Goal: Answer question/provide support: Share knowledge or assist other users

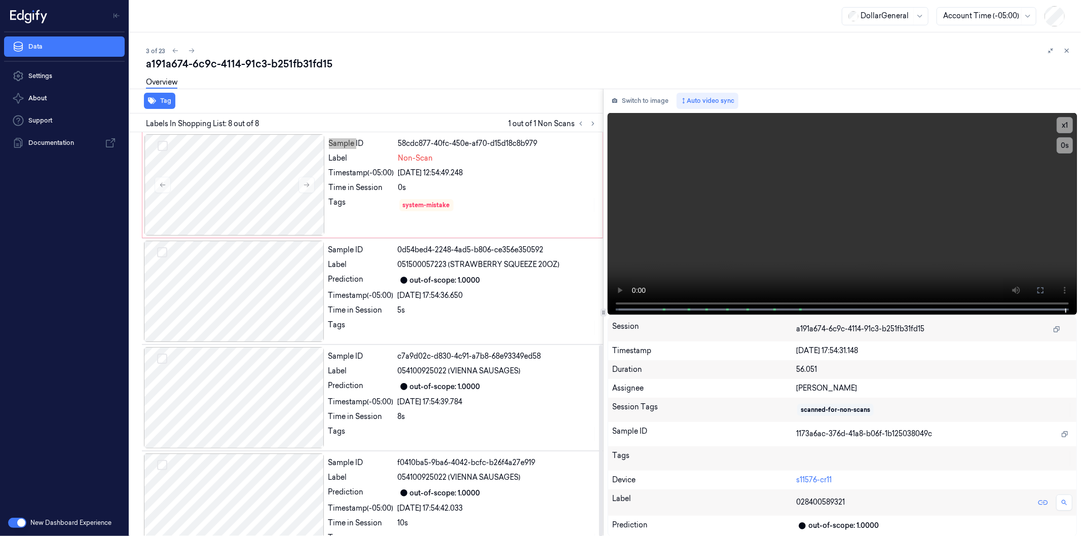
scroll to position [450, 0]
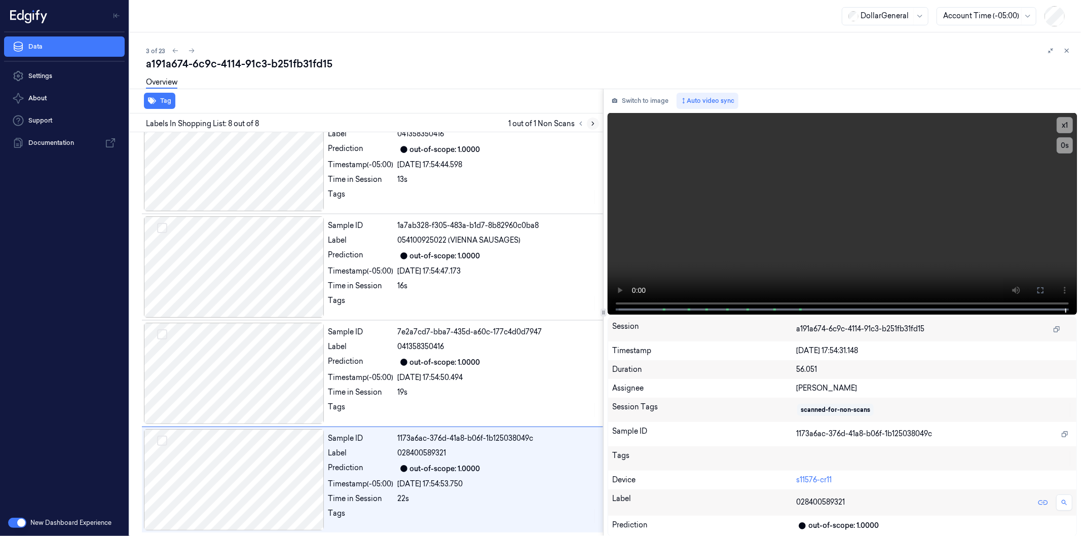
click at [590, 123] on icon at bounding box center [592, 123] width 7 height 7
click at [592, 124] on icon at bounding box center [592, 123] width 7 height 7
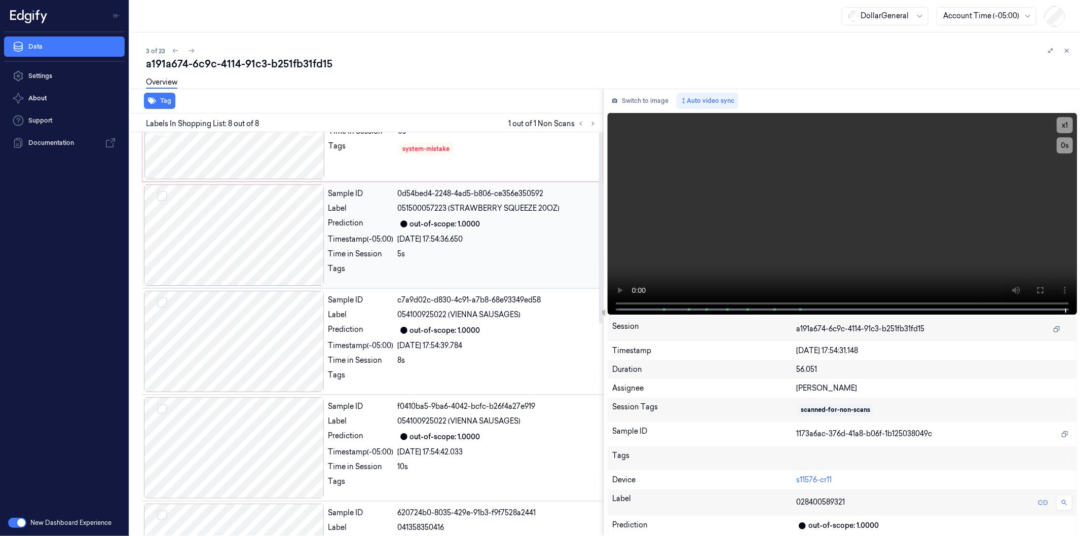
scroll to position [0, 0]
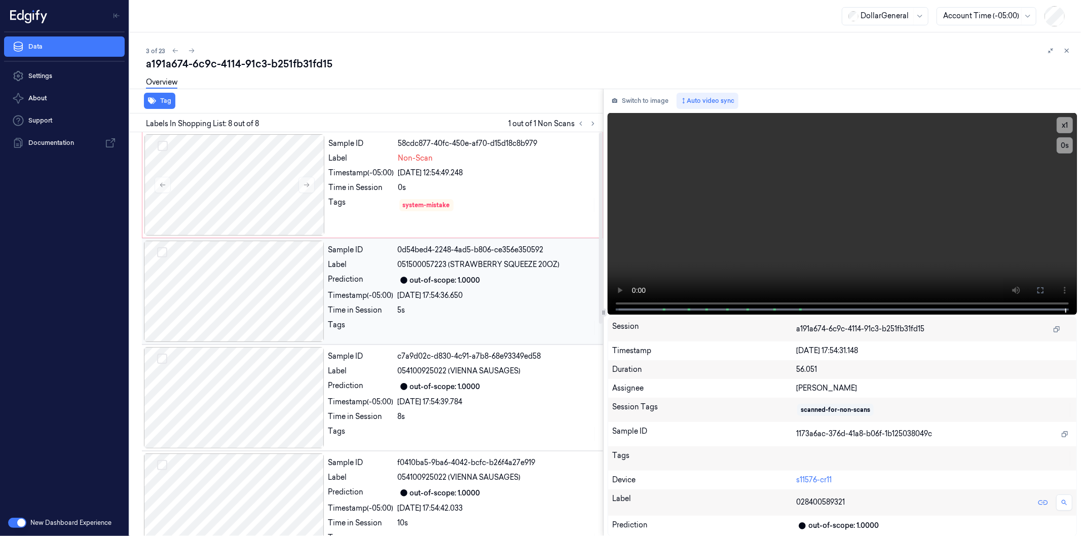
click at [206, 287] on div at bounding box center [234, 291] width 180 height 101
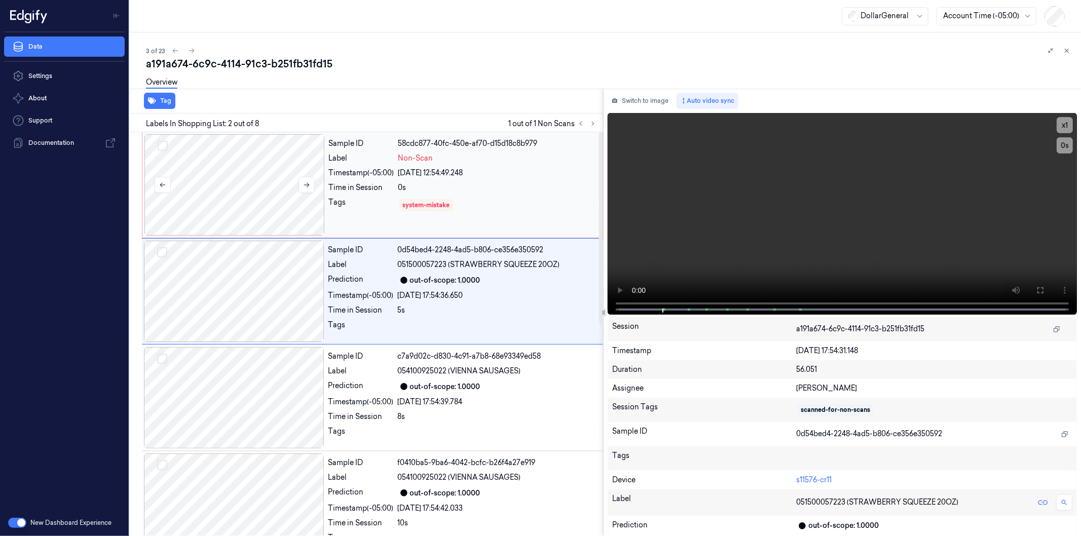
click at [198, 188] on div at bounding box center [234, 184] width 180 height 101
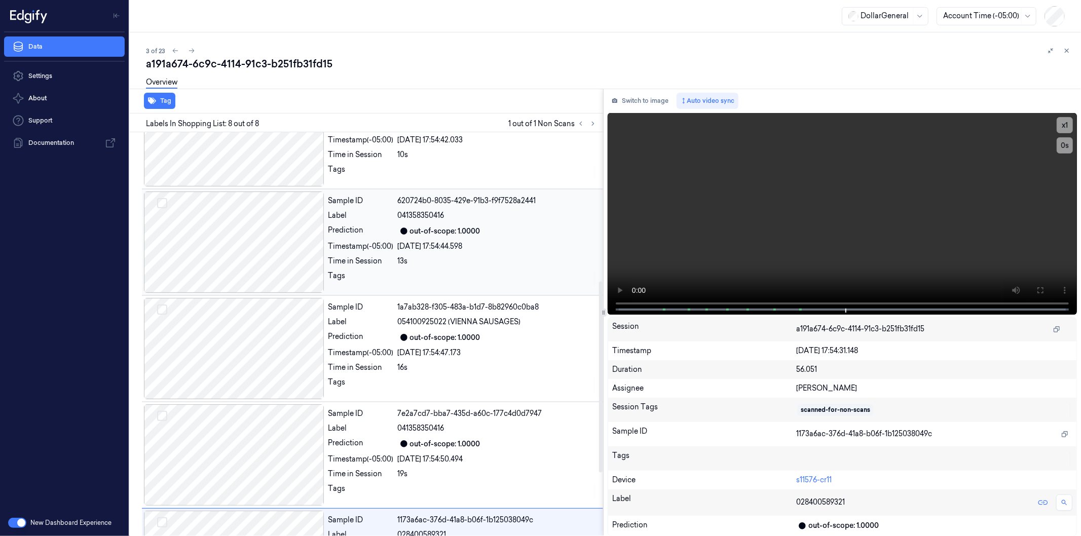
scroll to position [394, 0]
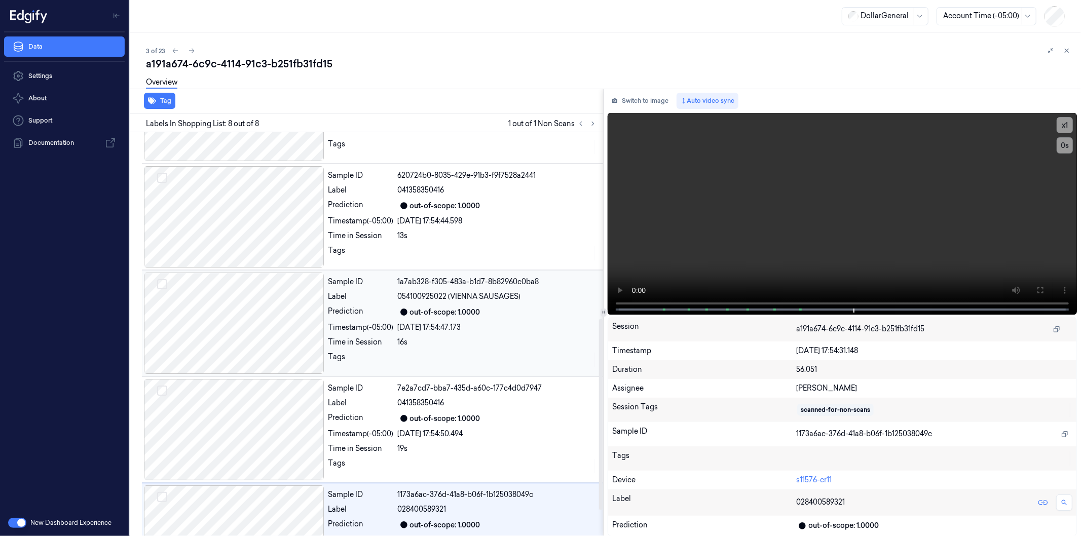
click at [257, 311] on div at bounding box center [234, 323] width 180 height 101
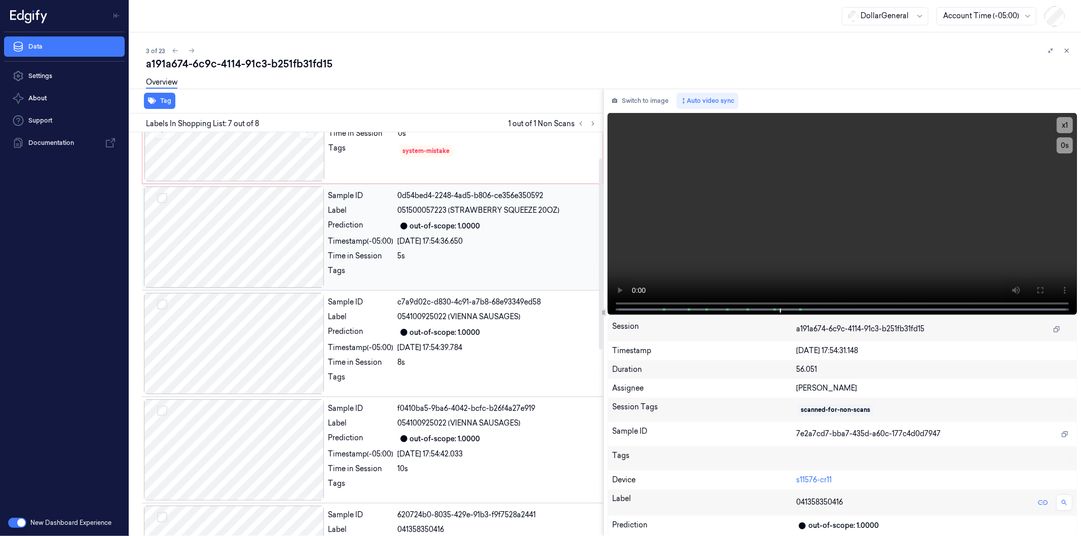
scroll to position [0, 0]
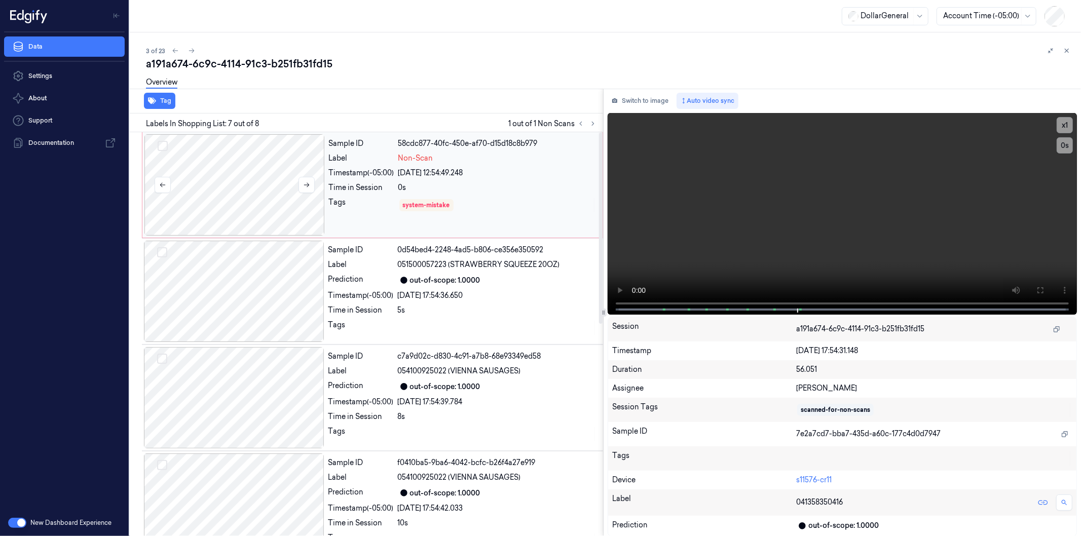
click at [289, 175] on div at bounding box center [234, 184] width 180 height 101
click at [254, 193] on div at bounding box center [234, 184] width 180 height 101
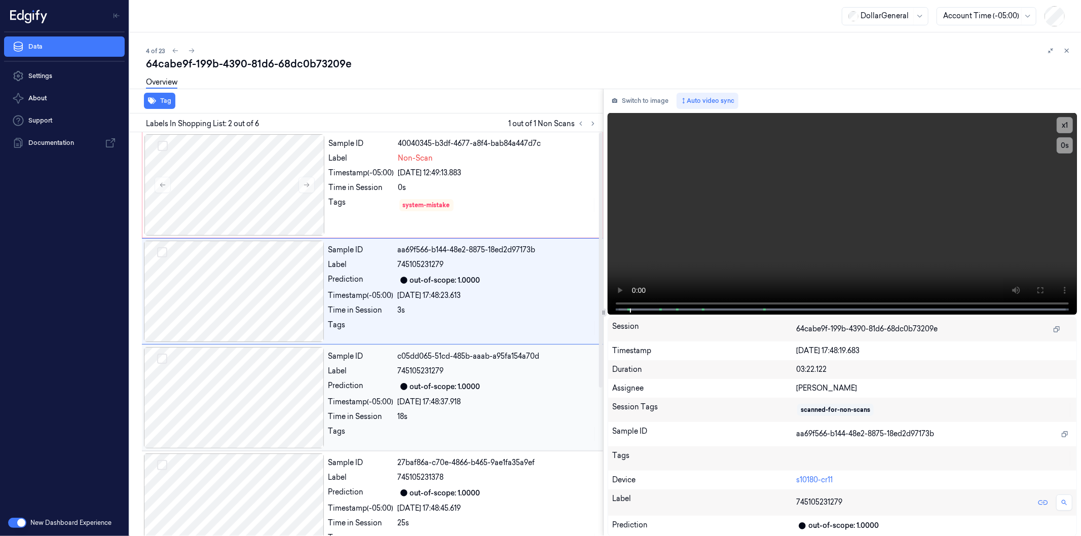
click at [260, 365] on div at bounding box center [234, 397] width 180 height 101
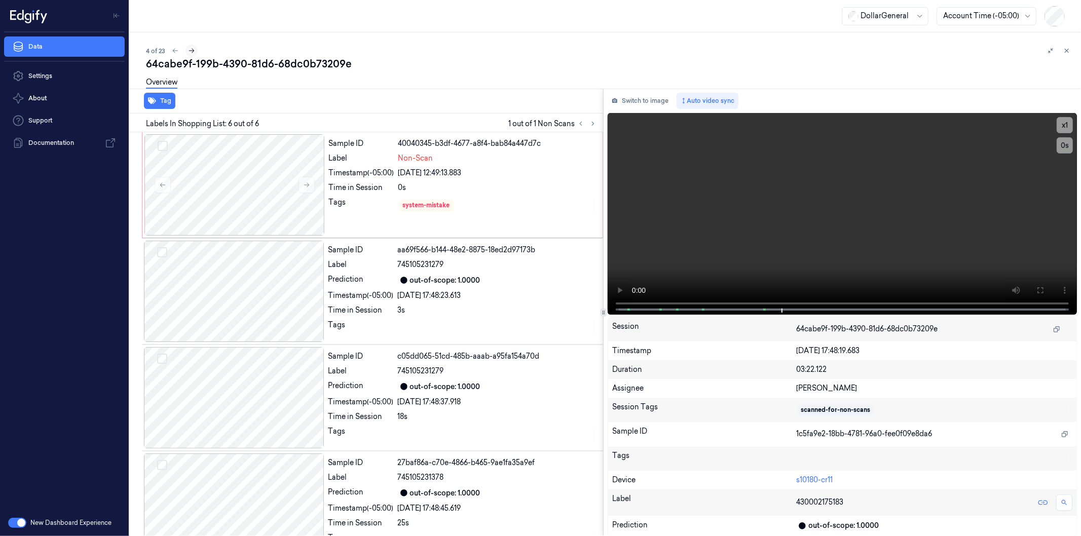
click at [191, 48] on icon at bounding box center [191, 50] width 7 height 7
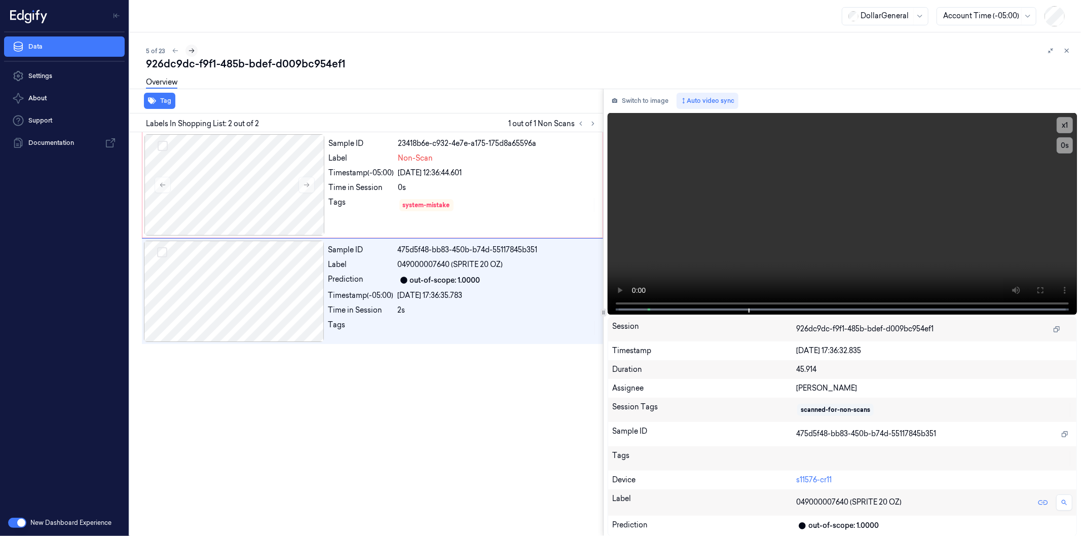
click at [189, 49] on icon at bounding box center [191, 50] width 7 height 7
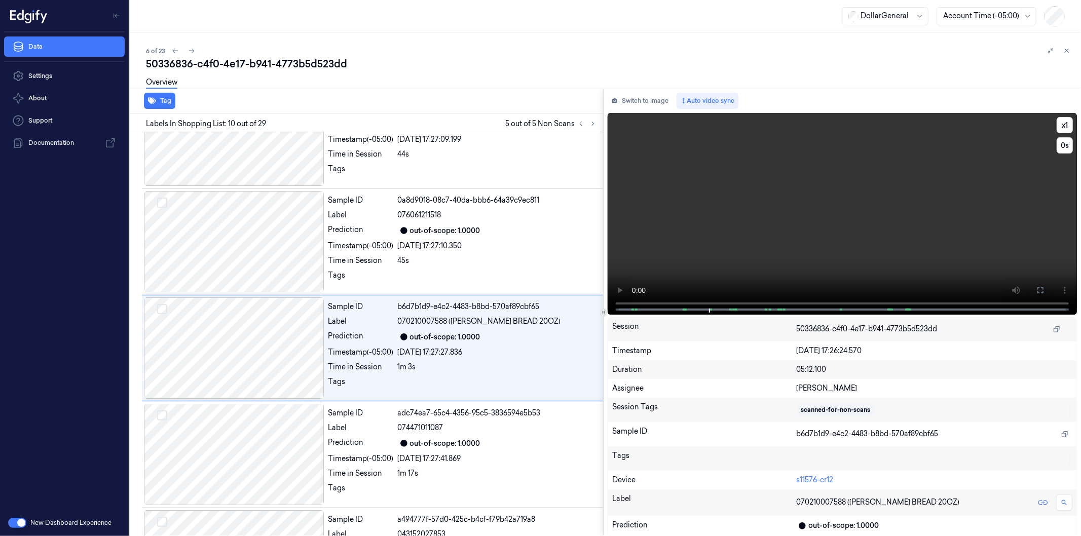
scroll to position [809, 0]
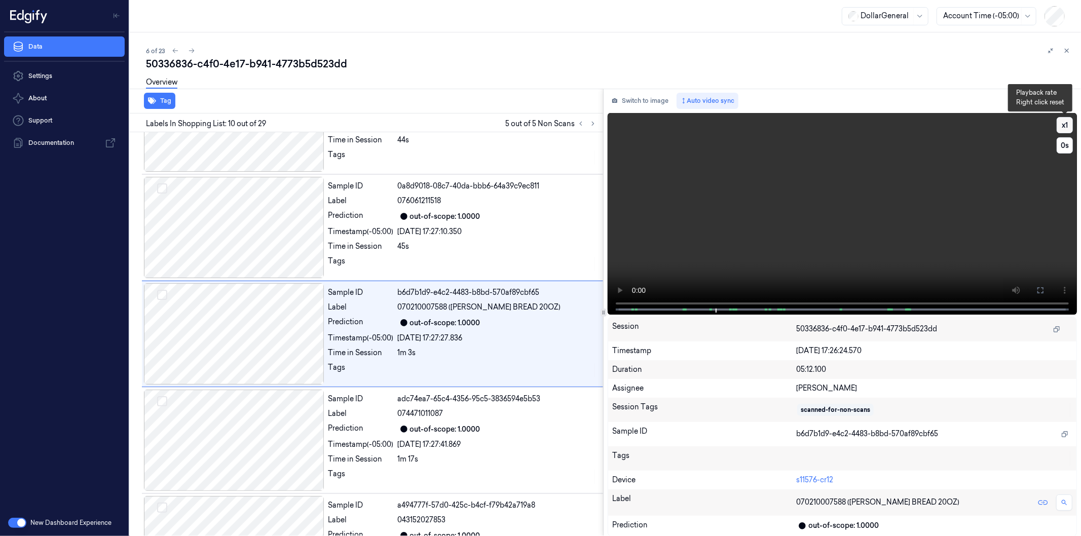
click at [1060, 124] on button "x 1" at bounding box center [1064, 125] width 16 height 16
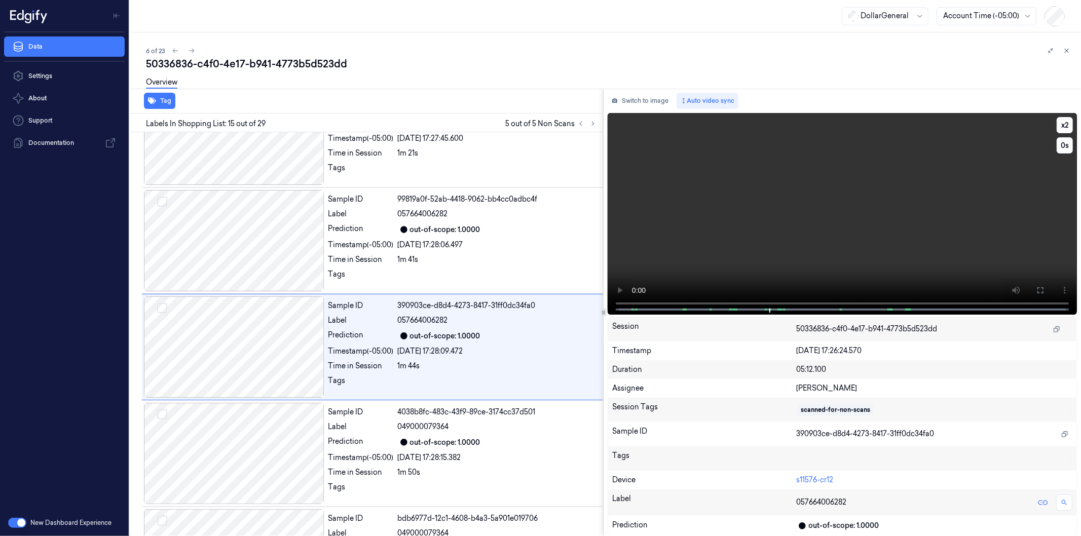
scroll to position [1341, 0]
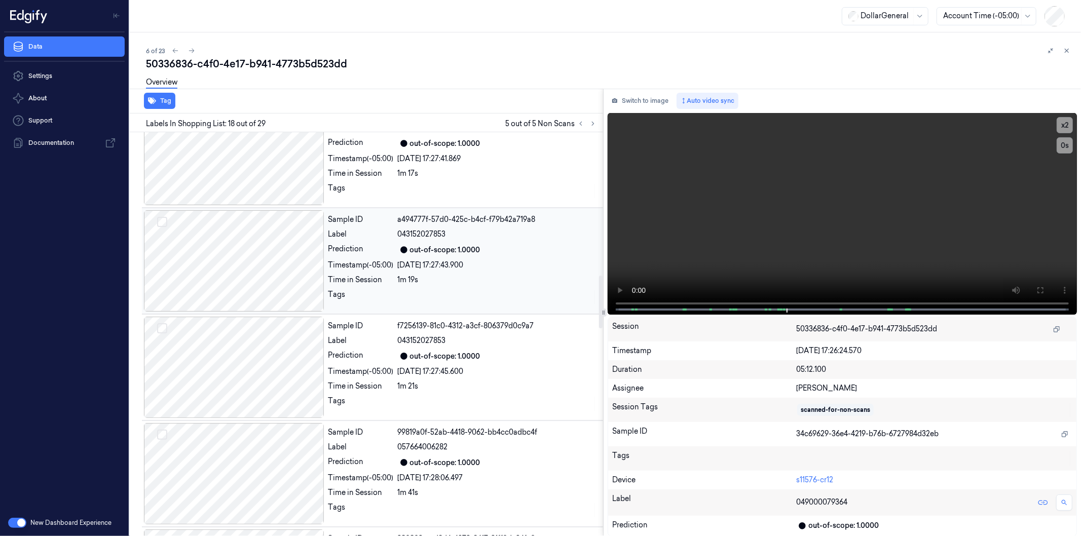
click at [273, 242] on div at bounding box center [234, 260] width 180 height 101
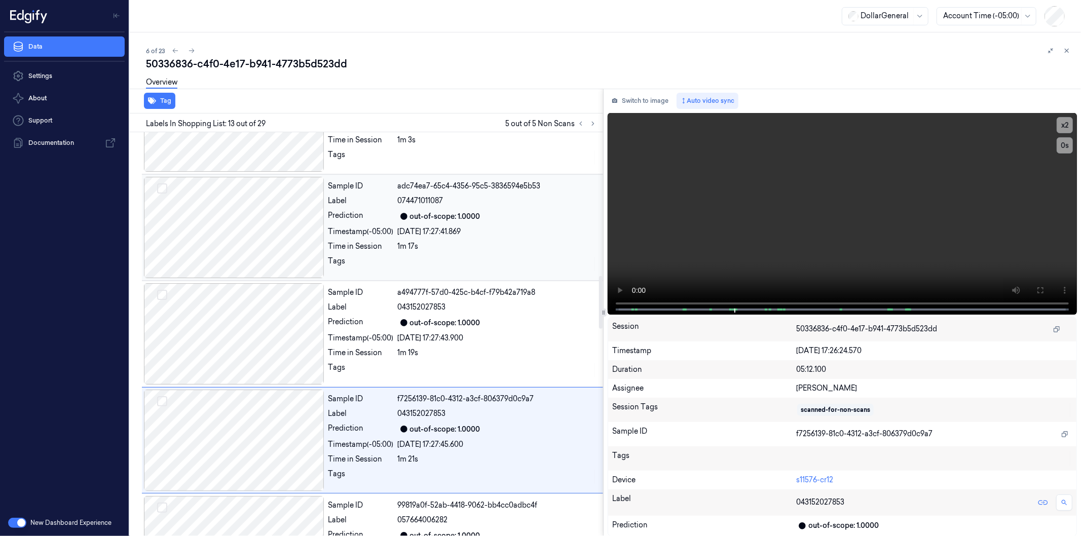
scroll to position [1128, 0]
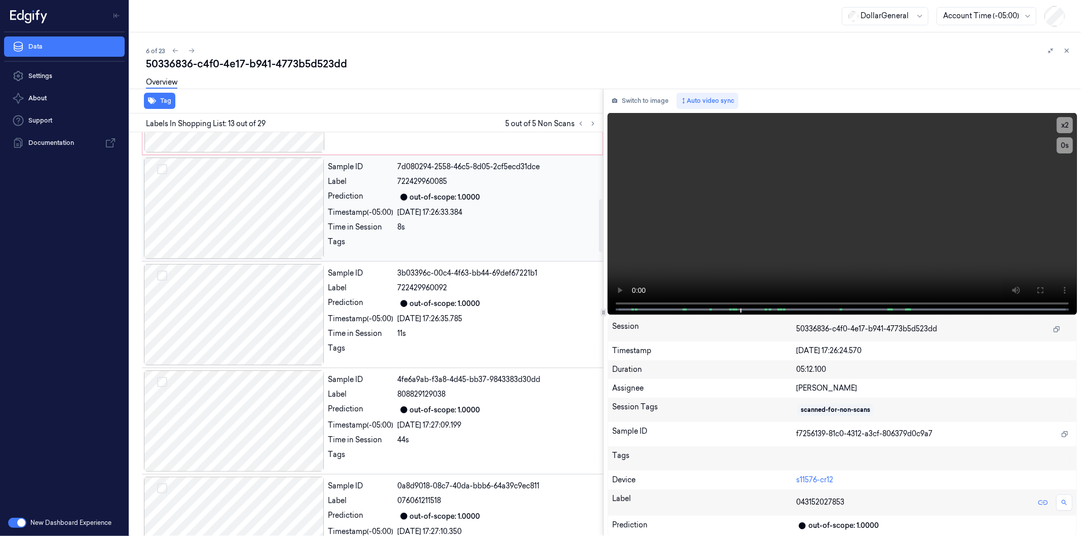
click at [252, 201] on div at bounding box center [234, 208] width 180 height 101
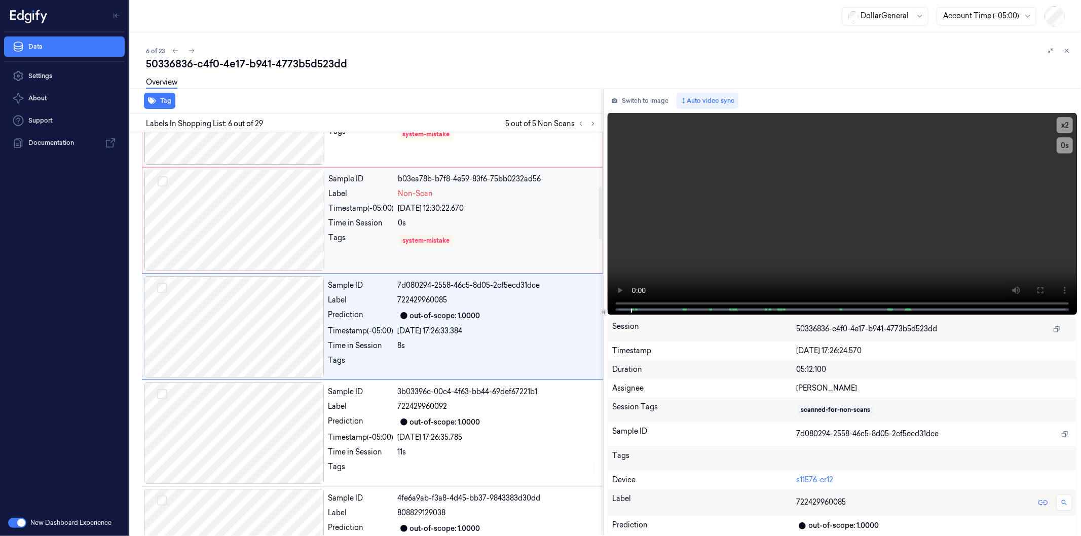
click at [256, 223] on div at bounding box center [234, 220] width 180 height 101
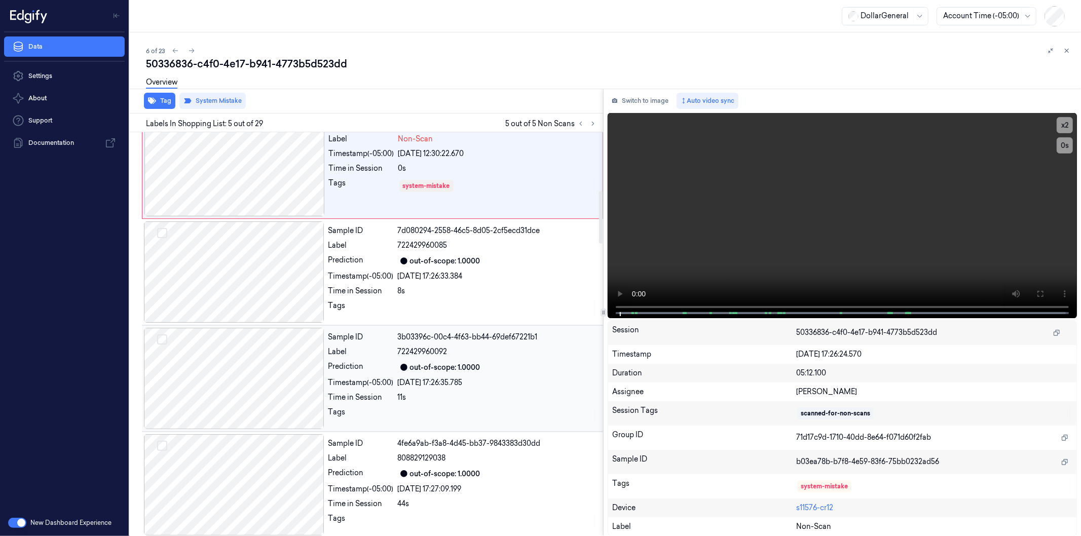
click at [235, 368] on div at bounding box center [234, 378] width 180 height 101
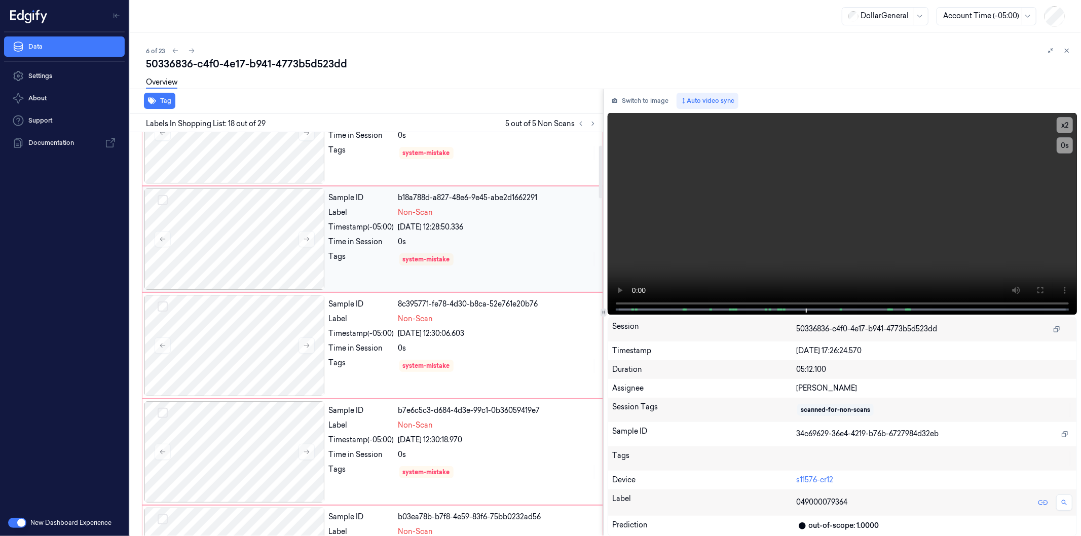
scroll to position [0, 0]
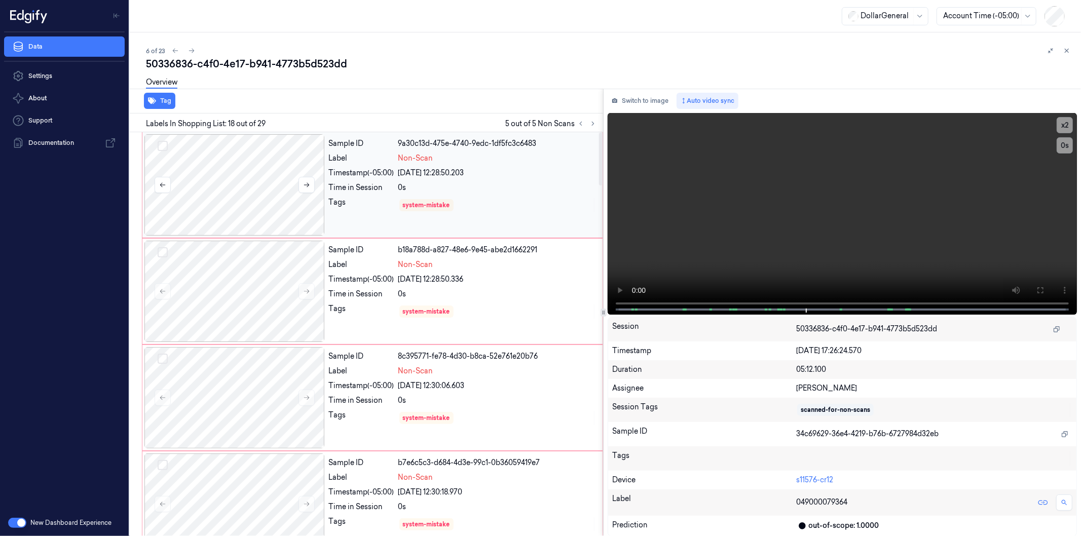
click at [270, 201] on div at bounding box center [234, 184] width 180 height 101
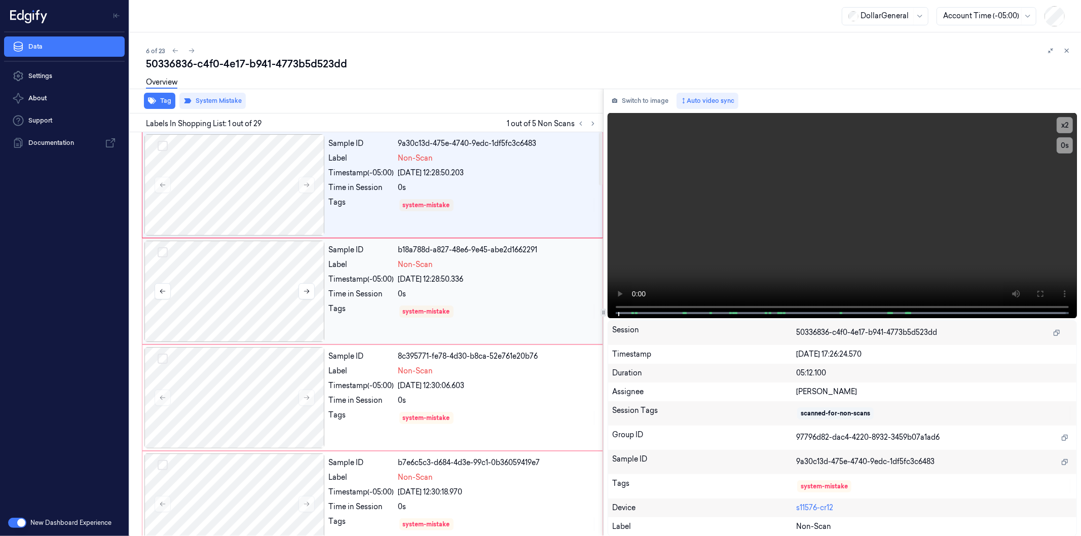
click at [244, 289] on div at bounding box center [234, 291] width 180 height 101
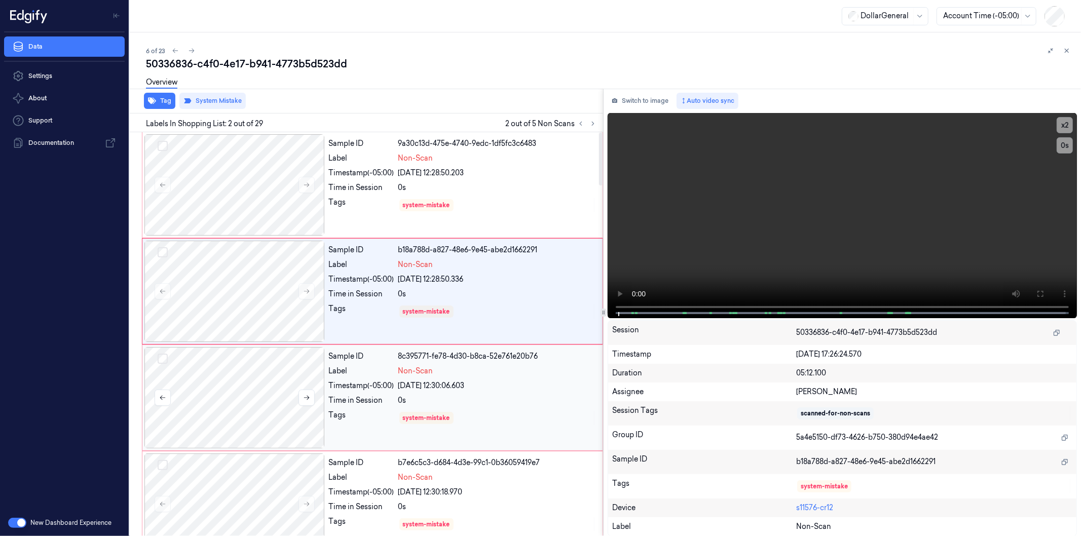
click at [260, 387] on div at bounding box center [234, 397] width 180 height 101
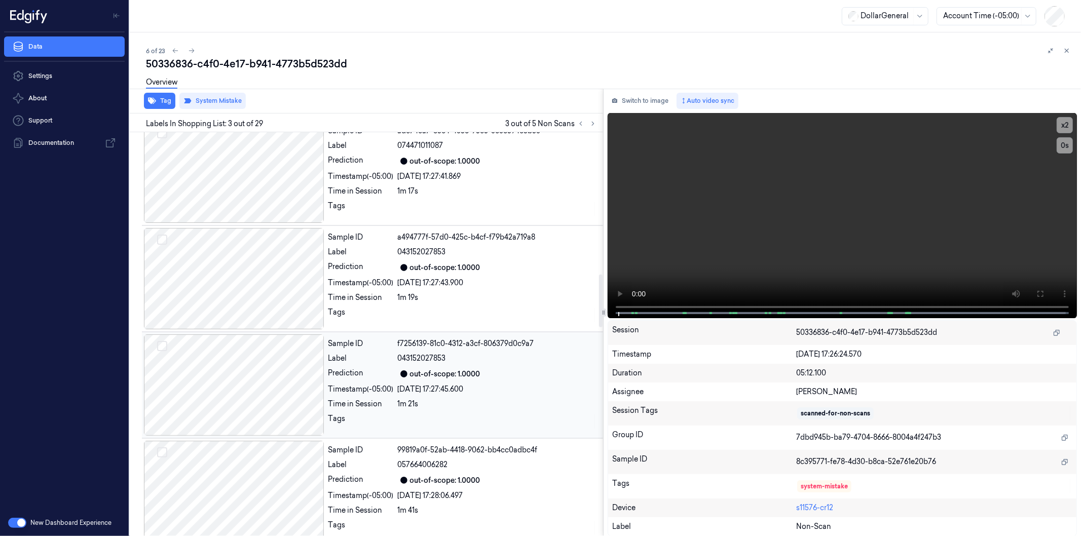
scroll to position [1358, 0]
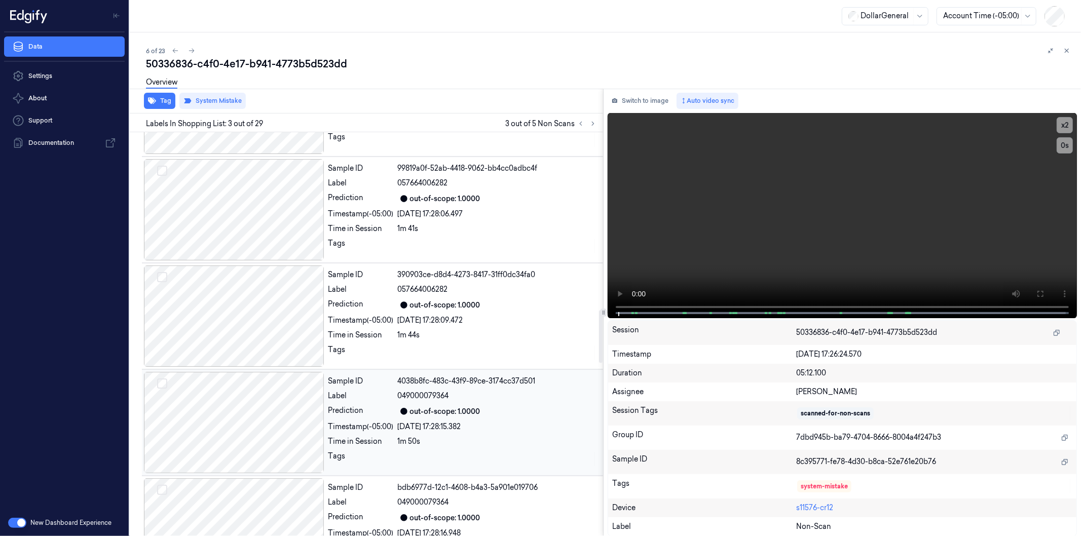
click at [250, 387] on div at bounding box center [234, 422] width 180 height 101
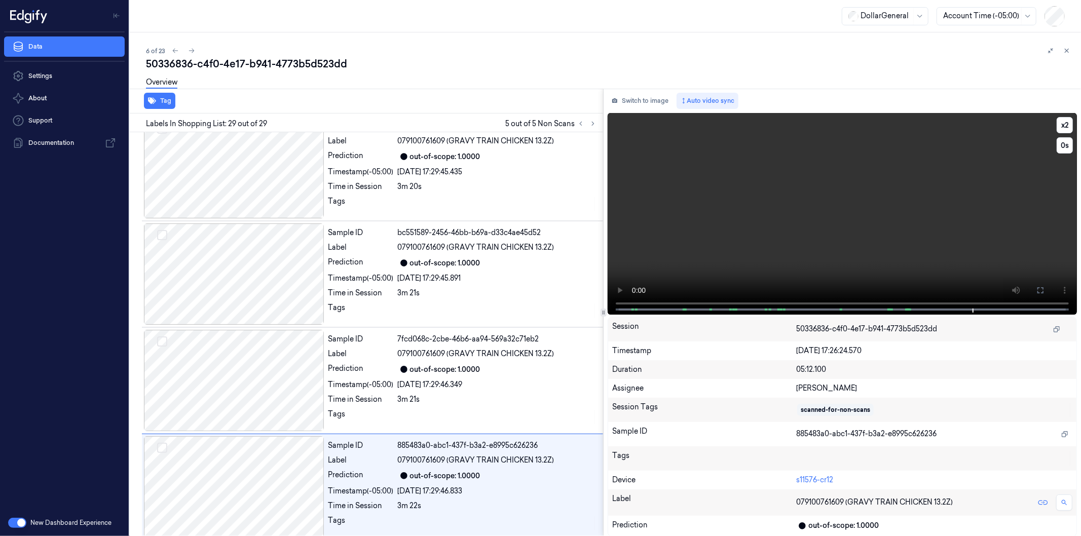
scroll to position [2686, 0]
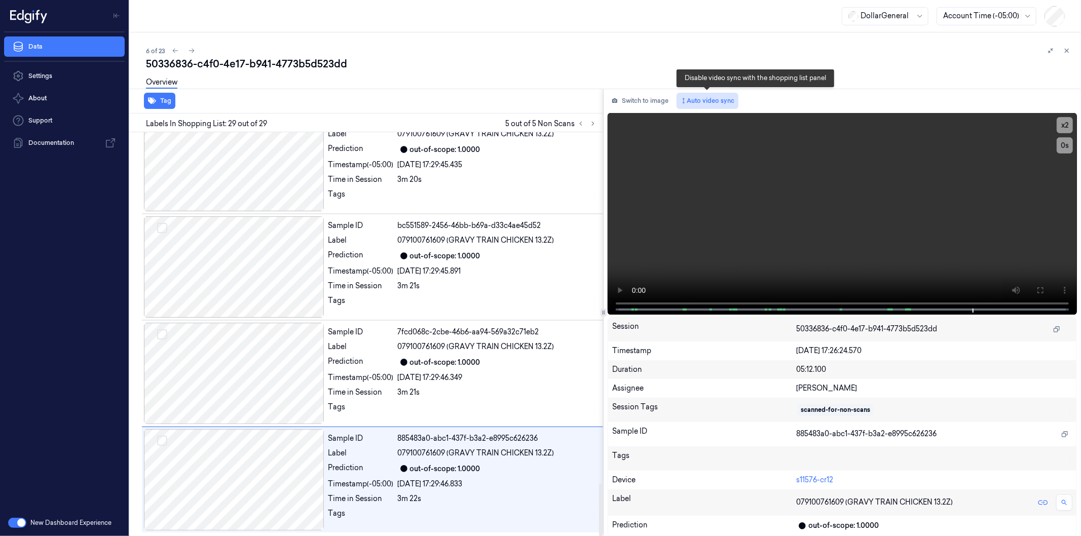
click at [727, 99] on button "Auto video sync" at bounding box center [707, 101] width 62 height 16
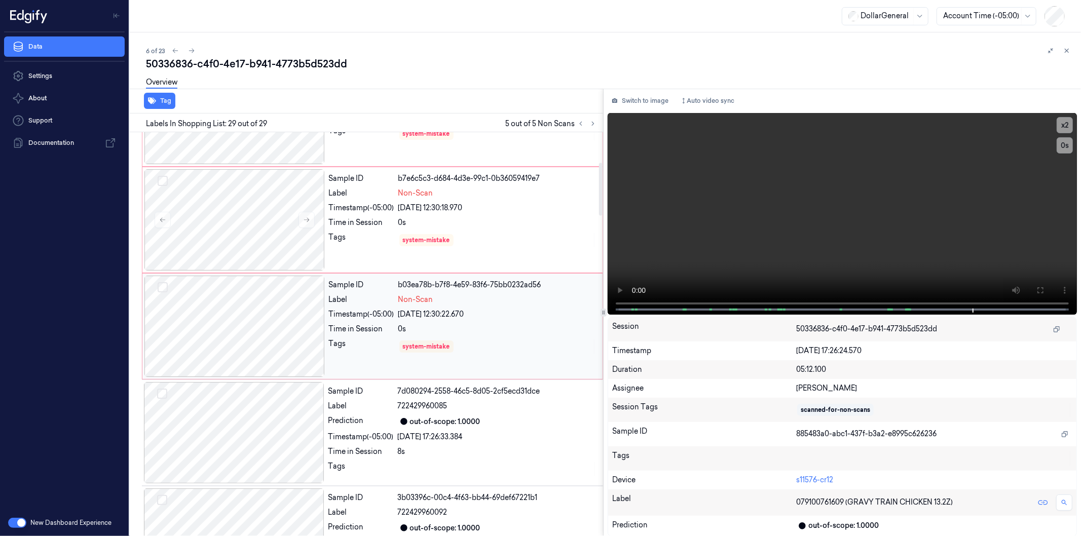
scroll to position [153, 0]
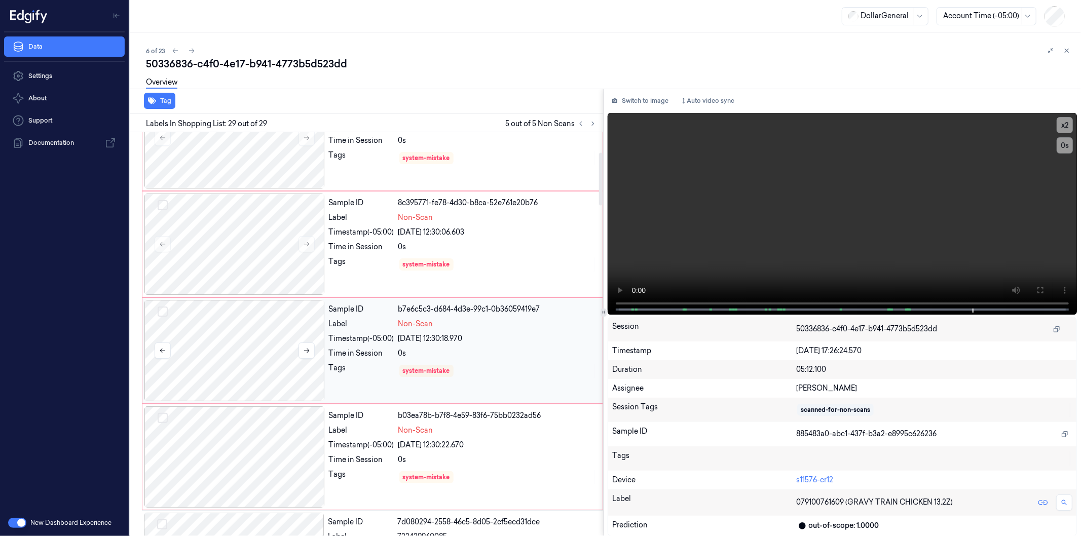
click at [230, 350] on div at bounding box center [234, 350] width 180 height 101
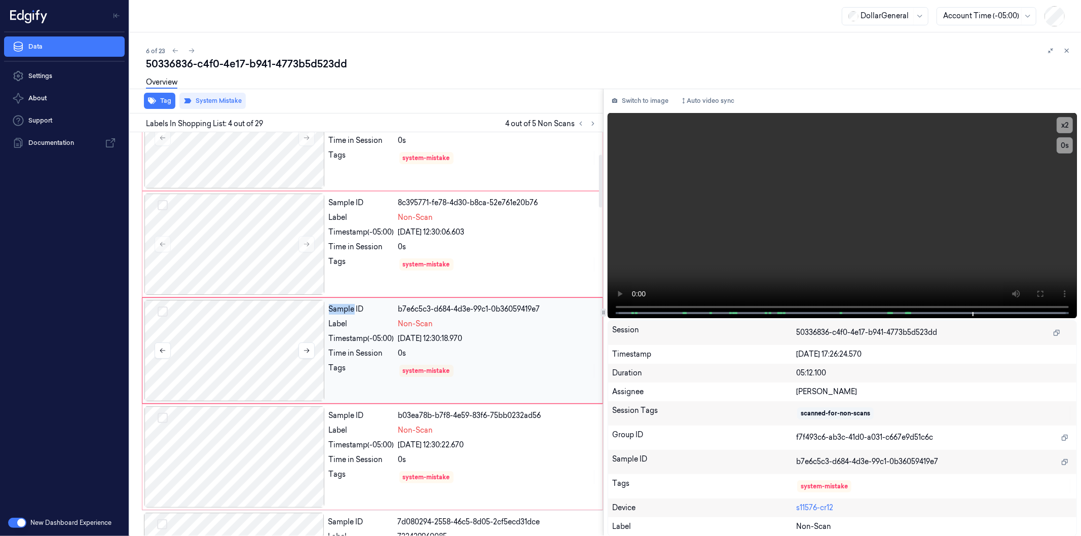
scroll to position [170, 0]
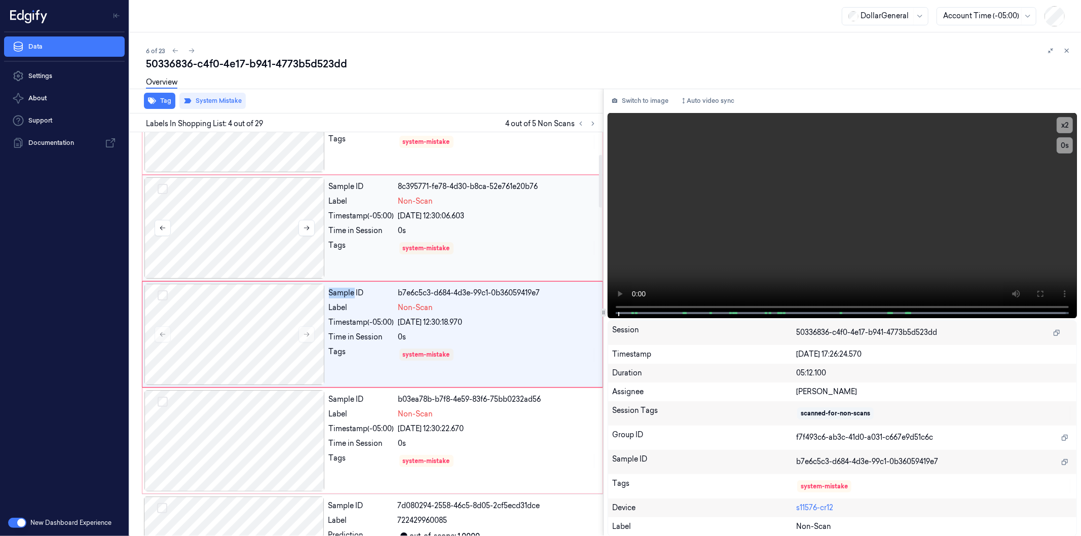
click at [162, 185] on button "Select row" at bounding box center [163, 189] width 10 height 10
click at [159, 293] on button "Select row" at bounding box center [163, 295] width 10 height 10
drag, startPoint x: 161, startPoint y: 285, endPoint x: 164, endPoint y: 297, distance: 12.5
click at [161, 286] on div at bounding box center [234, 334] width 180 height 101
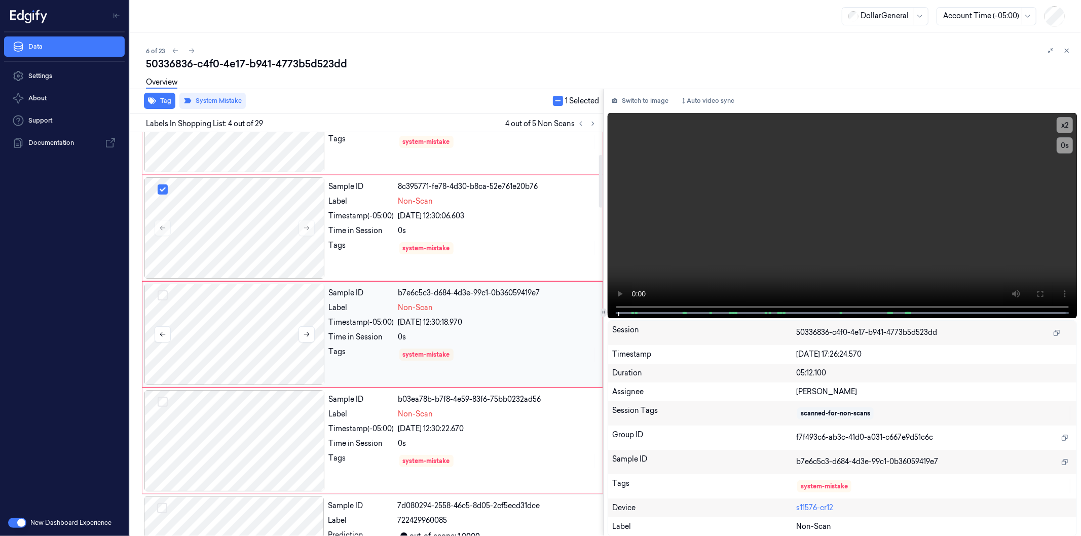
click at [164, 295] on button "Select row" at bounding box center [163, 295] width 10 height 10
click at [162, 401] on button "Select row" at bounding box center [163, 402] width 10 height 10
click at [163, 99] on button "Tag" at bounding box center [159, 101] width 31 height 16
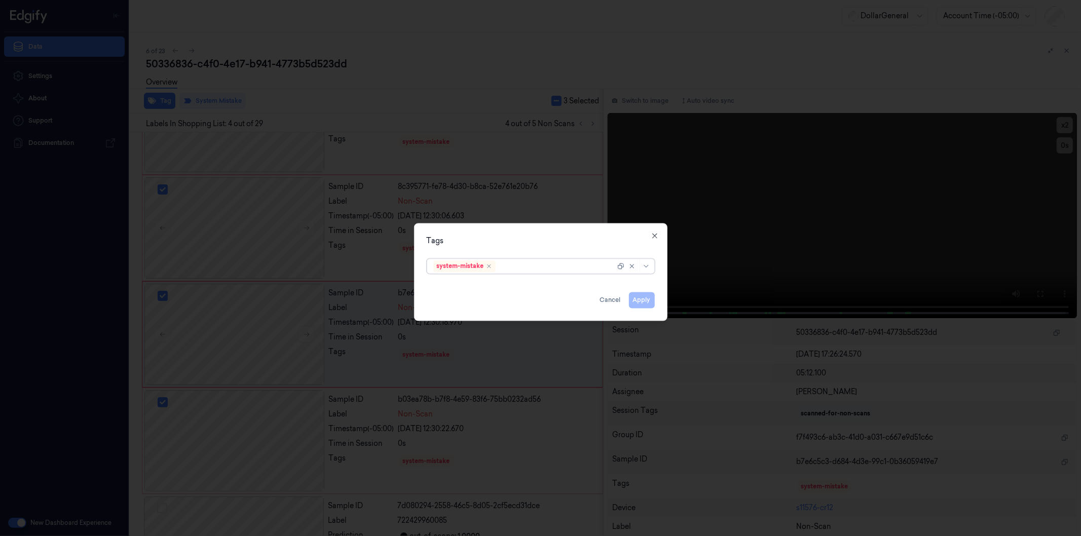
click at [547, 270] on div at bounding box center [556, 266] width 118 height 11
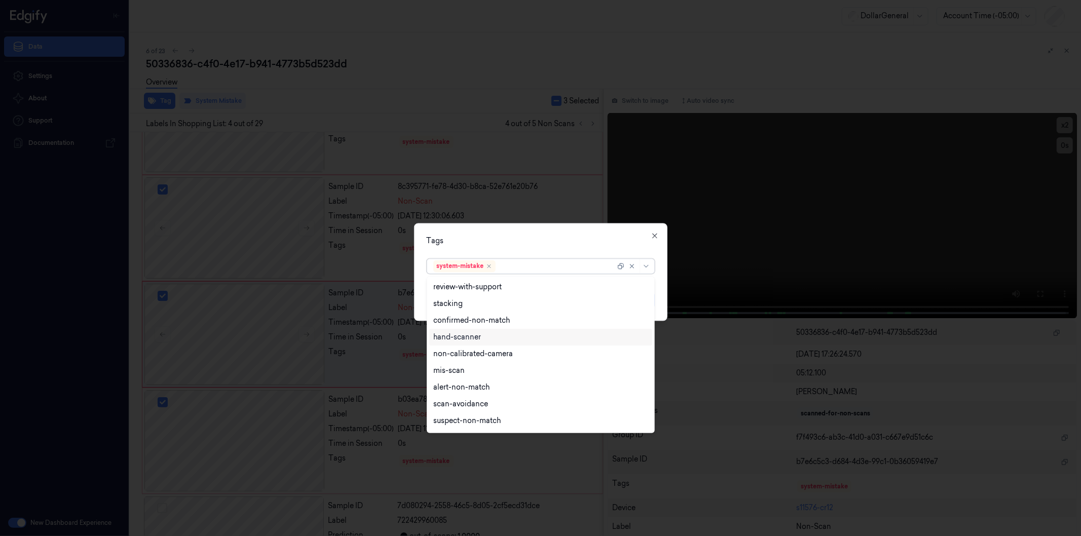
click at [452, 336] on div "hand-scanner" at bounding box center [457, 337] width 48 height 11
click at [452, 349] on div "non-calibrated-camera" at bounding box center [473, 354] width 80 height 11
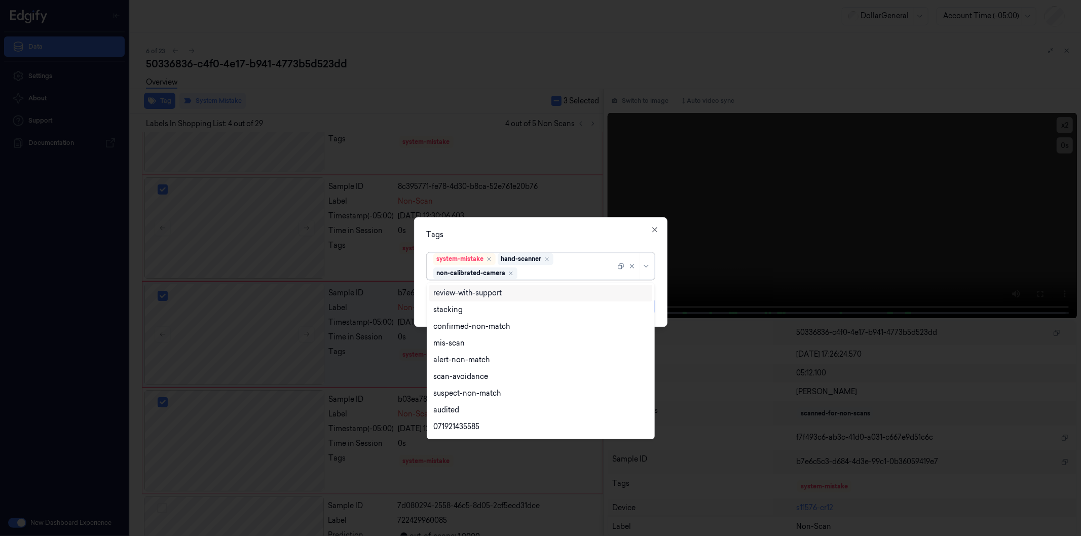
click at [413, 279] on div at bounding box center [540, 268] width 1081 height 536
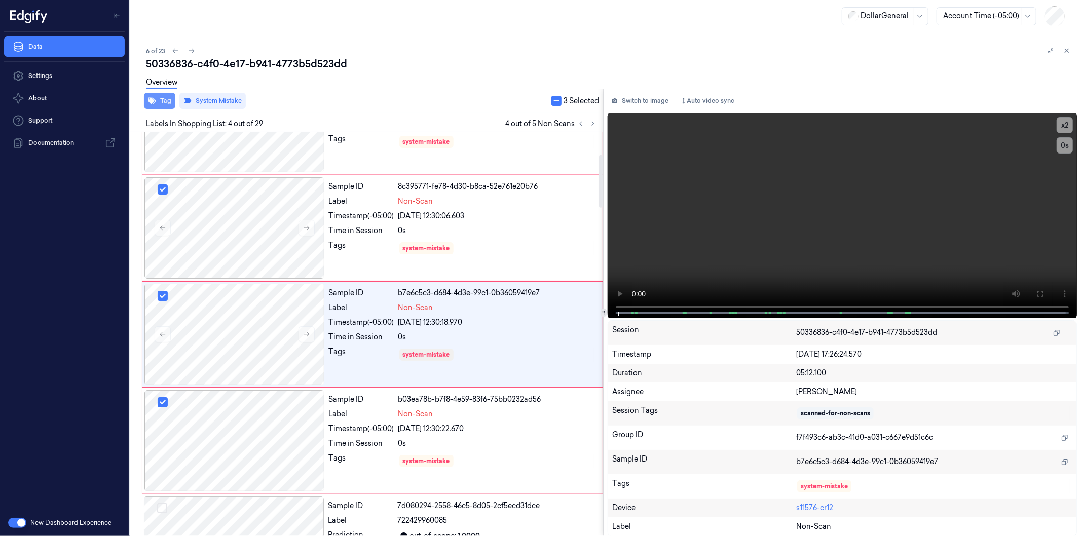
click at [161, 98] on button "Tag" at bounding box center [159, 101] width 31 height 16
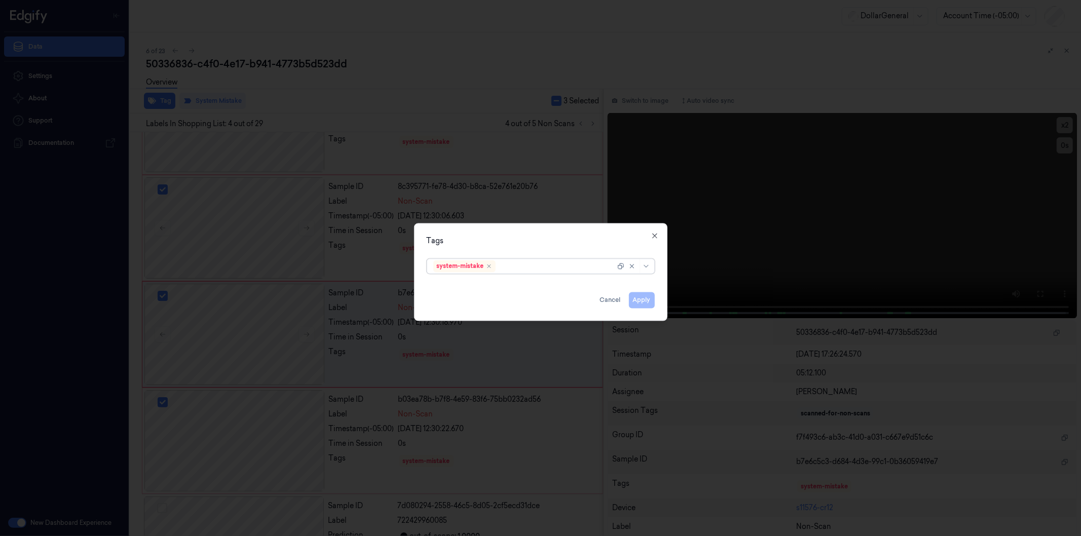
click at [508, 270] on div at bounding box center [556, 266] width 118 height 11
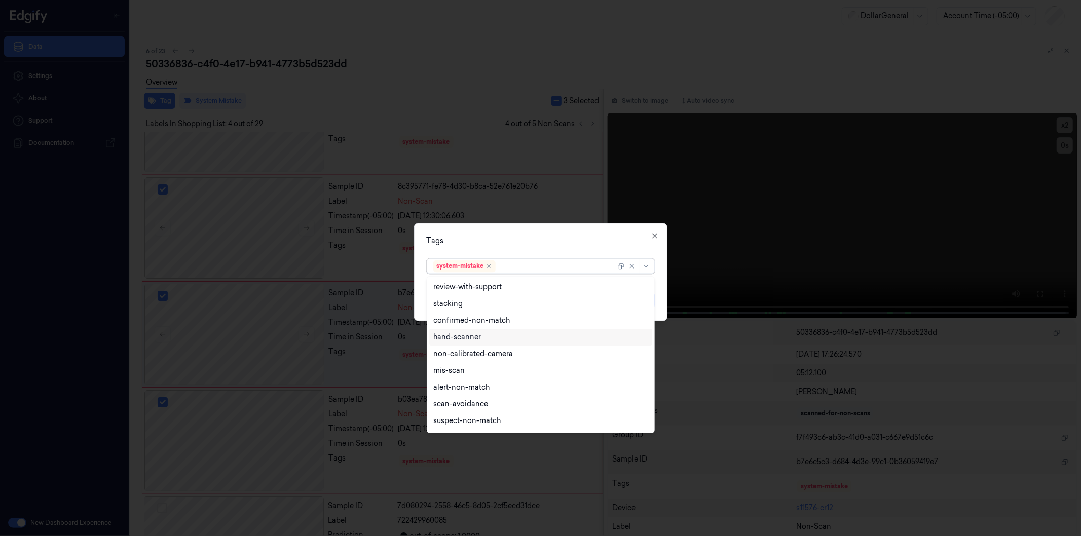
click at [461, 338] on div "hand-scanner" at bounding box center [457, 337] width 48 height 11
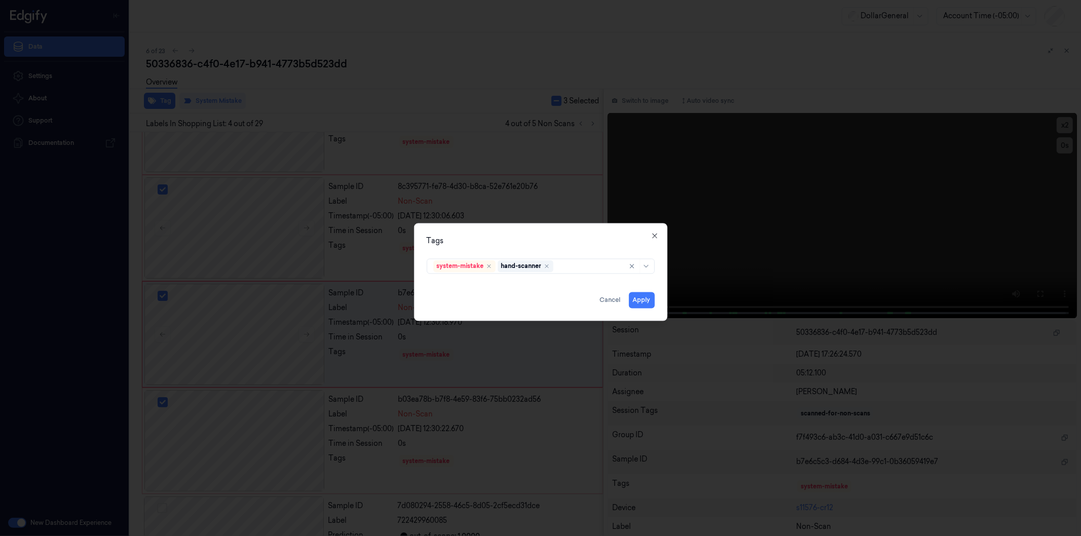
click at [659, 294] on div "Tags system-mistake hand-scanner Apply Cancel Close" at bounding box center [540, 272] width 253 height 98
click at [642, 299] on button "Apply" at bounding box center [642, 300] width 26 height 16
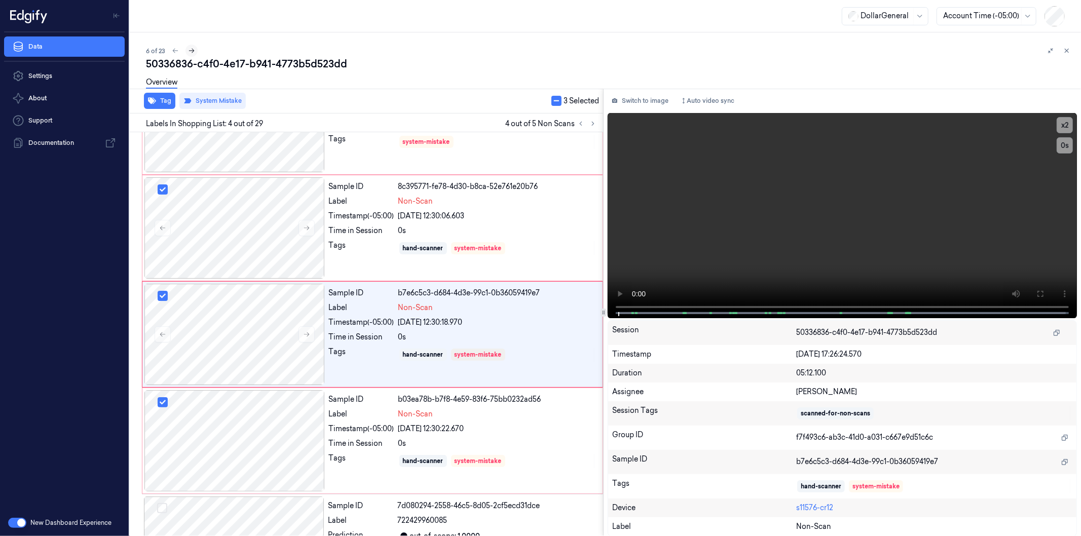
click at [193, 50] on icon at bounding box center [192, 51] width 6 height 5
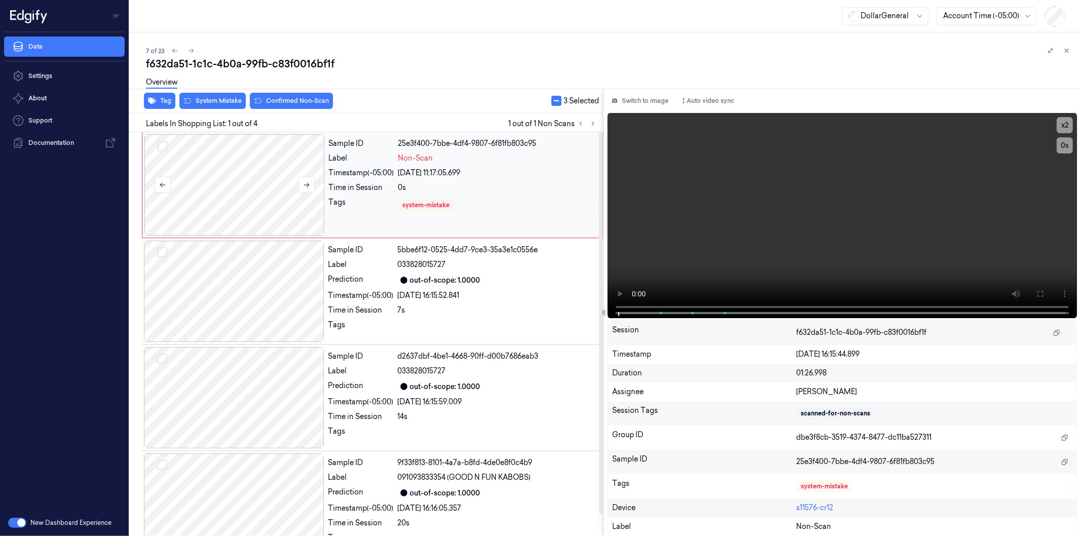
click at [249, 170] on div at bounding box center [234, 184] width 180 height 101
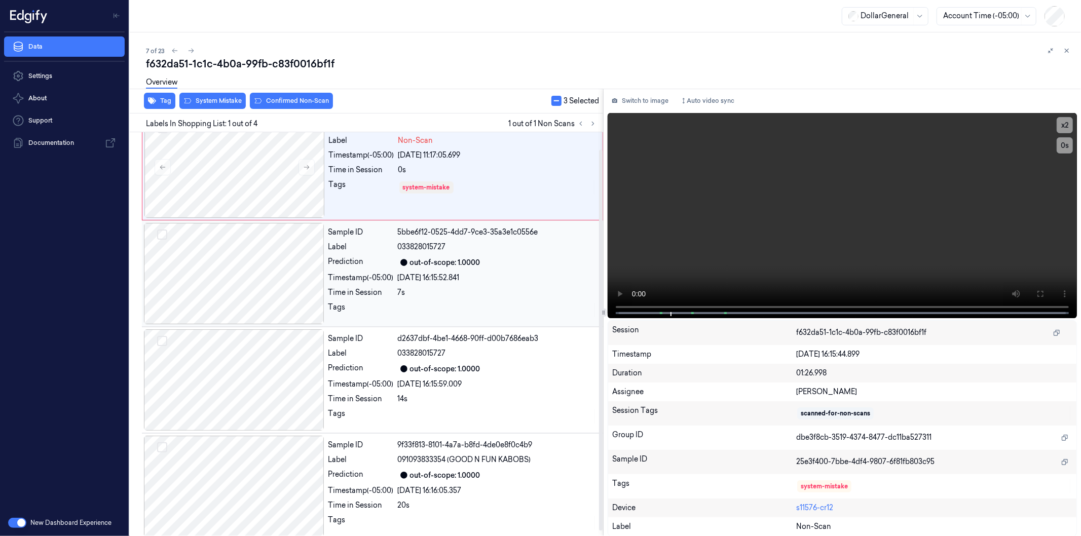
scroll to position [24, 0]
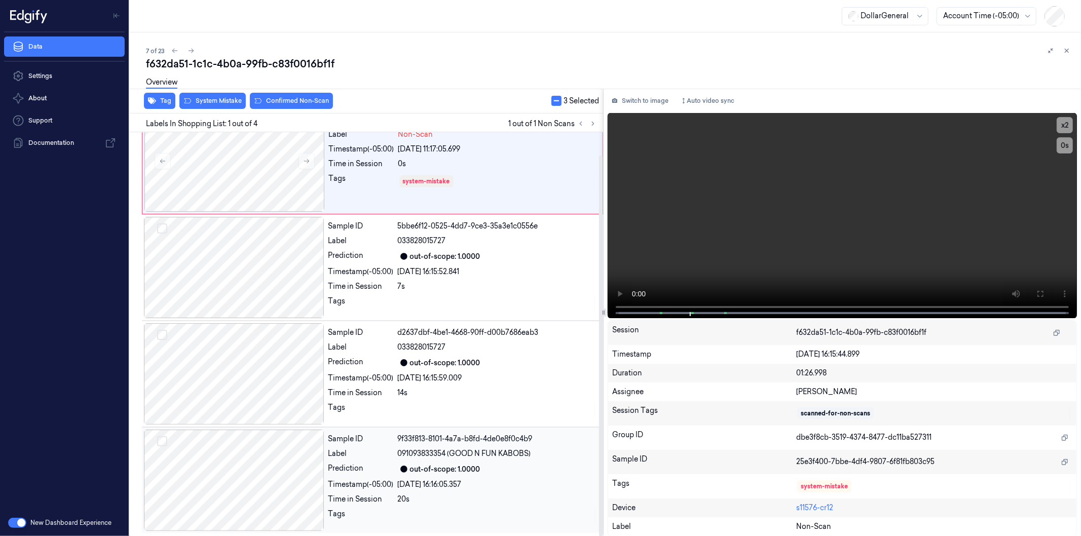
click at [280, 438] on div at bounding box center [234, 480] width 180 height 101
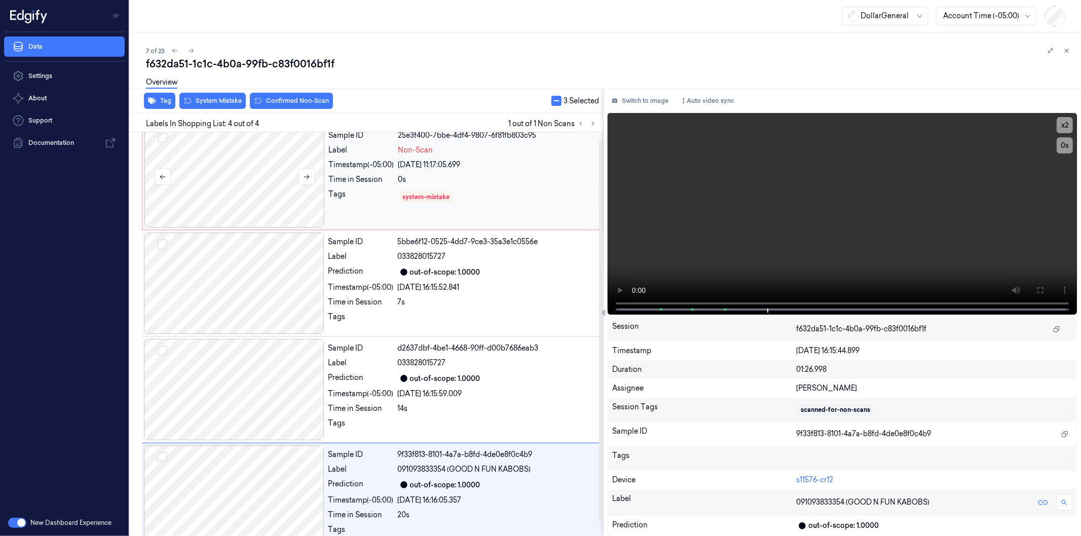
scroll to position [0, 0]
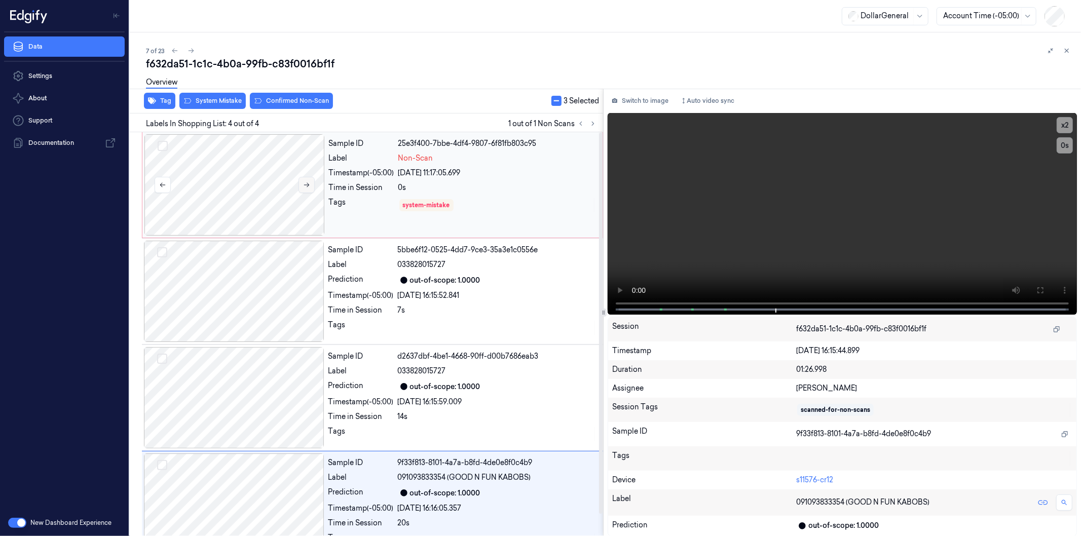
click at [303, 186] on icon at bounding box center [306, 184] width 7 height 7
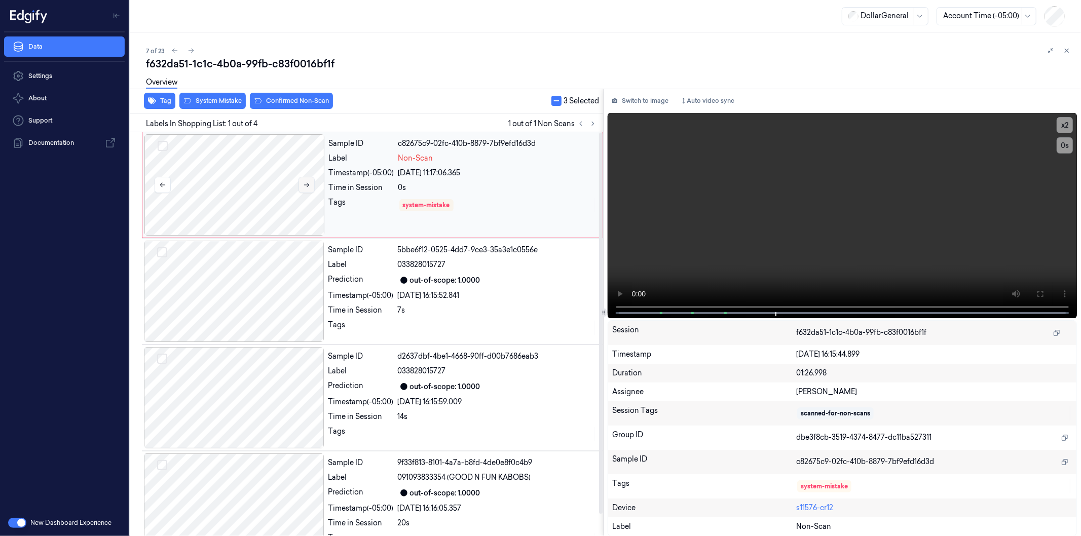
click at [303, 186] on icon at bounding box center [306, 184] width 7 height 7
click at [889, 277] on video at bounding box center [841, 215] width 469 height 205
click at [190, 48] on icon at bounding box center [190, 50] width 7 height 7
click at [243, 170] on div at bounding box center [234, 184] width 180 height 101
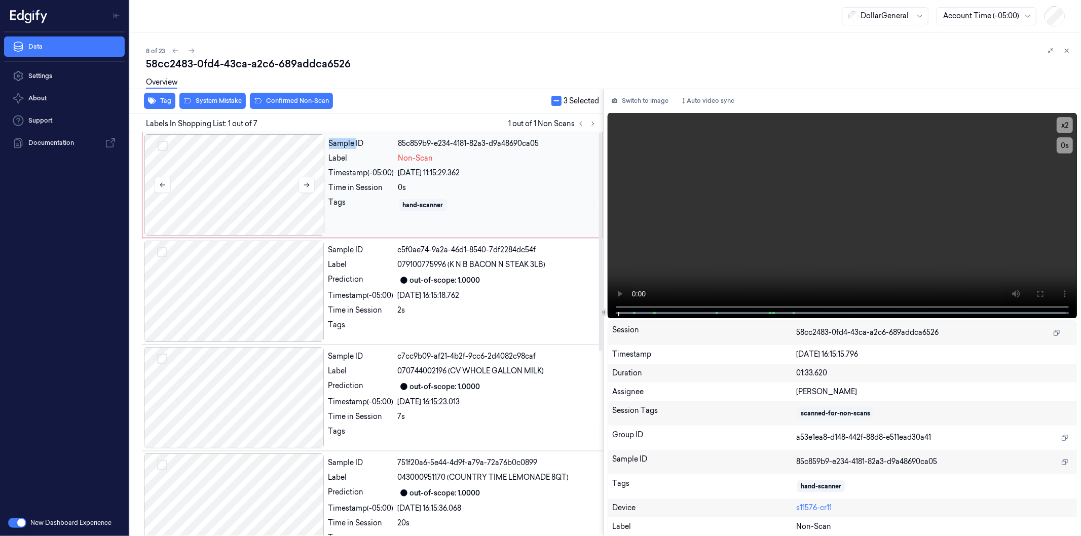
click at [243, 170] on div at bounding box center [234, 184] width 180 height 101
click at [1068, 50] on icon at bounding box center [1066, 50] width 7 height 7
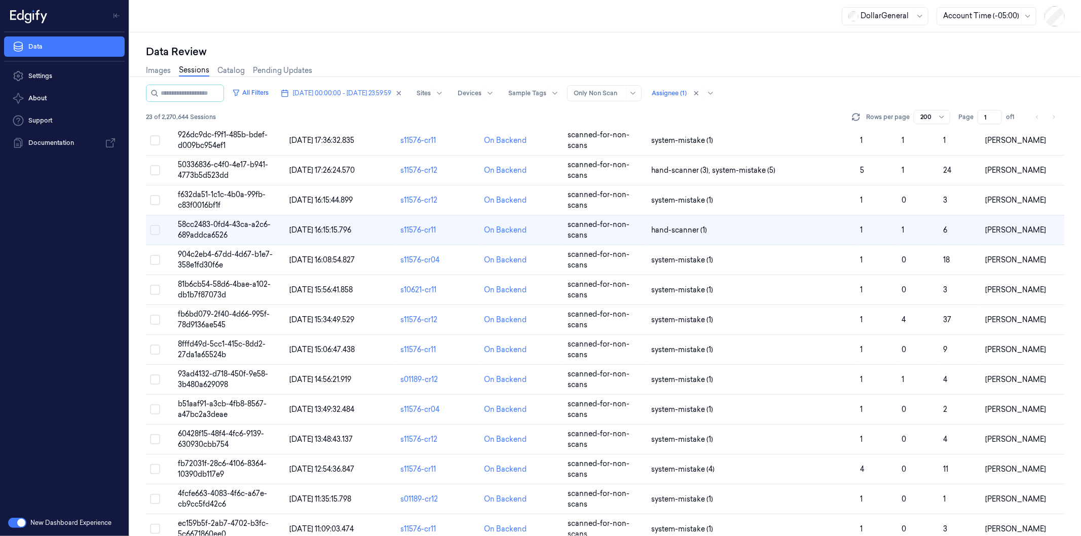
scroll to position [42, 0]
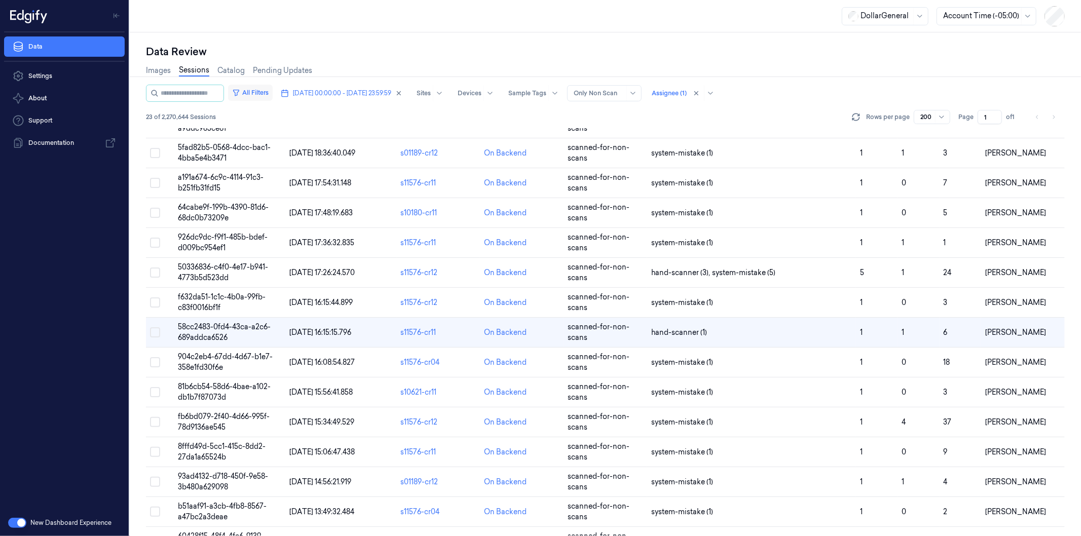
click at [265, 89] on button "All Filters" at bounding box center [250, 93] width 45 height 16
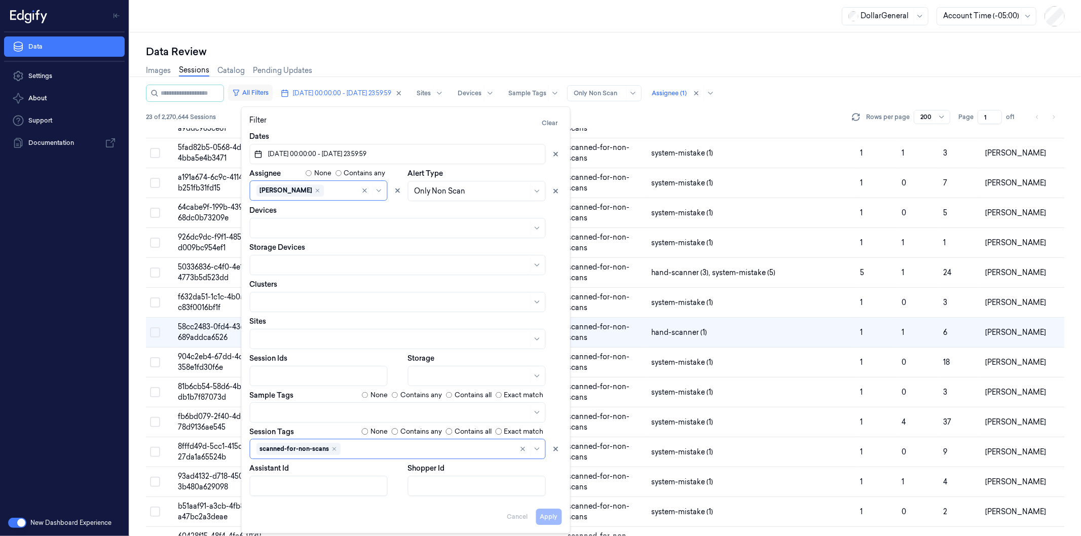
click at [265, 89] on button "All Filters" at bounding box center [250, 93] width 45 height 16
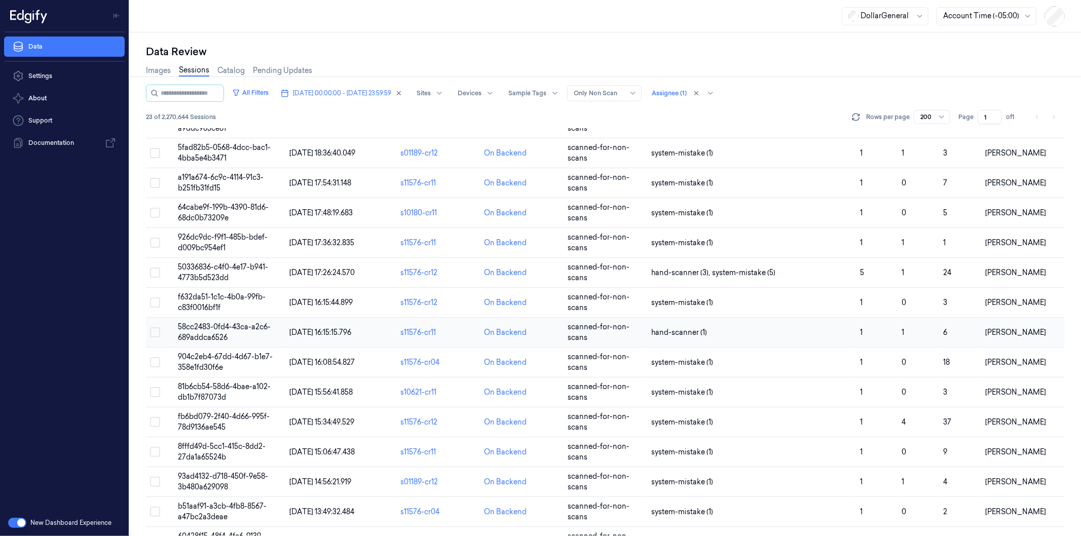
click at [215, 328] on span "58cc2483-0fd4-43ca-a2c6-689addca6526" at bounding box center [224, 332] width 93 height 20
click at [215, 328] on div "Data Review Images Sessions Catalog Pending Updates All Filters [DATE] 00:00:00…" at bounding box center [605, 284] width 951 height 504
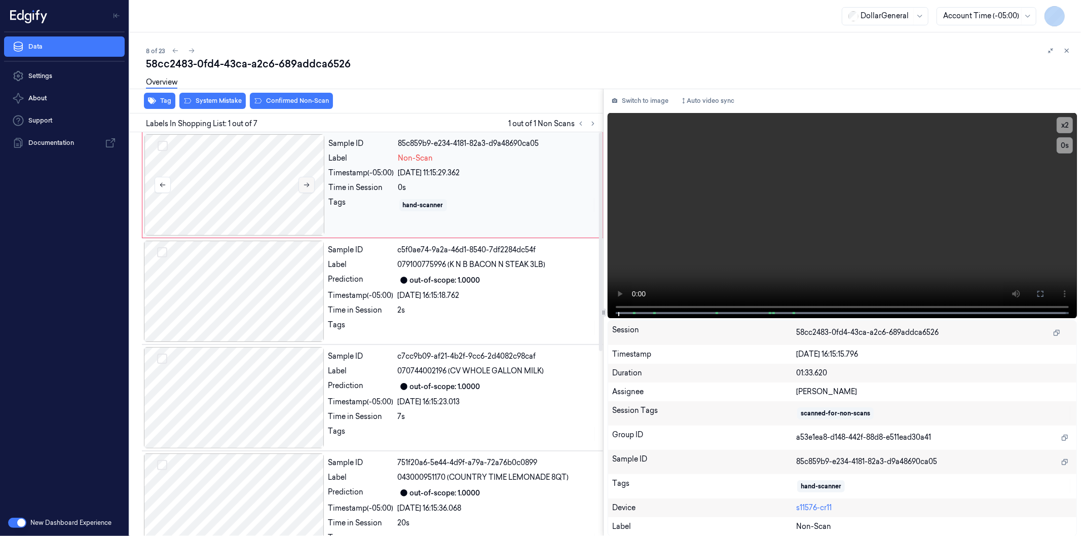
click at [311, 179] on button at bounding box center [306, 185] width 16 height 16
click at [310, 182] on icon at bounding box center [306, 184] width 7 height 7
click at [309, 183] on icon at bounding box center [306, 184] width 7 height 7
click at [195, 49] on button at bounding box center [191, 51] width 12 height 12
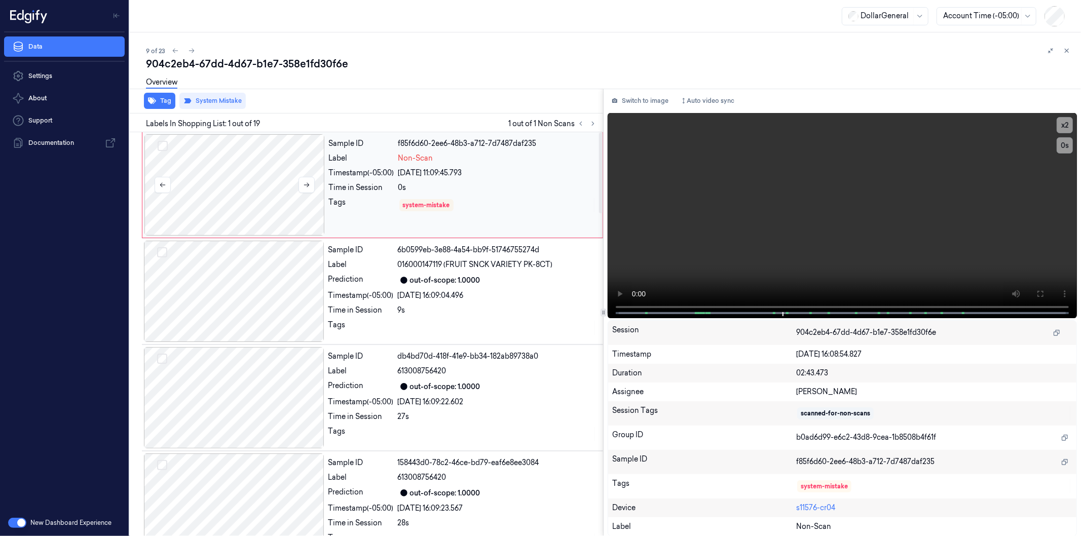
click at [277, 198] on div at bounding box center [234, 184] width 180 height 101
click at [1064, 124] on button "x 2" at bounding box center [1064, 125] width 16 height 16
click at [1064, 124] on button "x 4" at bounding box center [1064, 125] width 16 height 16
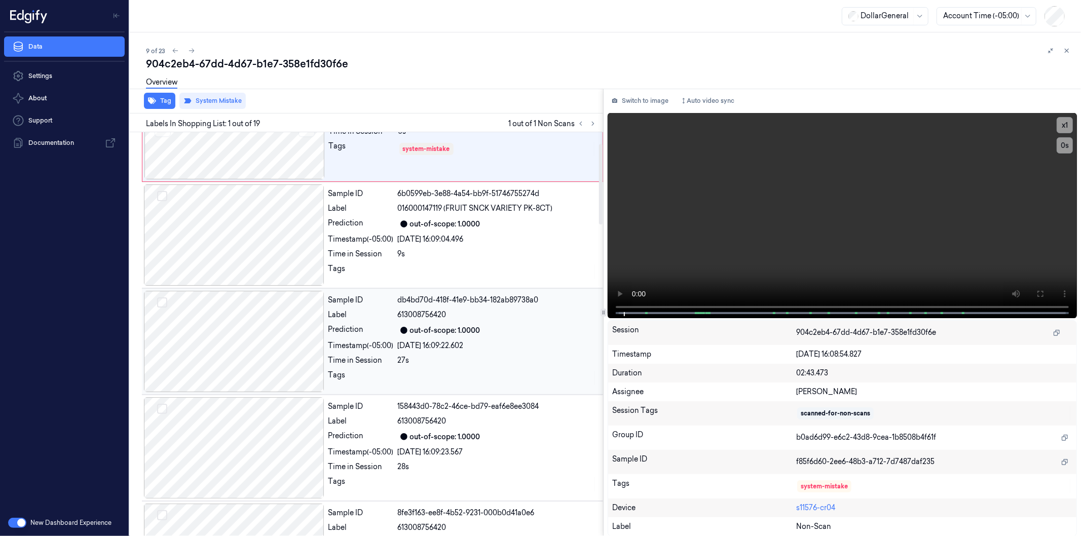
click at [236, 322] on div at bounding box center [234, 341] width 180 height 101
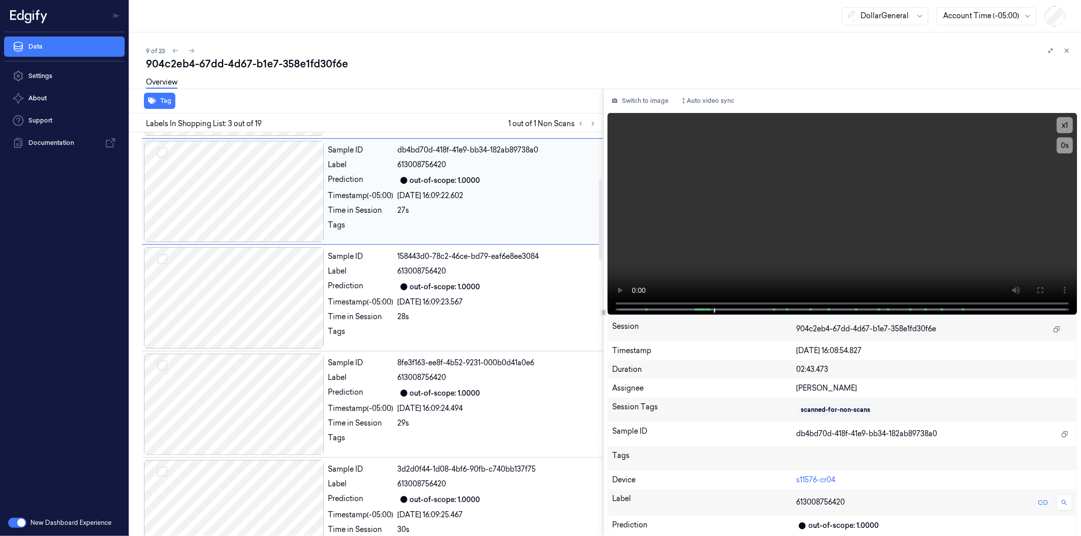
scroll to position [232, 0]
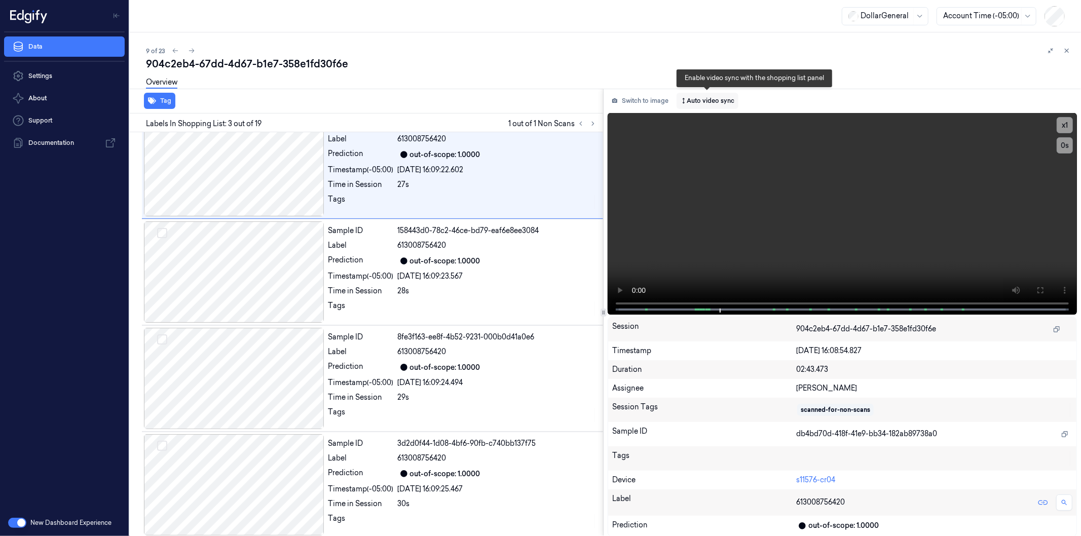
click at [721, 99] on button "Auto video sync" at bounding box center [707, 101] width 62 height 16
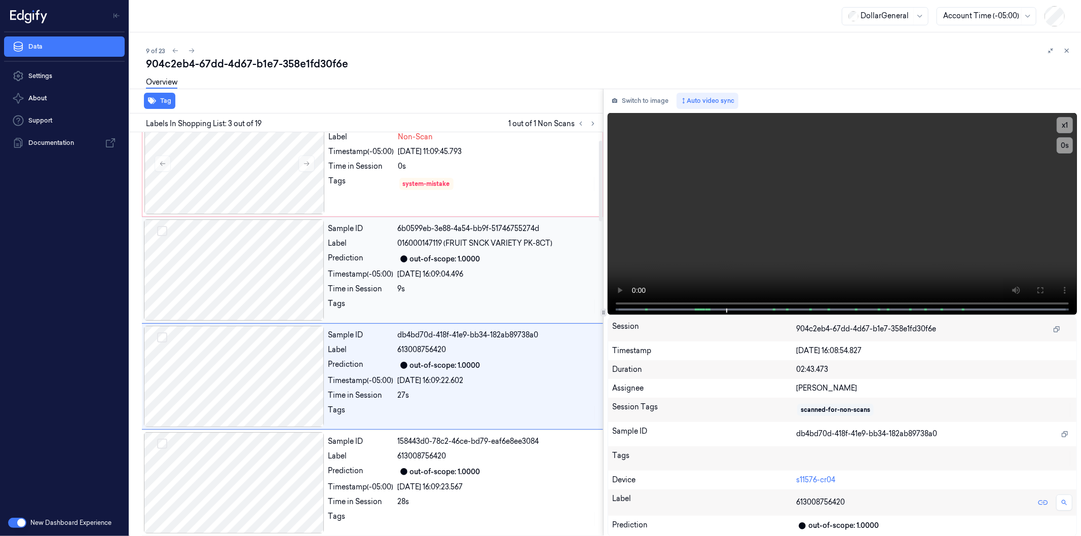
scroll to position [0, 0]
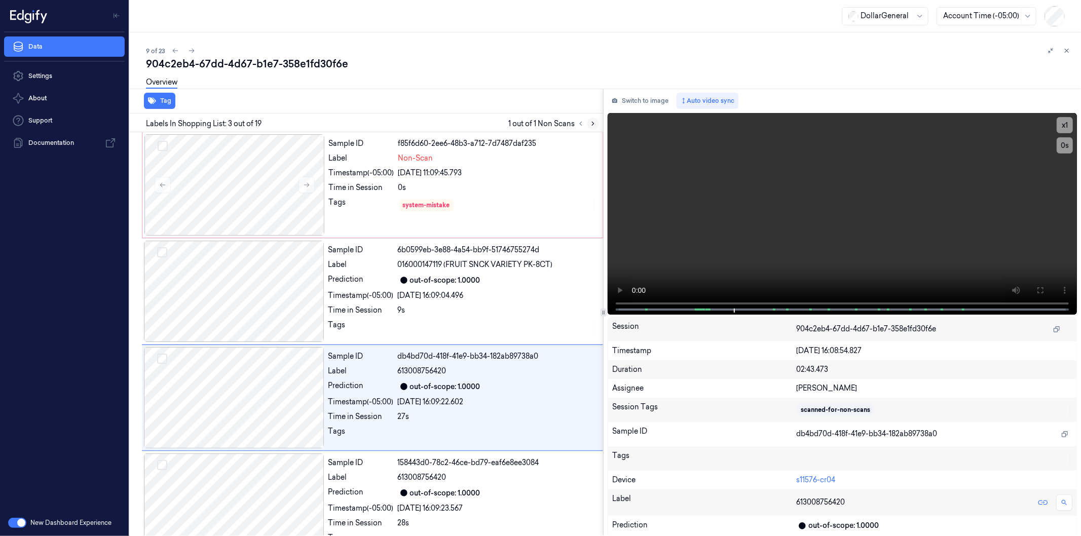
click at [591, 123] on icon at bounding box center [592, 123] width 7 height 7
click at [190, 52] on icon at bounding box center [191, 50] width 7 height 7
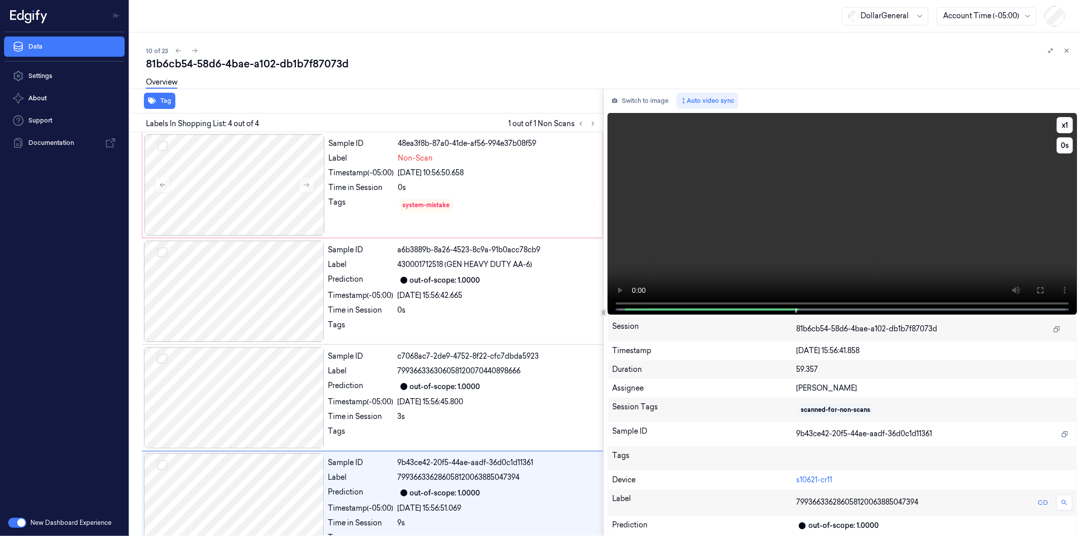
scroll to position [24, 0]
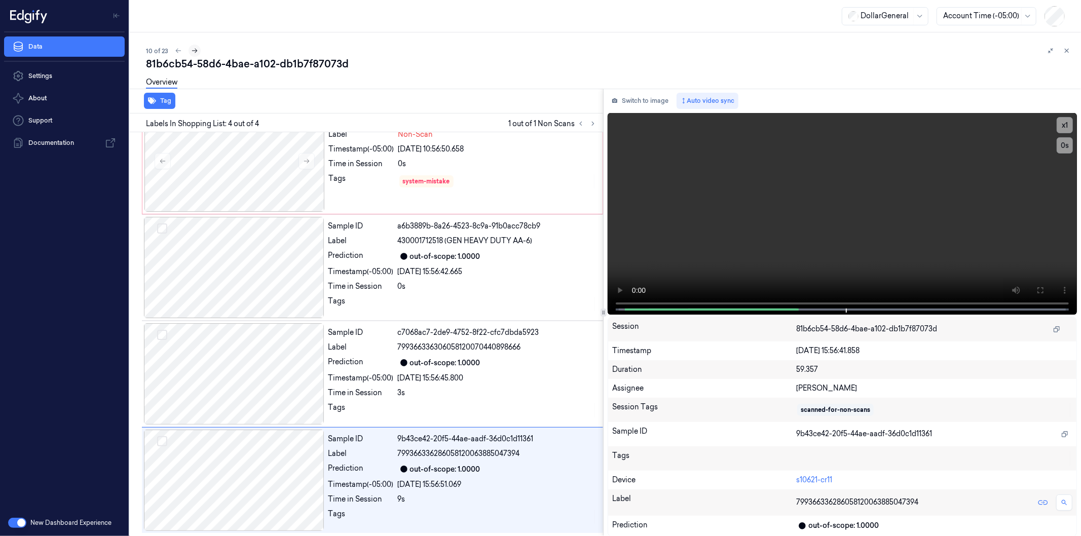
click at [193, 51] on icon at bounding box center [195, 51] width 6 height 5
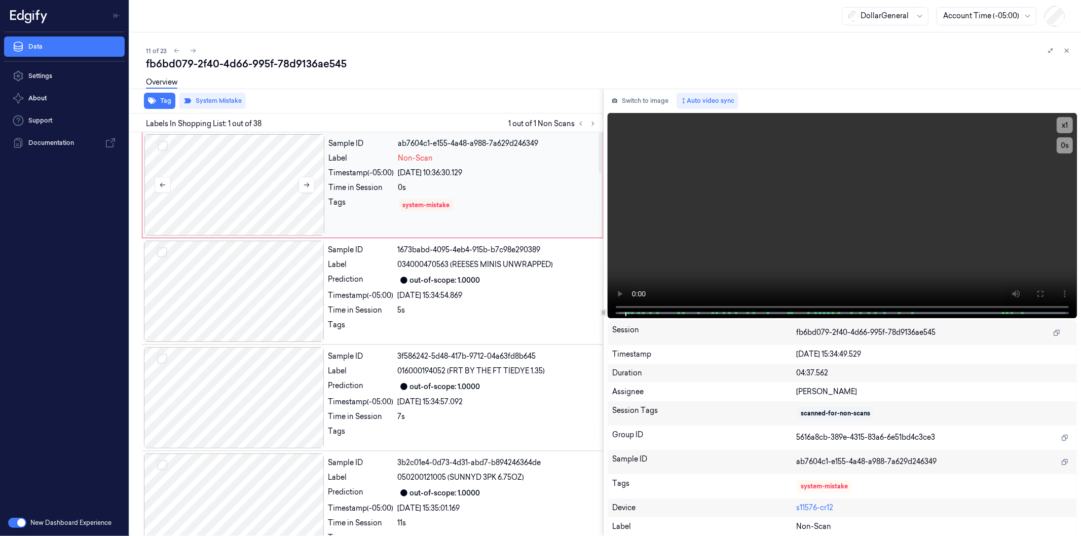
click at [251, 165] on div at bounding box center [234, 184] width 180 height 101
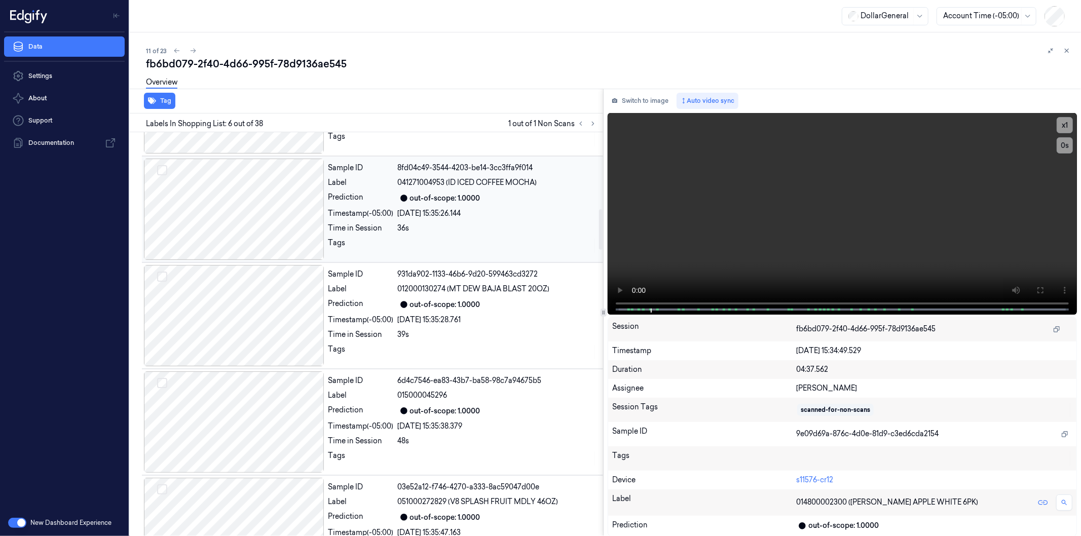
scroll to position [1002, 0]
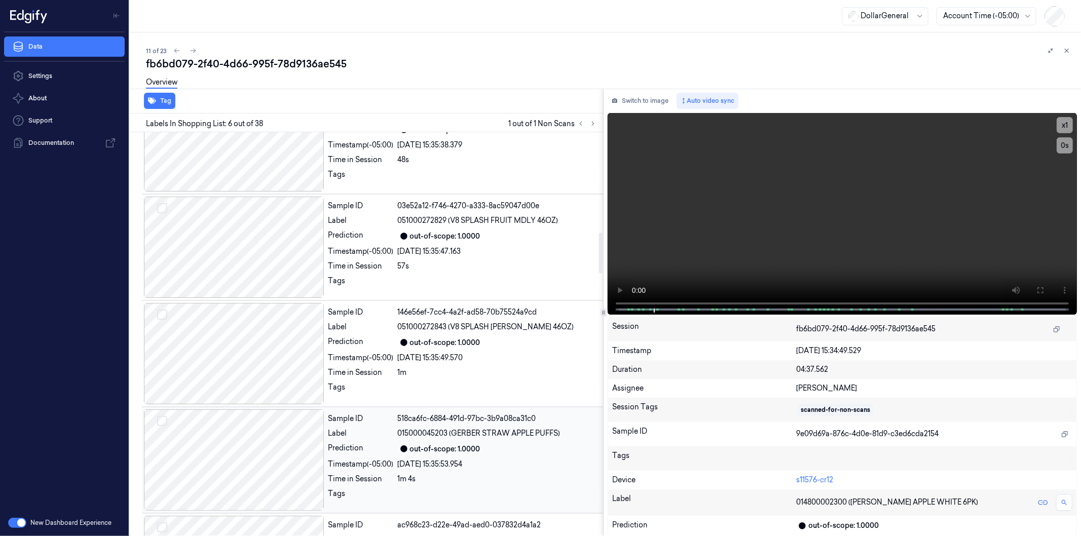
click at [244, 452] on div at bounding box center [234, 459] width 180 height 101
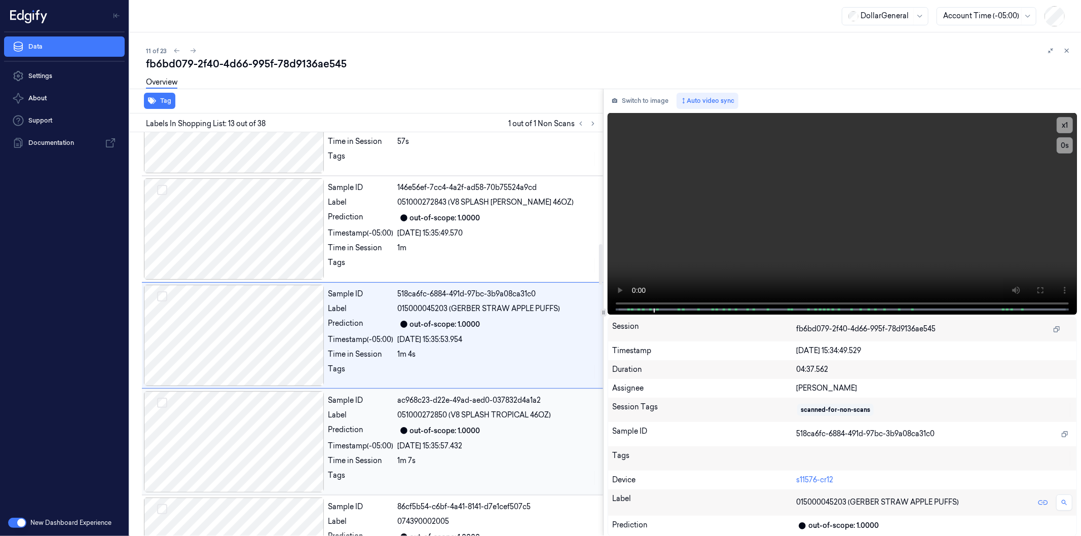
scroll to position [1128, 0]
click at [251, 436] on div at bounding box center [234, 440] width 180 height 101
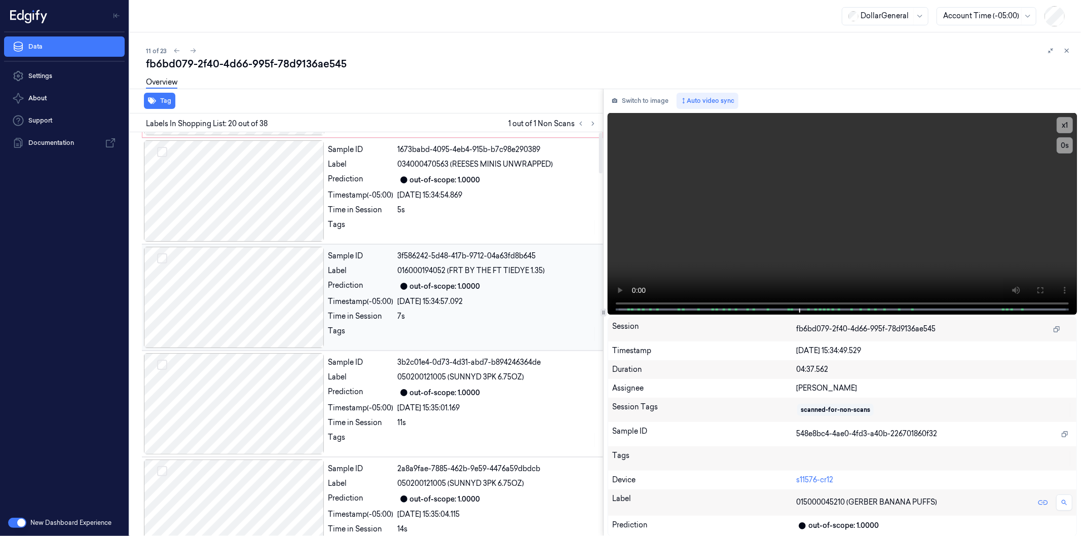
scroll to position [0, 0]
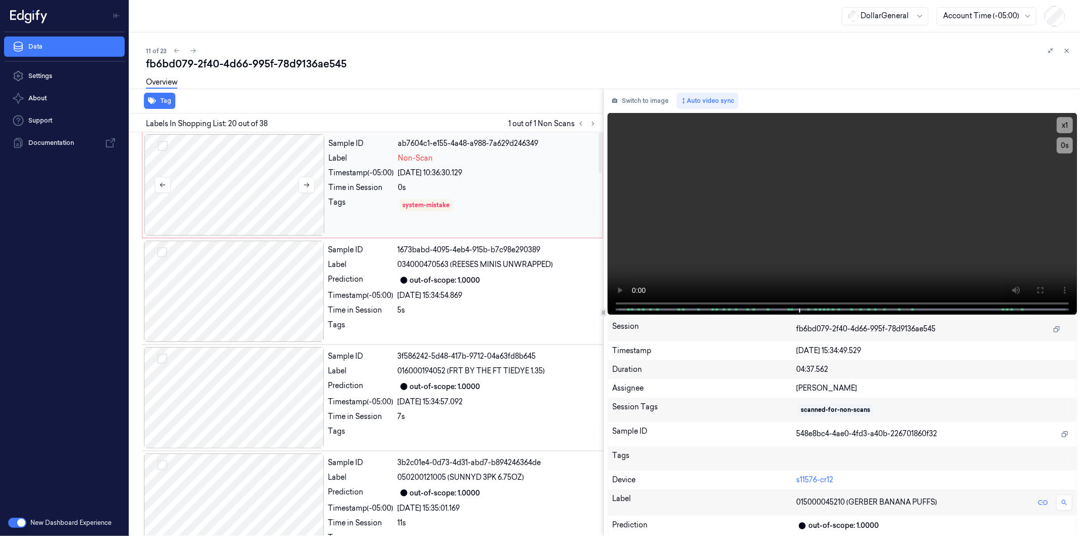
click at [219, 170] on div at bounding box center [234, 184] width 180 height 101
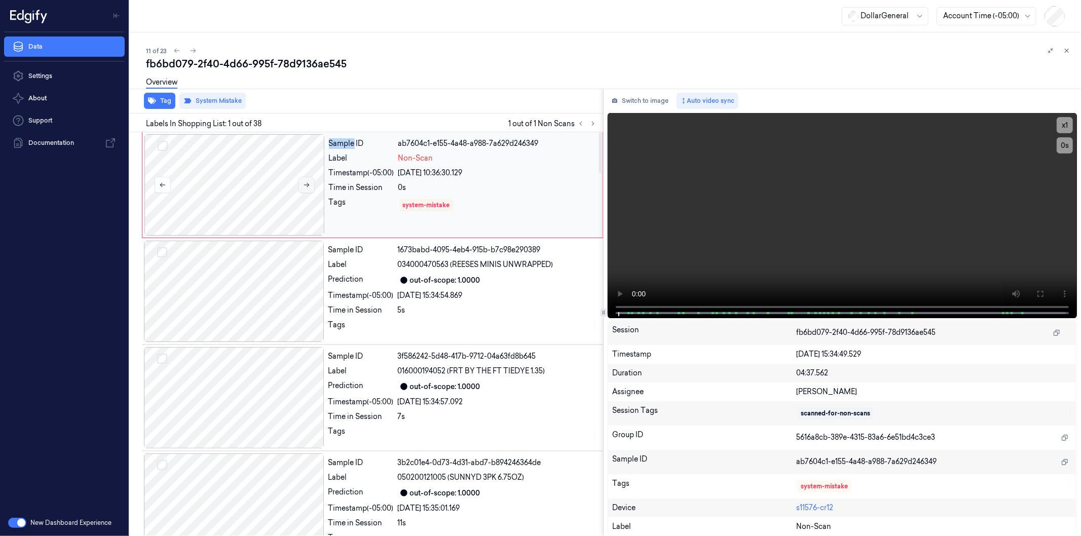
click at [308, 184] on icon at bounding box center [307, 185] width 6 height 5
click at [191, 51] on icon at bounding box center [192, 50] width 7 height 7
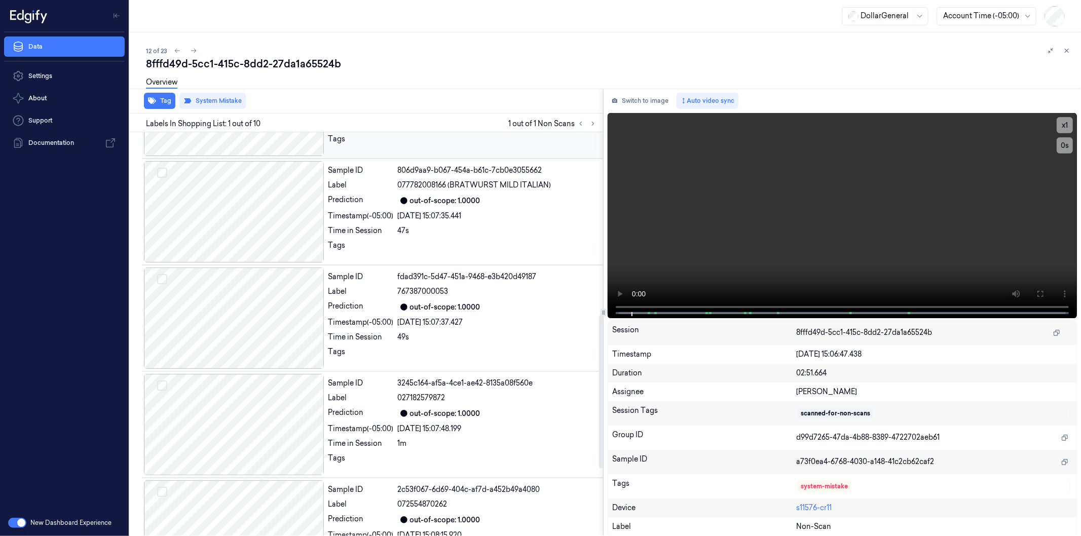
scroll to position [507, 0]
click at [260, 306] on div at bounding box center [234, 316] width 180 height 101
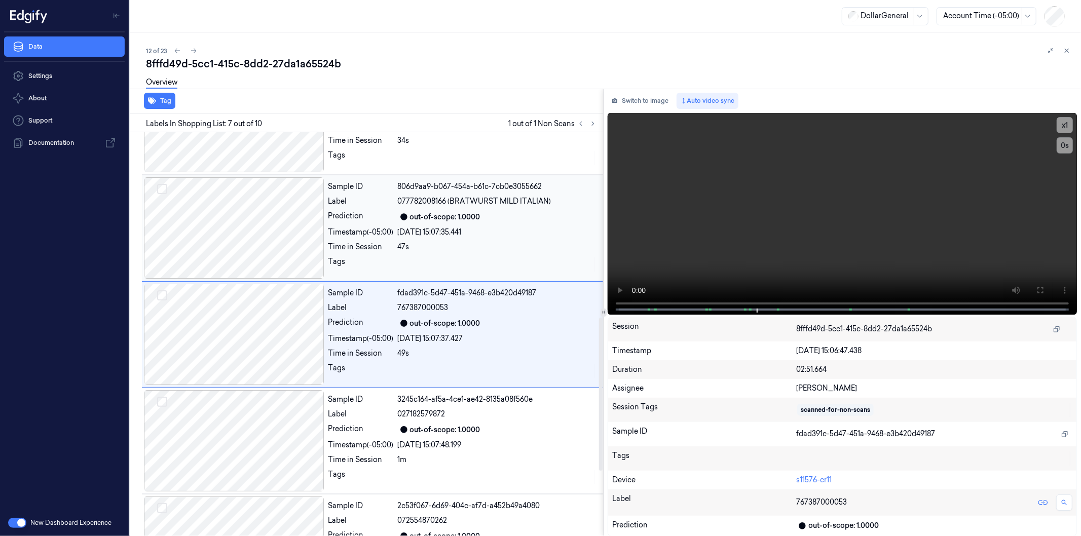
click at [253, 203] on div at bounding box center [234, 227] width 180 height 101
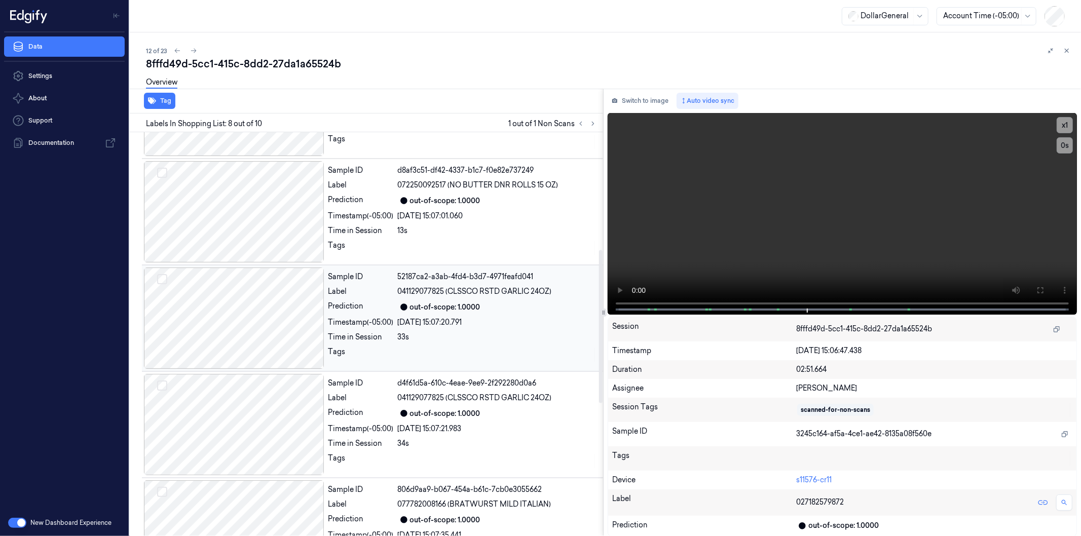
scroll to position [0, 0]
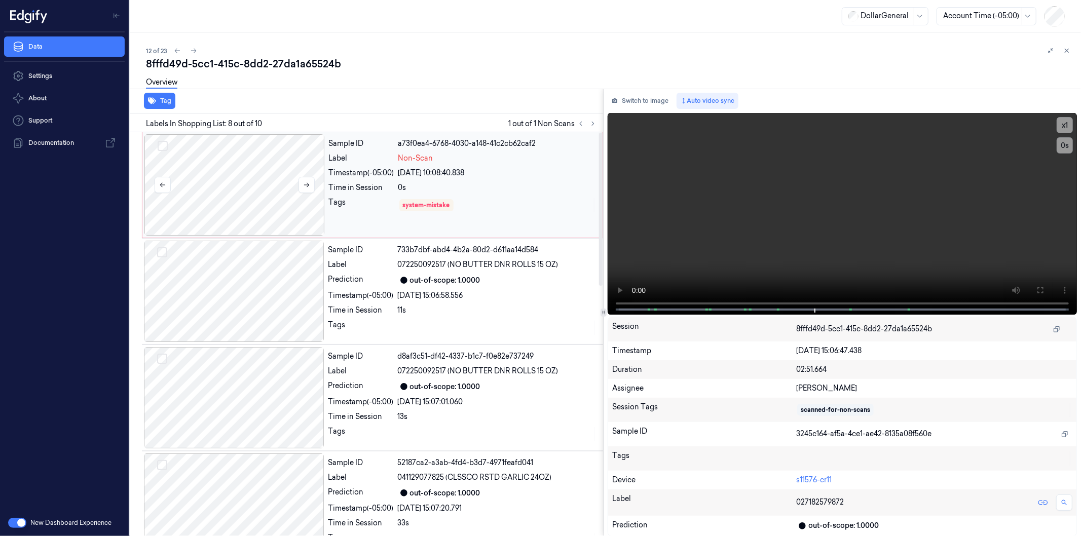
click at [198, 188] on div at bounding box center [234, 184] width 180 height 101
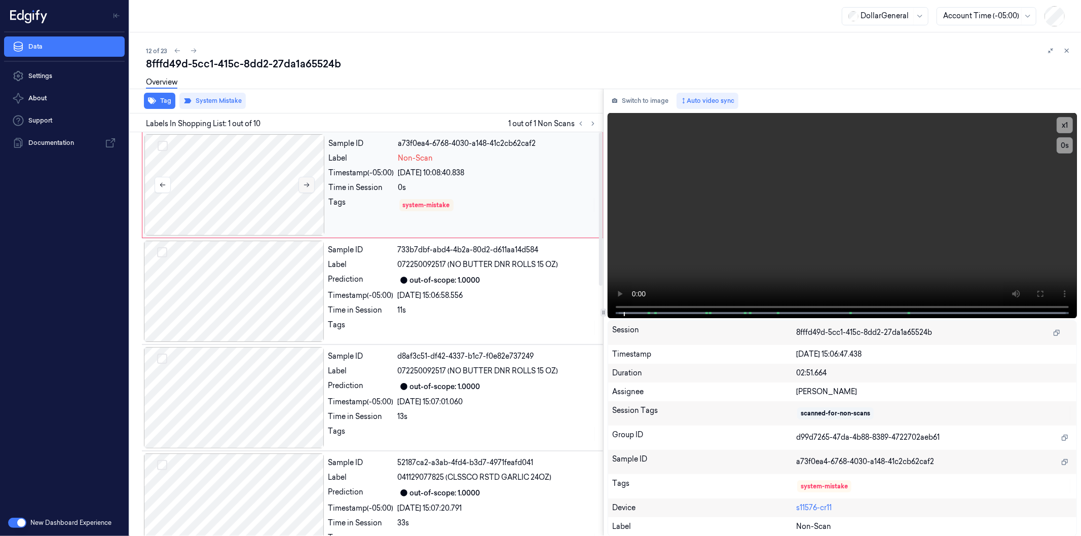
click at [306, 179] on button at bounding box center [306, 185] width 16 height 16
click at [307, 181] on icon at bounding box center [306, 184] width 7 height 7
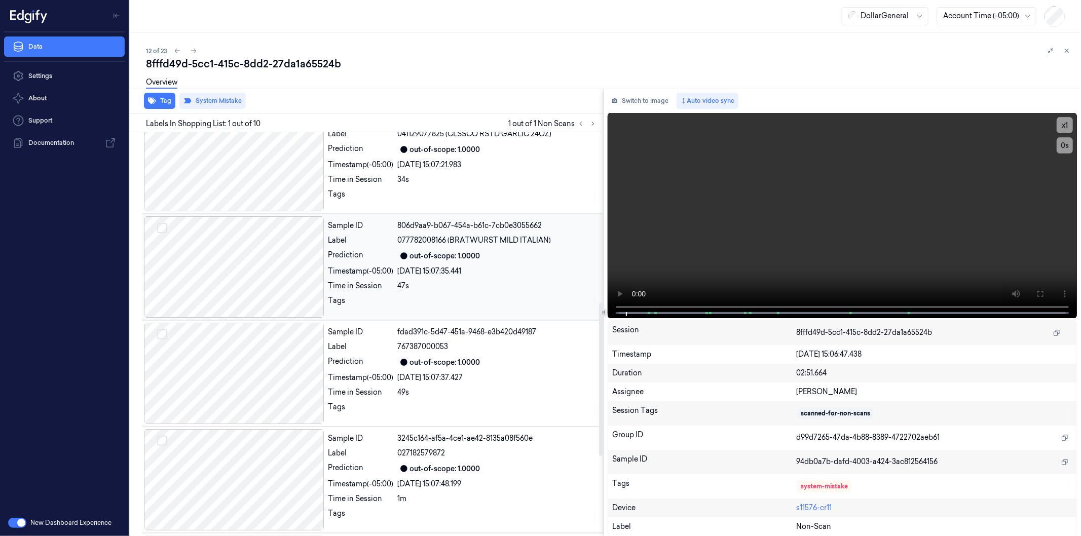
scroll to position [663, 0]
click at [259, 381] on div at bounding box center [234, 373] width 180 height 101
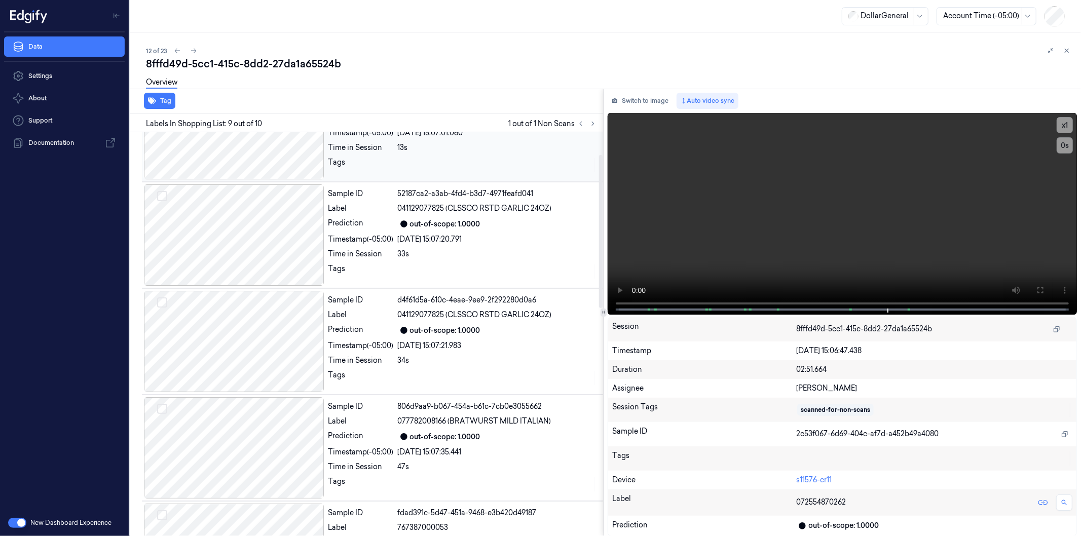
scroll to position [0, 0]
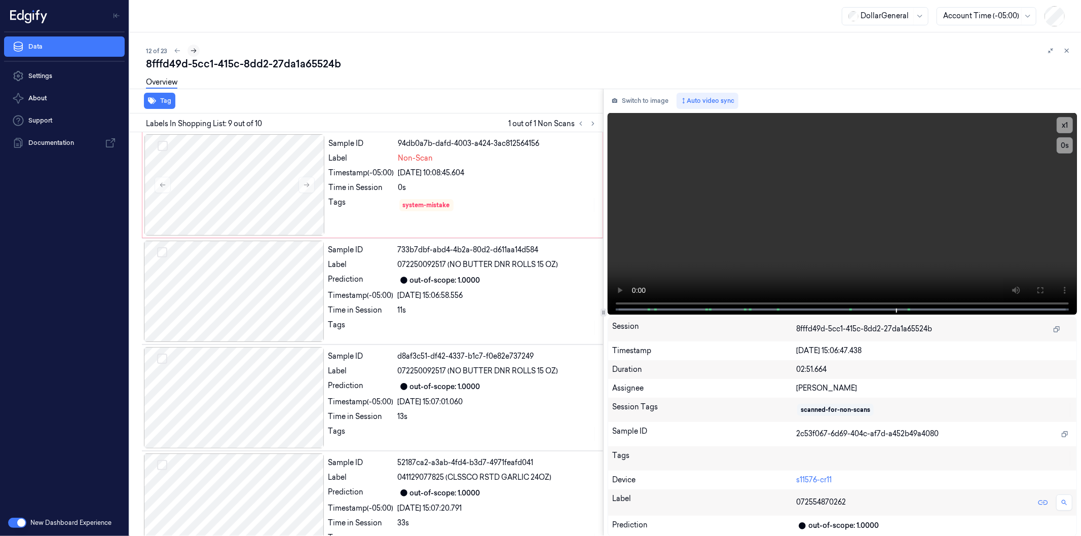
click at [190, 52] on icon at bounding box center [193, 50] width 7 height 7
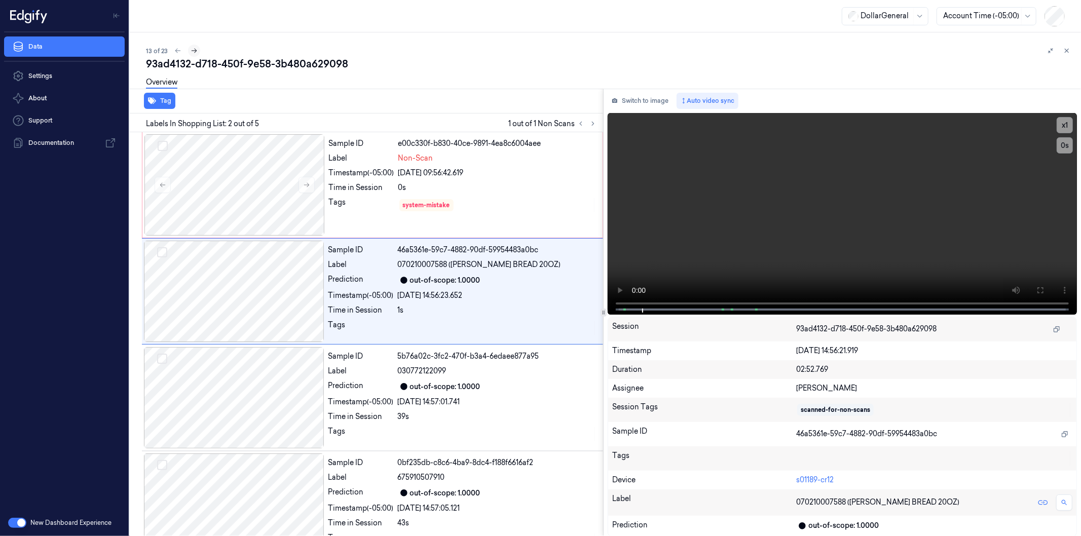
click at [194, 52] on icon at bounding box center [193, 50] width 7 height 7
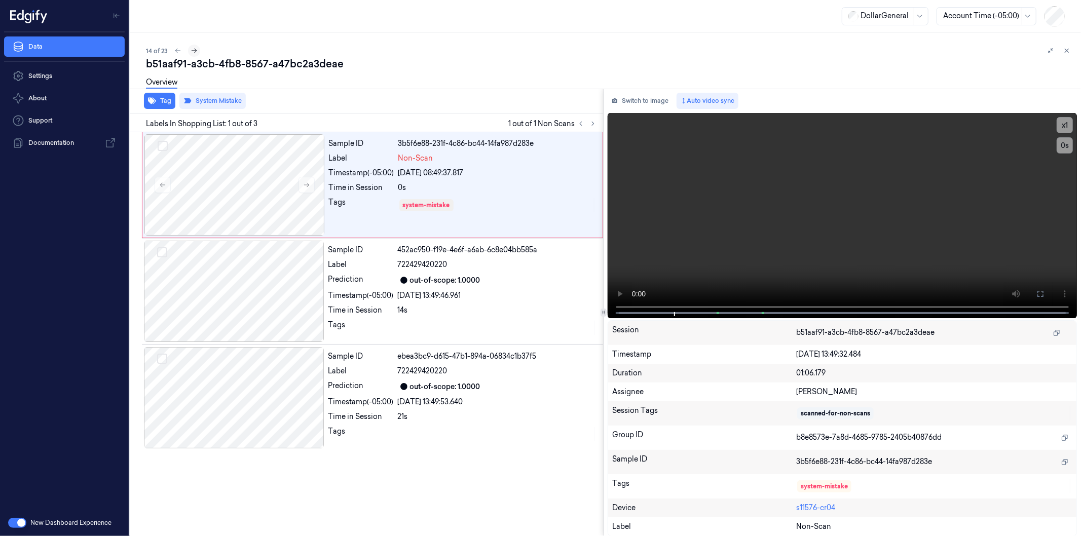
click at [195, 50] on icon at bounding box center [194, 51] width 6 height 5
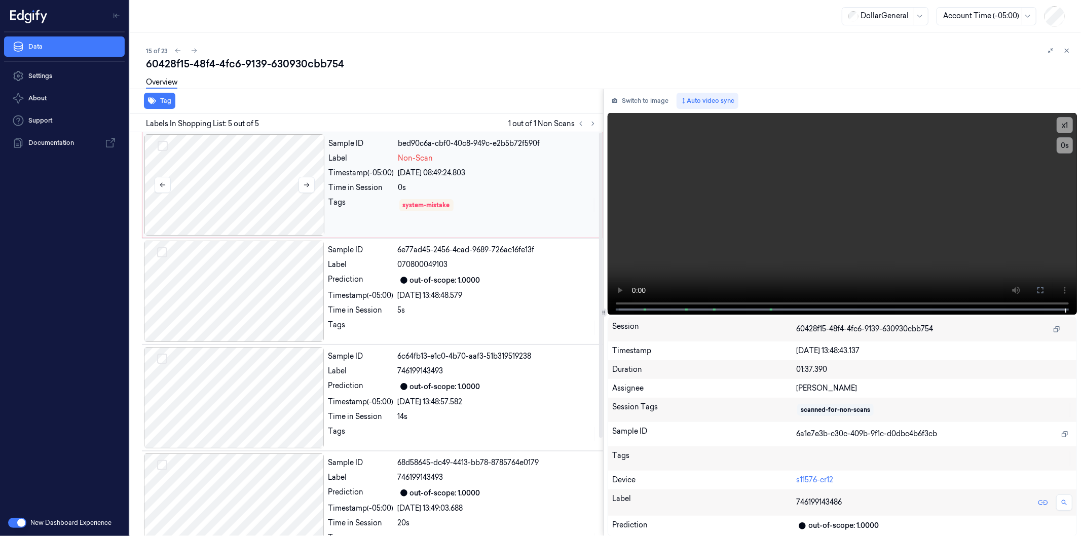
click at [241, 184] on div at bounding box center [234, 184] width 180 height 101
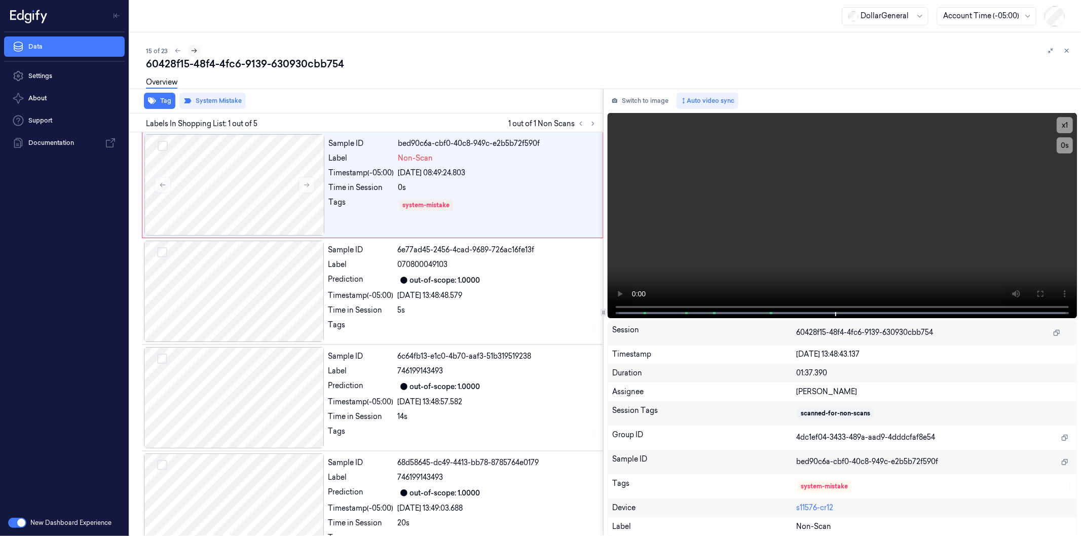
click at [194, 52] on icon at bounding box center [193, 50] width 7 height 7
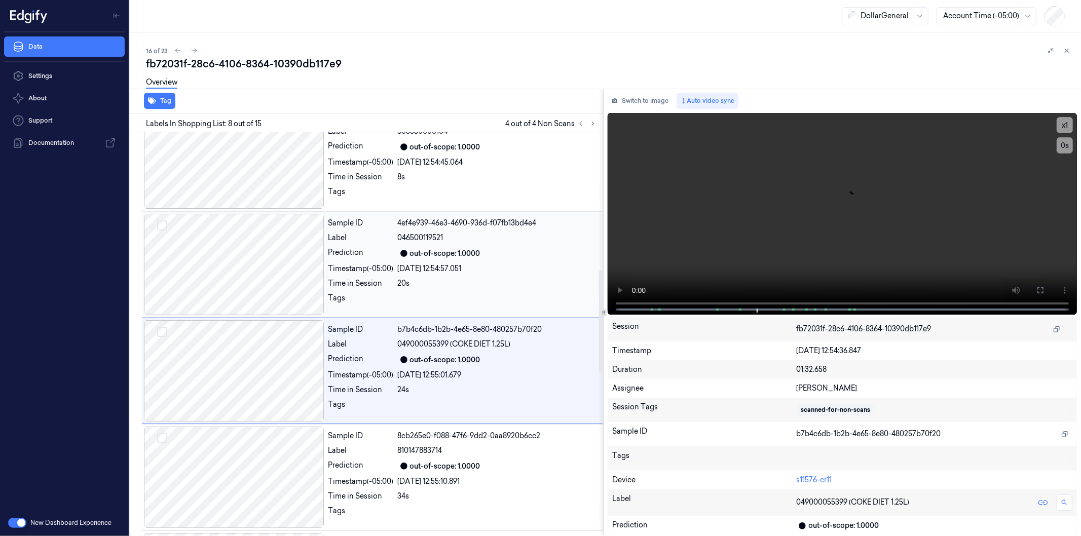
scroll to position [540, 0]
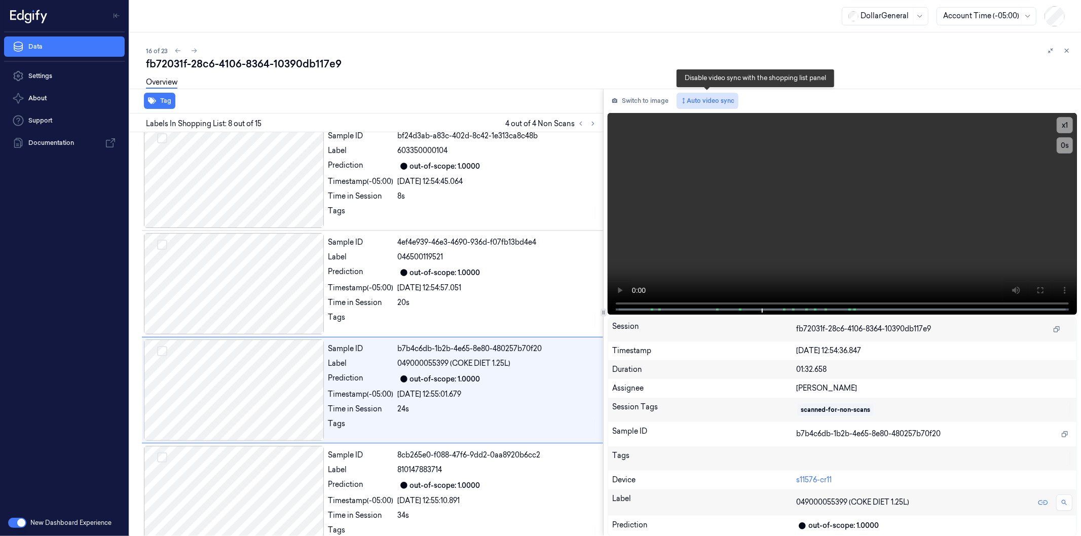
click at [720, 100] on button "Auto video sync" at bounding box center [707, 101] width 62 height 16
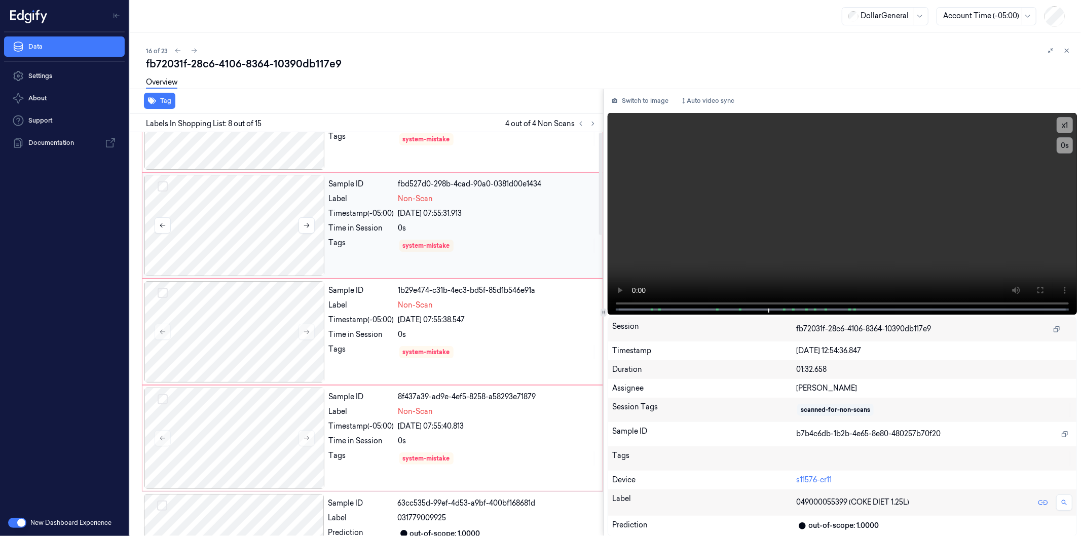
scroll to position [0, 0]
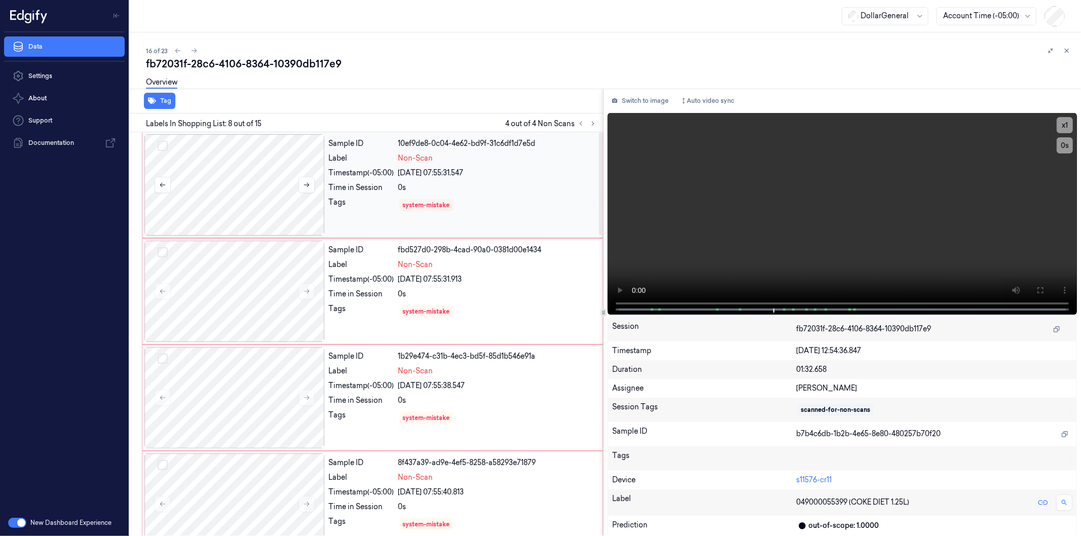
click at [220, 171] on div at bounding box center [234, 184] width 180 height 101
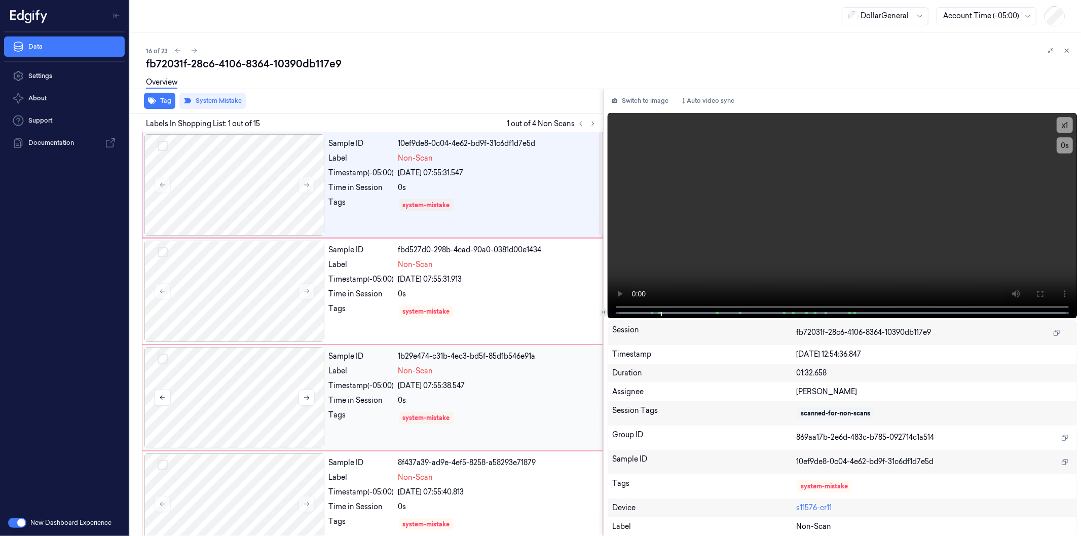
click at [256, 356] on div at bounding box center [234, 397] width 180 height 101
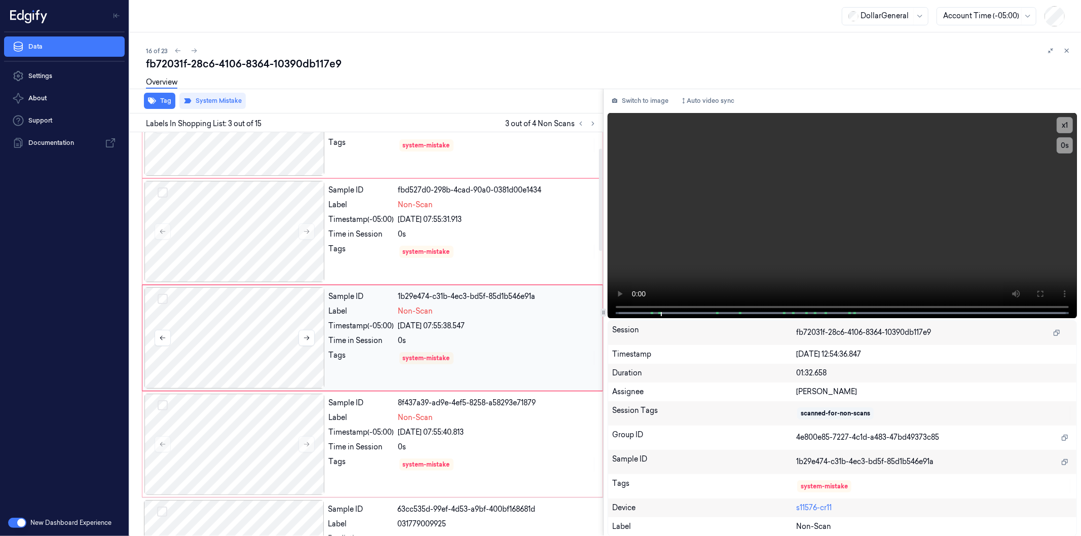
scroll to position [63, 0]
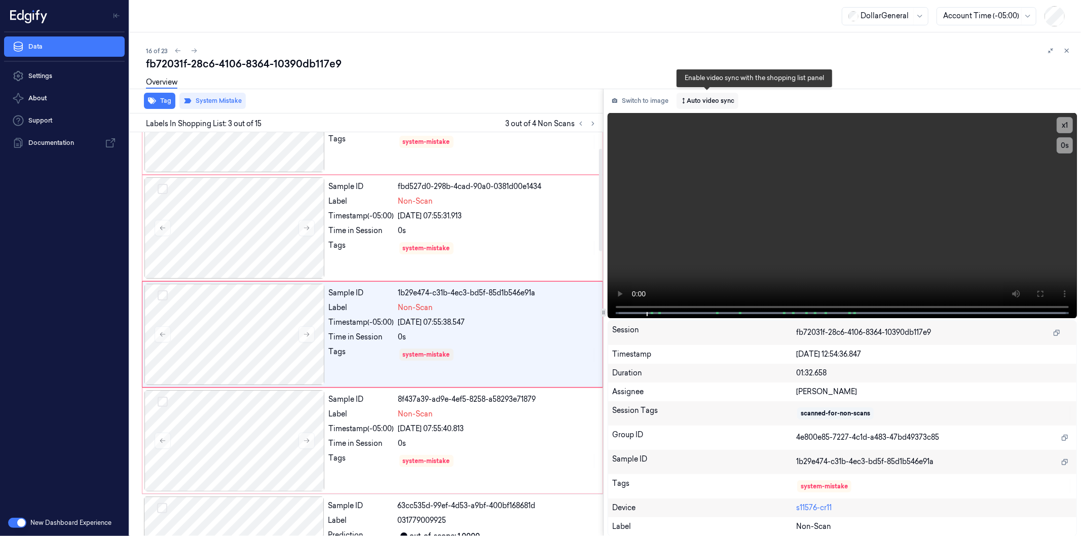
click at [716, 94] on button "Auto video sync" at bounding box center [707, 101] width 62 height 16
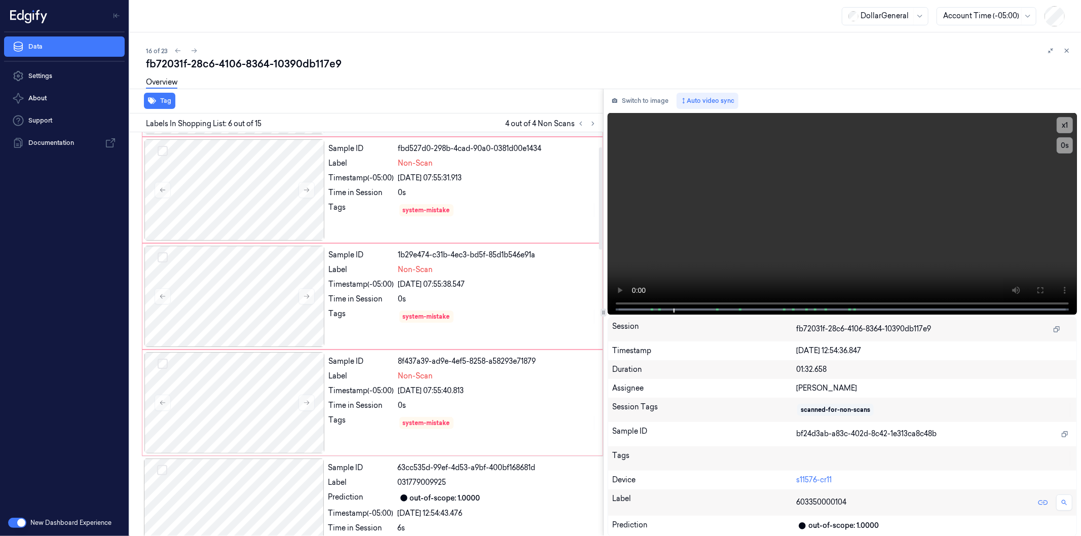
scroll to position [0, 0]
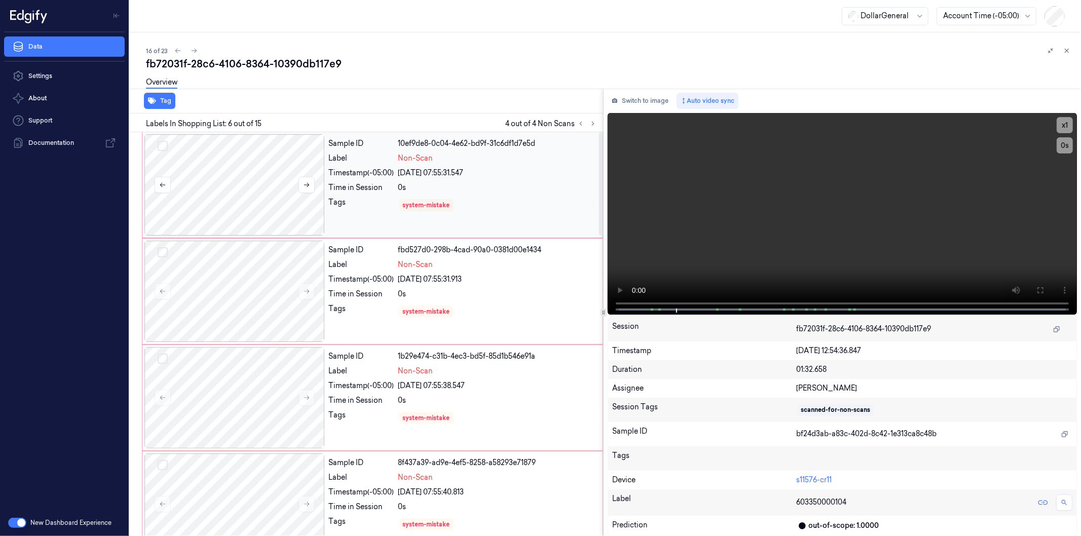
click at [271, 214] on div at bounding box center [234, 184] width 180 height 101
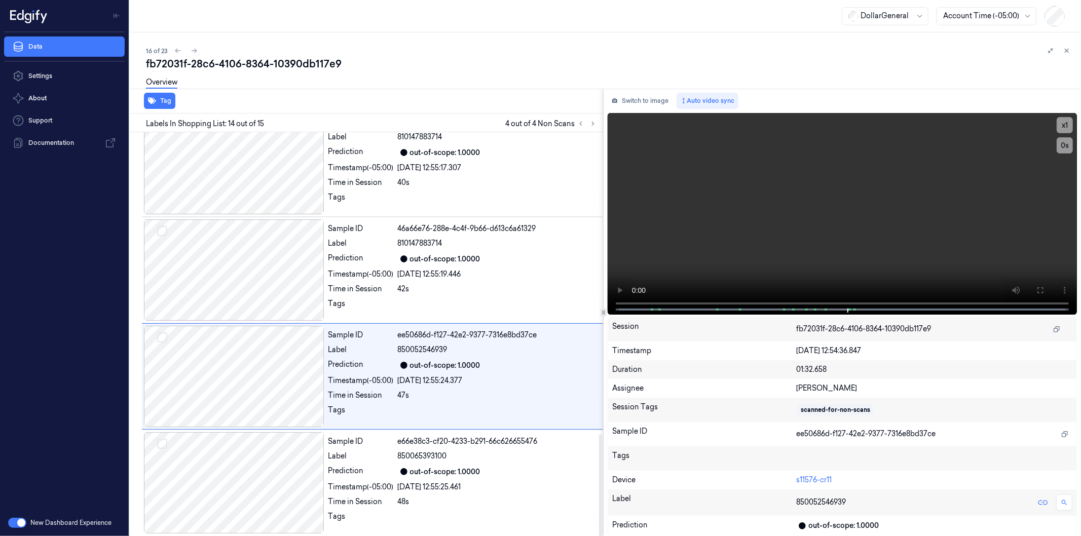
scroll to position [1196, 0]
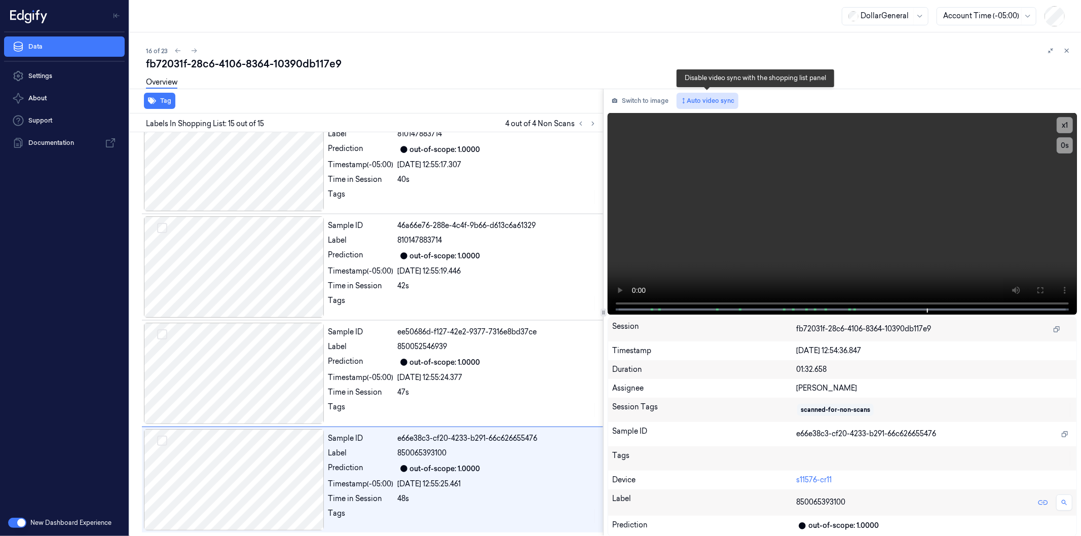
click at [713, 99] on button "Auto video sync" at bounding box center [707, 101] width 62 height 16
click at [274, 259] on div at bounding box center [234, 266] width 180 height 101
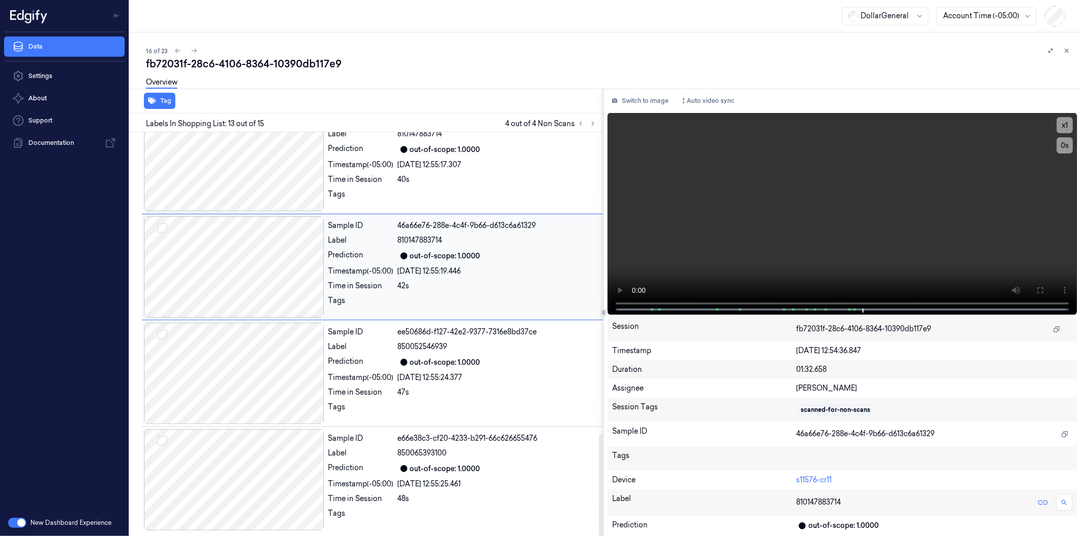
scroll to position [1128, 0]
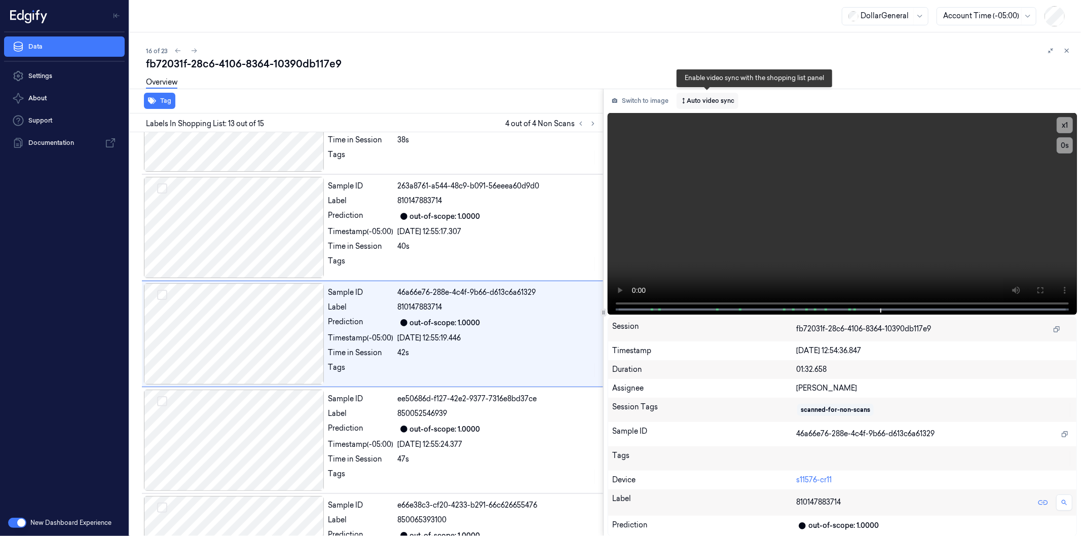
click at [711, 100] on button "Auto video sync" at bounding box center [707, 101] width 62 height 16
click at [258, 334] on div at bounding box center [234, 333] width 180 height 101
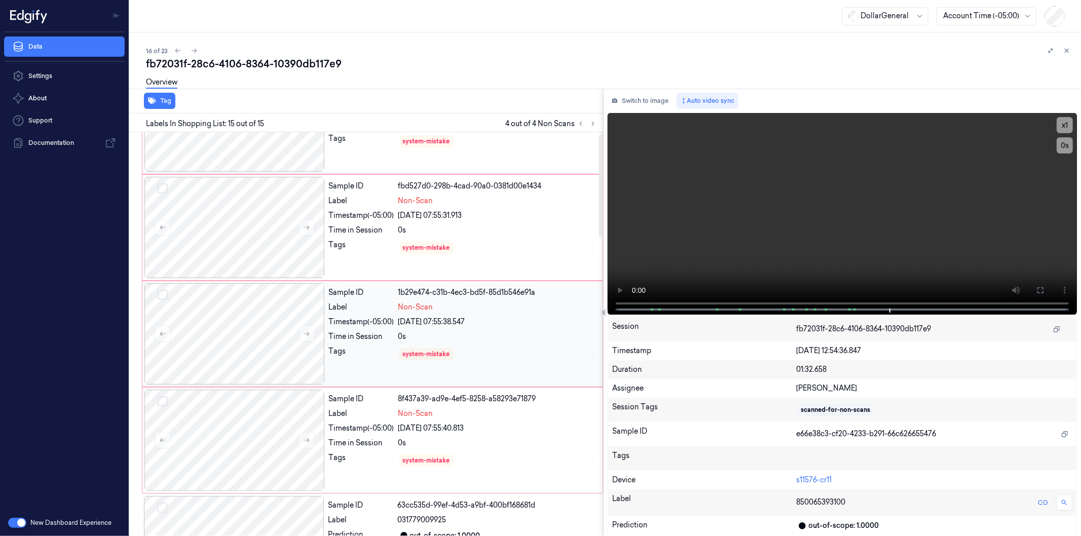
scroll to position [0, 0]
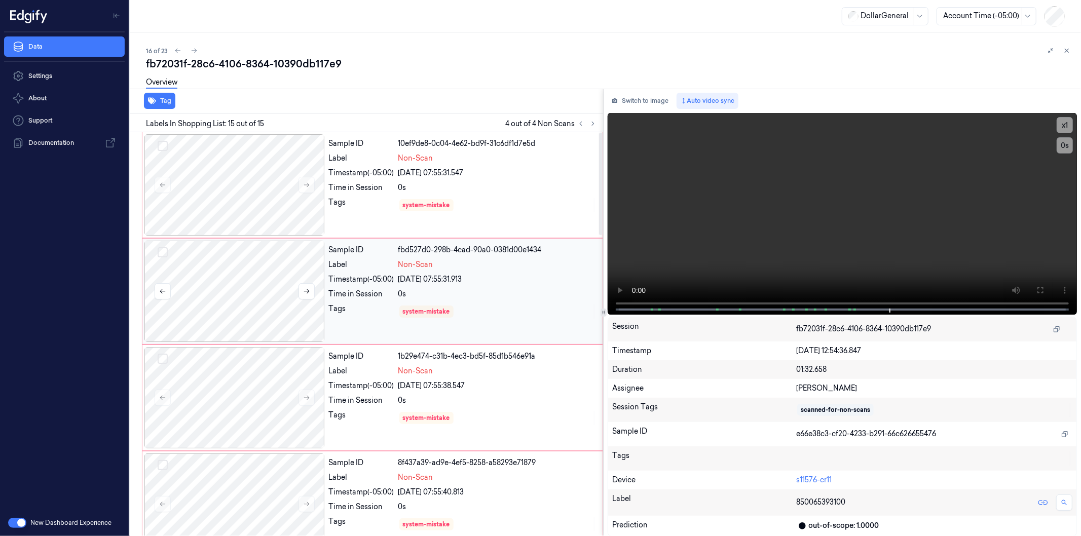
click at [164, 254] on button "Select row" at bounding box center [163, 252] width 10 height 10
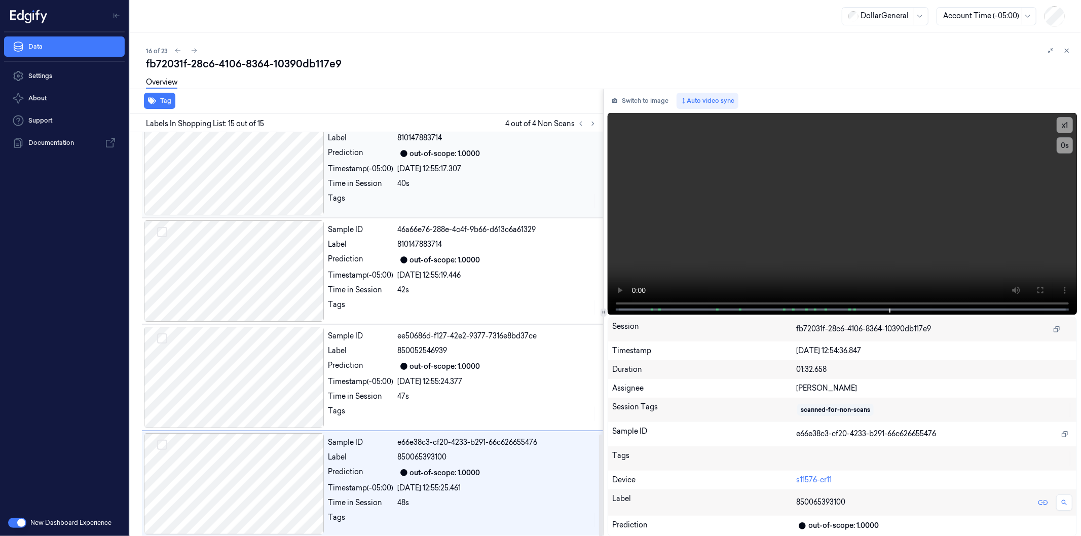
scroll to position [1196, 0]
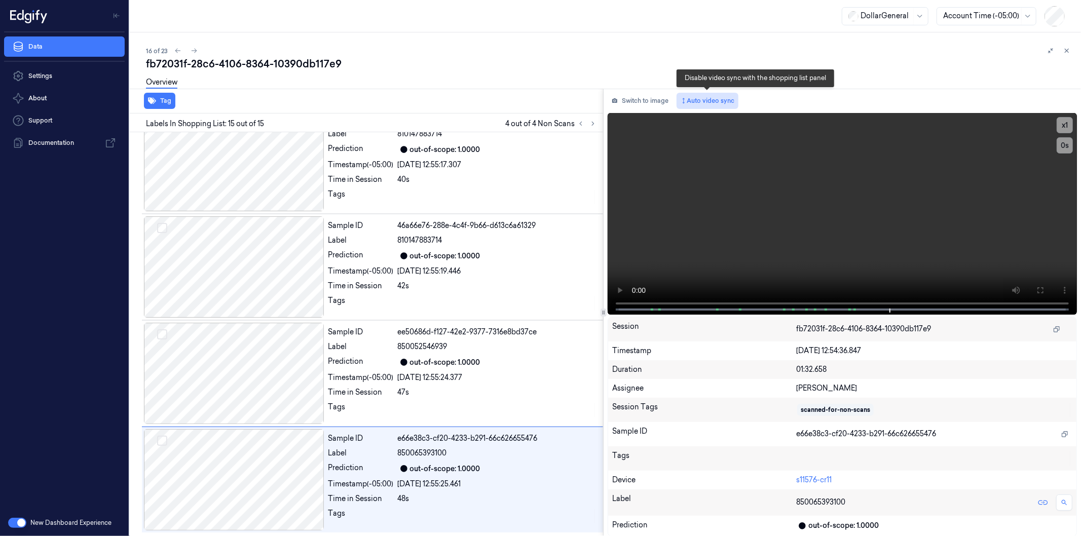
click at [712, 104] on button "Auto video sync" at bounding box center [707, 101] width 62 height 16
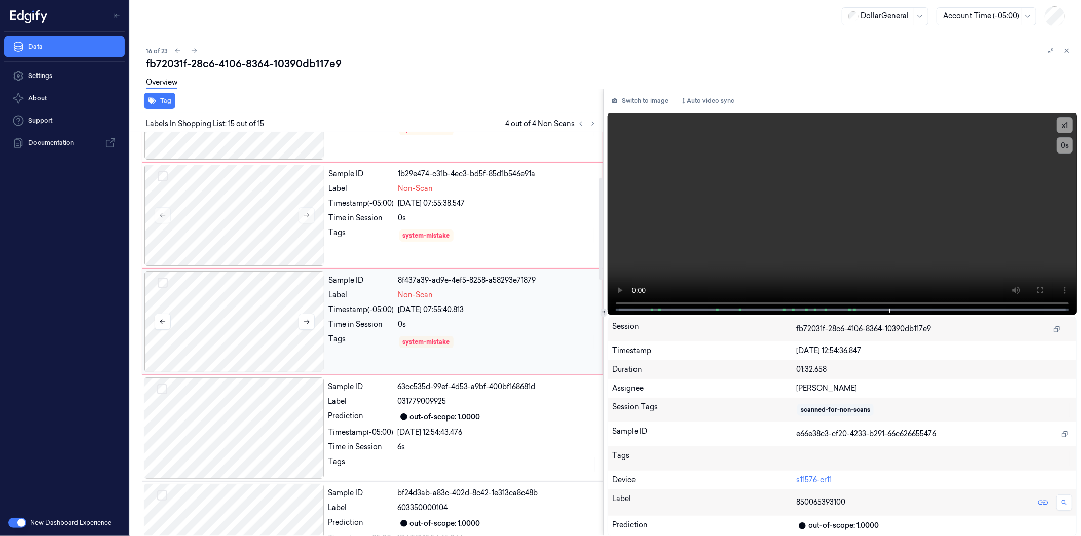
scroll to position [0, 0]
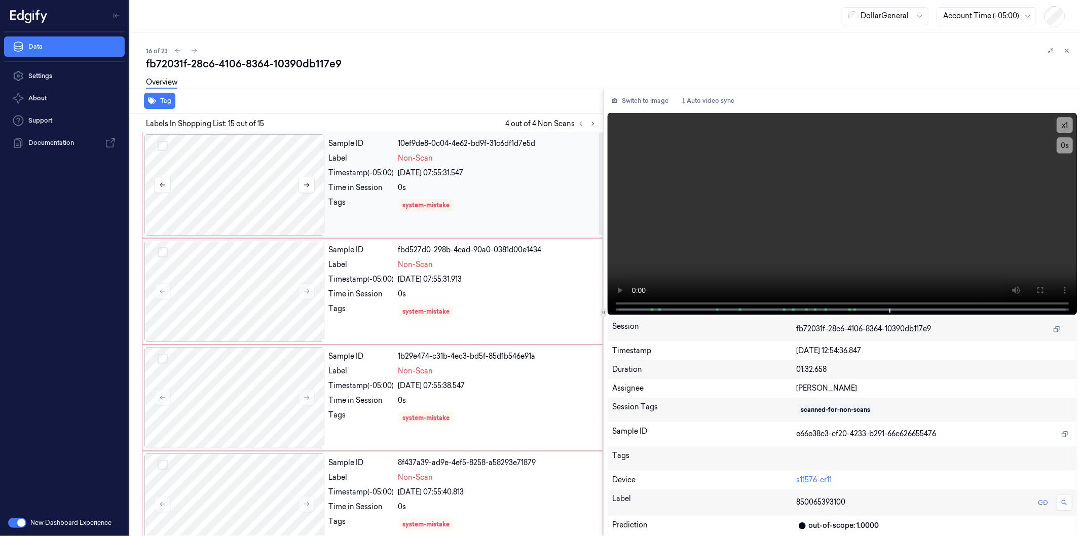
click at [161, 145] on button "Select row" at bounding box center [163, 146] width 10 height 10
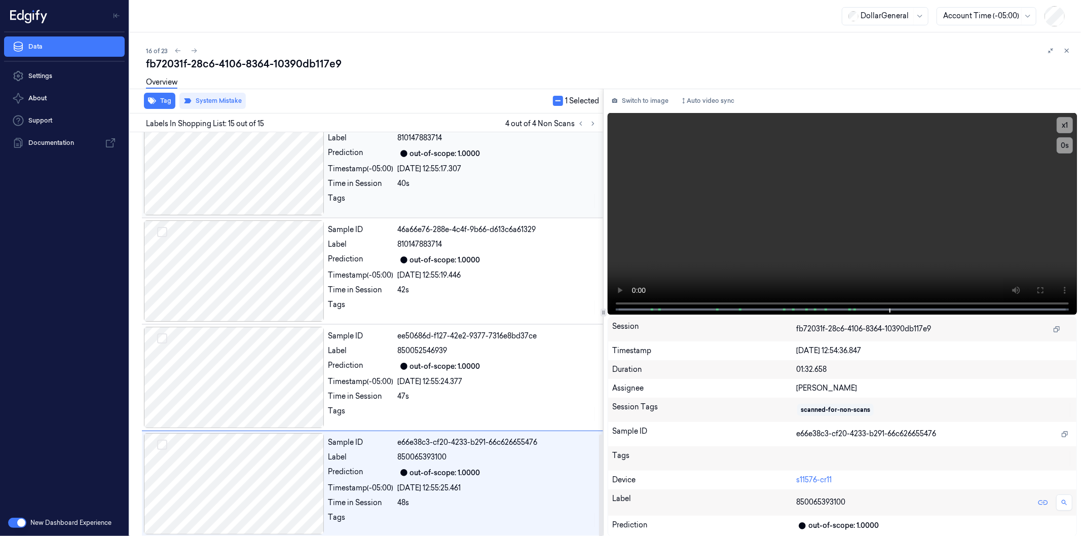
scroll to position [1196, 0]
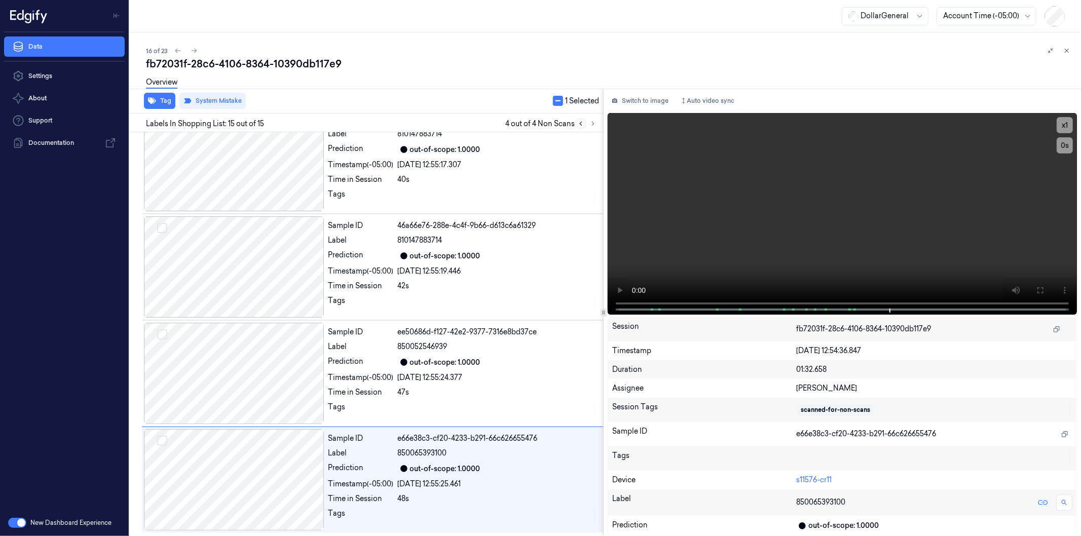
click at [581, 123] on icon at bounding box center [580, 123] width 7 height 7
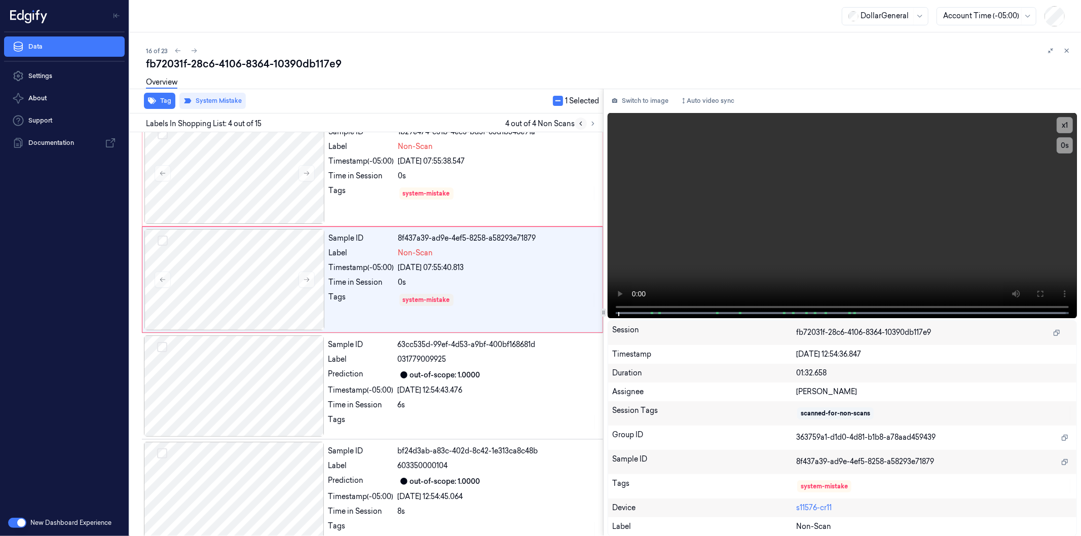
scroll to position [170, 0]
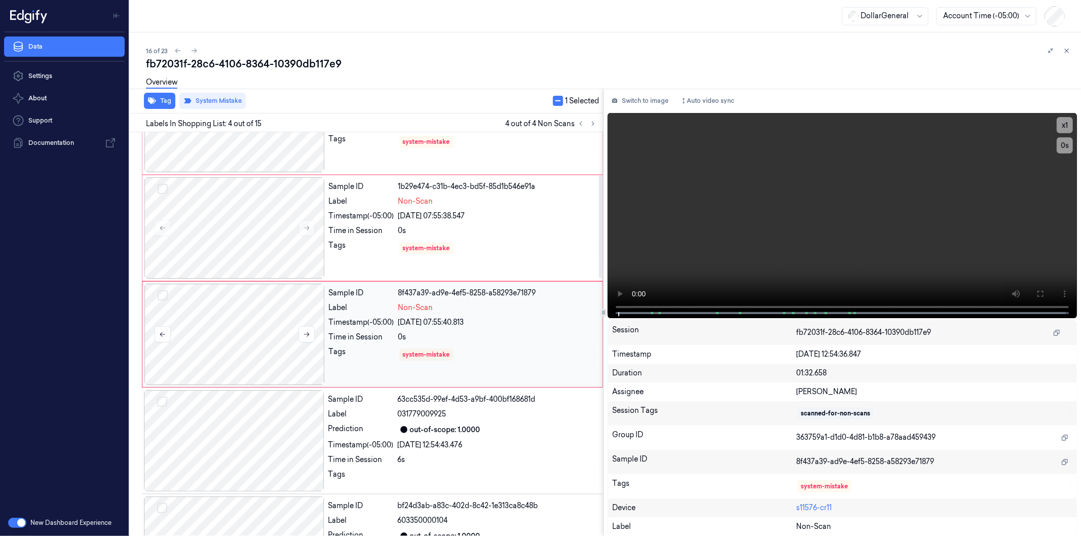
click at [164, 294] on button "Select row" at bounding box center [163, 295] width 10 height 10
click at [161, 186] on button "Select row" at bounding box center [163, 189] width 10 height 10
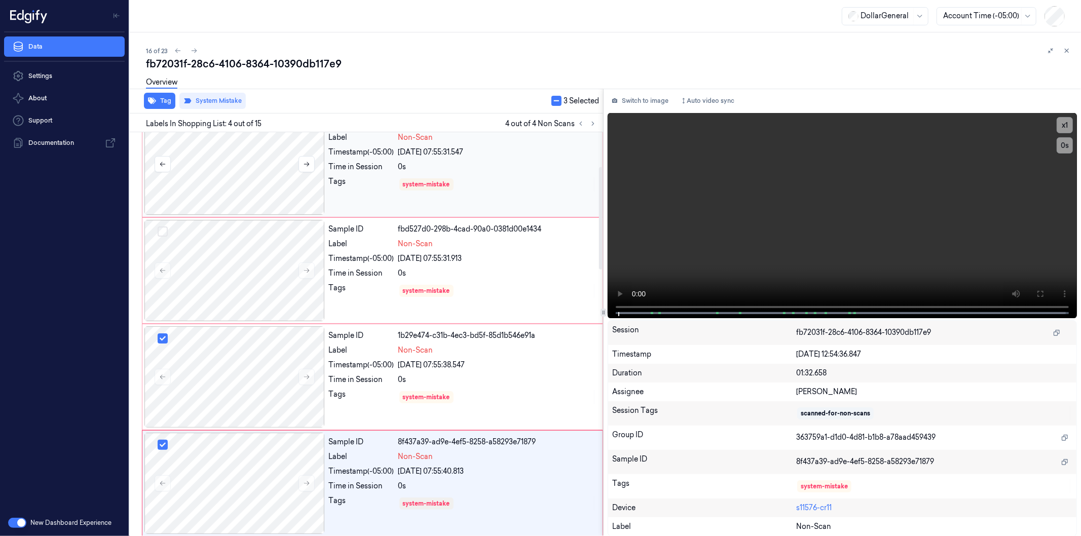
scroll to position [0, 0]
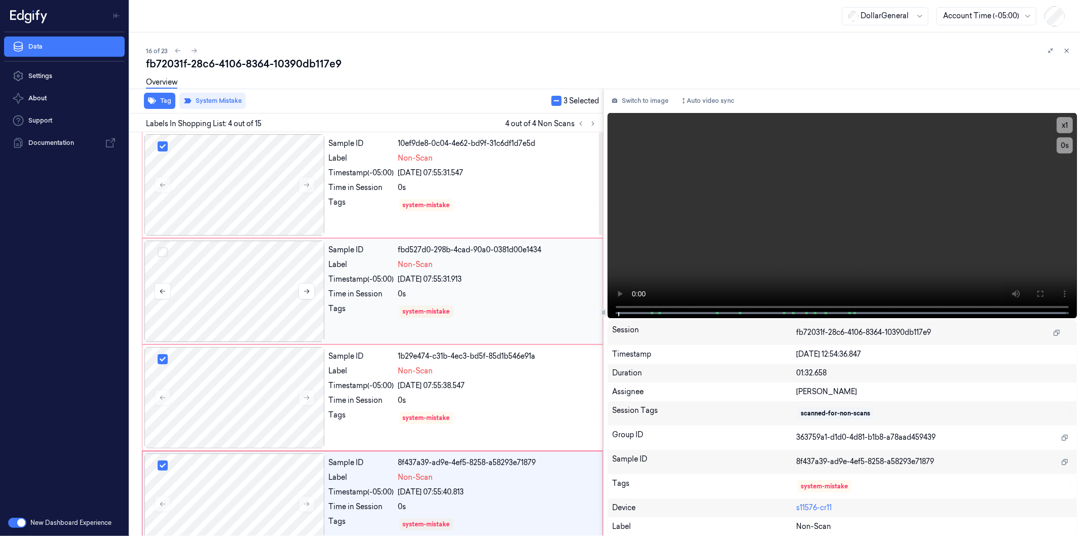
click at [161, 250] on button "Select row" at bounding box center [163, 252] width 10 height 10
click at [163, 101] on button "Tag" at bounding box center [159, 101] width 31 height 16
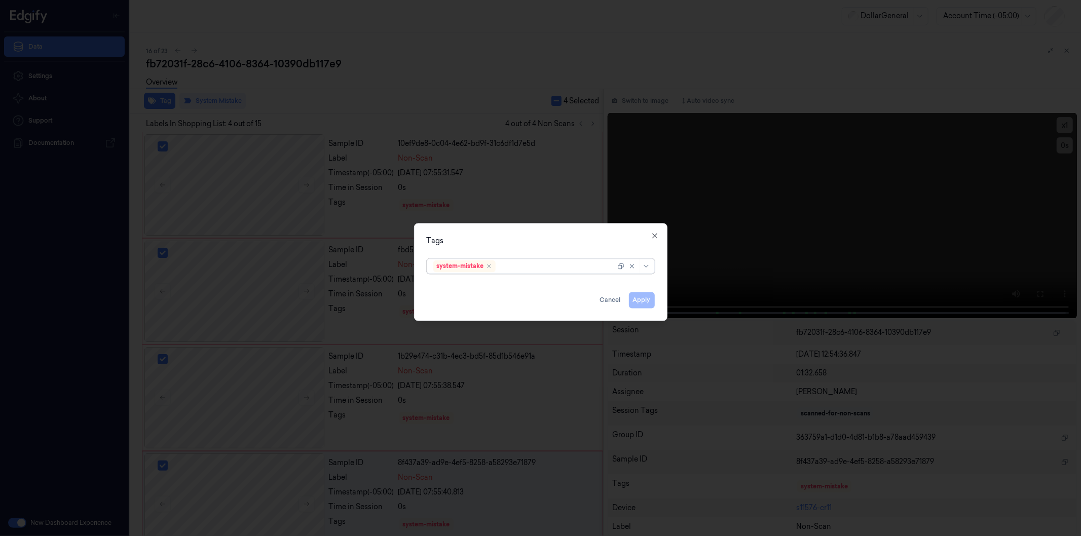
click at [535, 266] on div at bounding box center [556, 266] width 118 height 11
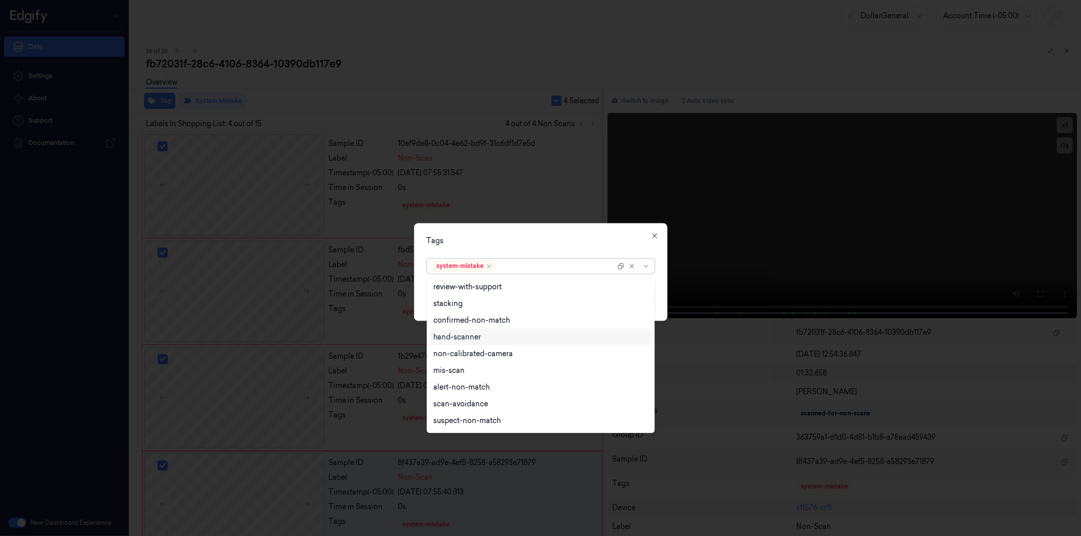
click at [458, 336] on div "hand-scanner" at bounding box center [457, 337] width 48 height 11
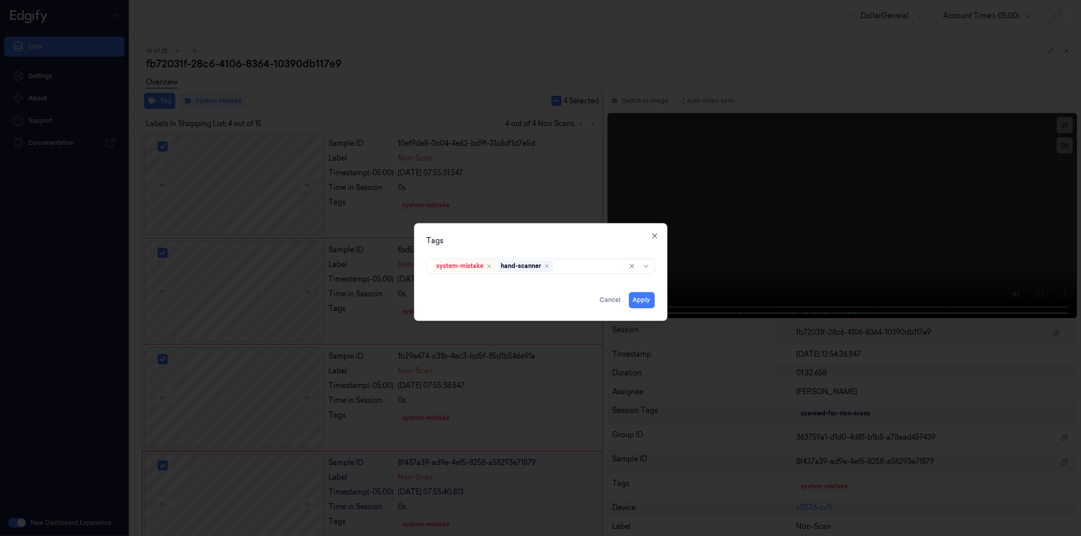
click at [587, 232] on div "Tags system-mistake hand-scanner Apply Cancel Close" at bounding box center [540, 272] width 253 height 98
click at [643, 299] on button "Apply" at bounding box center [642, 300] width 26 height 16
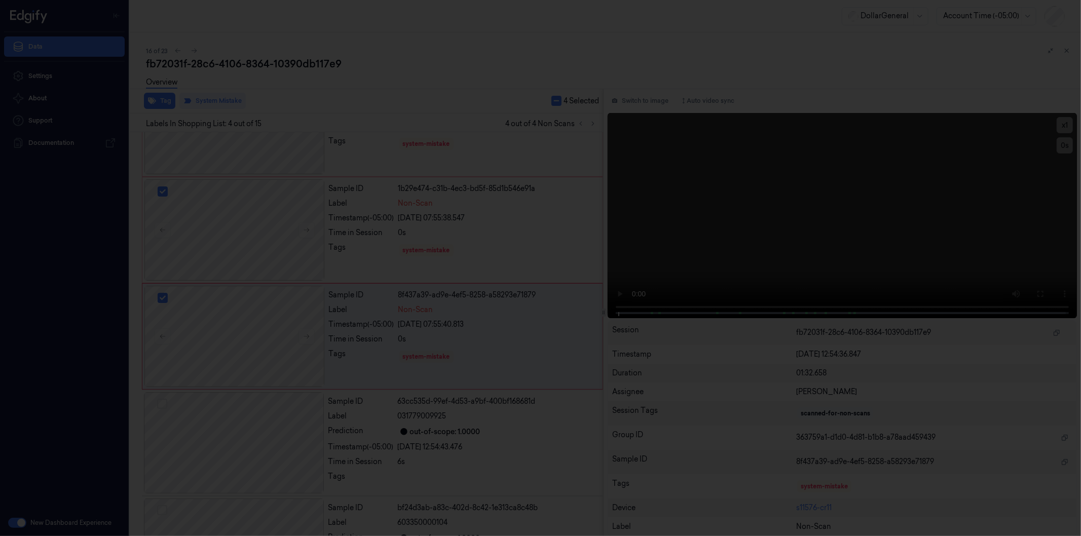
scroll to position [170, 0]
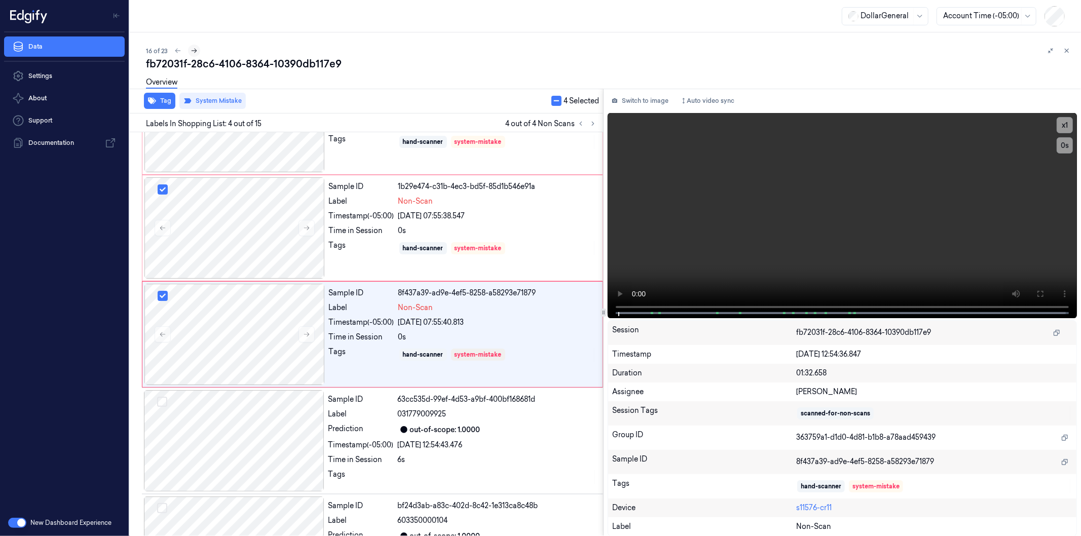
click at [194, 51] on icon at bounding box center [194, 51] width 6 height 5
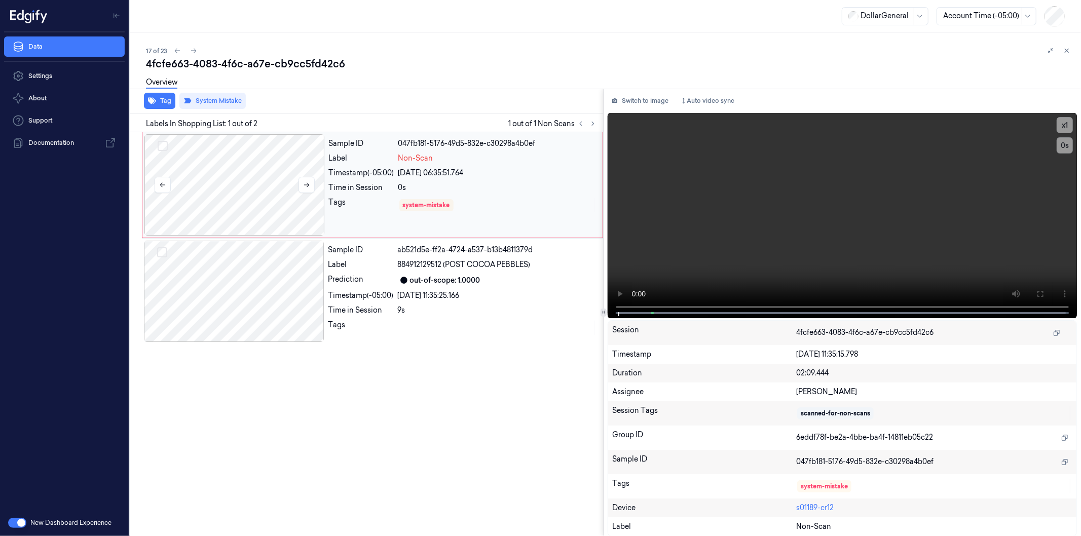
click at [246, 186] on div at bounding box center [234, 184] width 180 height 101
click at [193, 51] on icon at bounding box center [193, 50] width 7 height 7
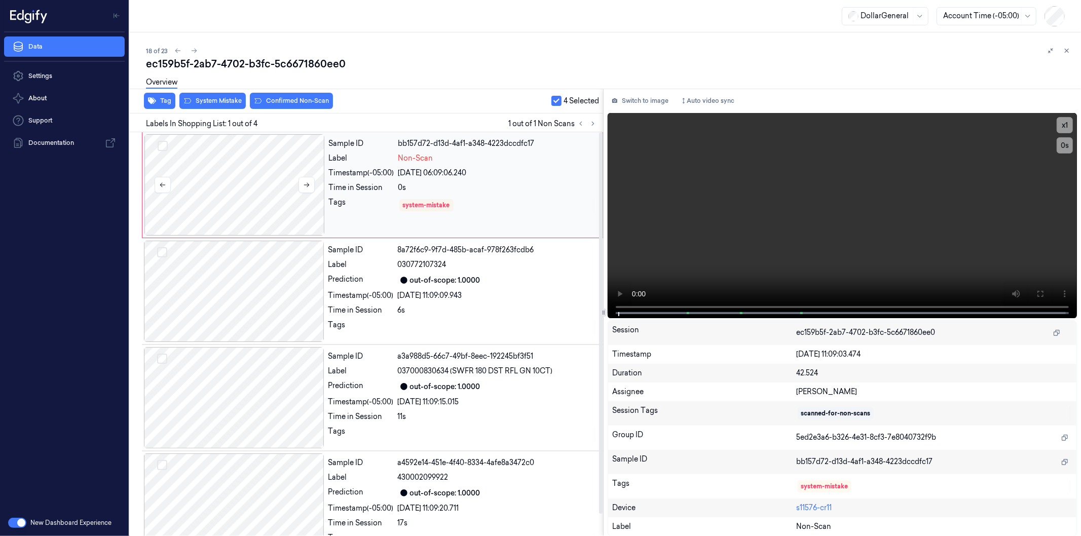
click at [255, 198] on div at bounding box center [234, 184] width 180 height 101
drag, startPoint x: 247, startPoint y: 166, endPoint x: 350, endPoint y: 128, distance: 110.3
click at [246, 166] on div at bounding box center [234, 184] width 180 height 101
click at [646, 99] on button "Switch to image" at bounding box center [639, 101] width 65 height 16
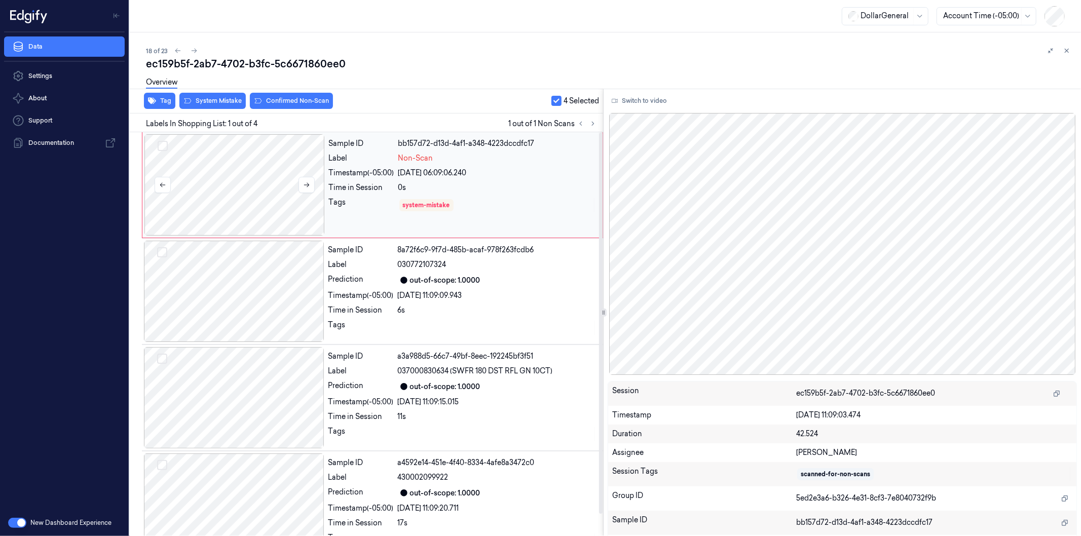
click at [284, 182] on div at bounding box center [234, 184] width 180 height 101
click at [637, 98] on button "Switch to video" at bounding box center [638, 101] width 63 height 16
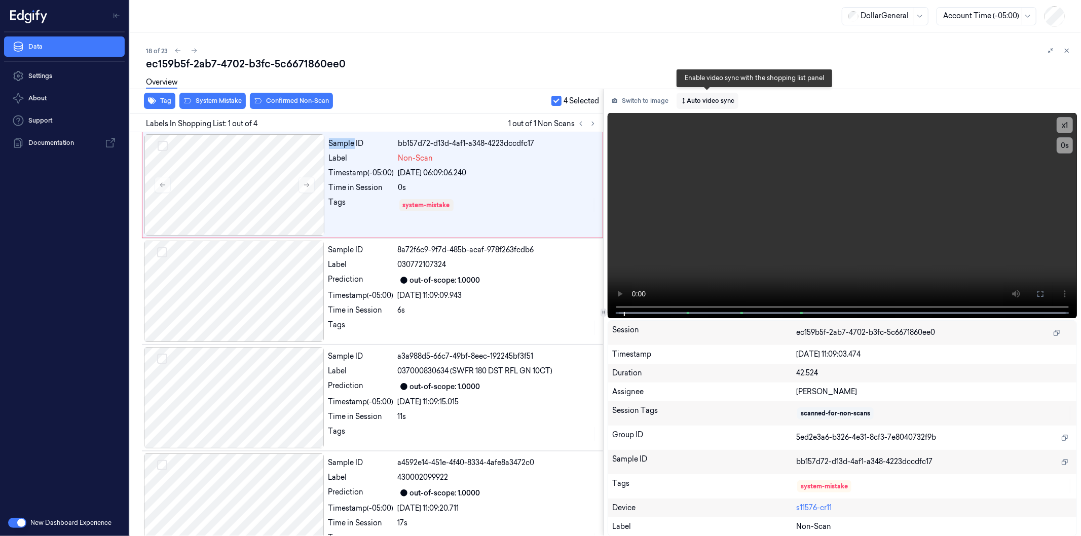
click at [703, 96] on button "Auto video sync" at bounding box center [707, 101] width 62 height 16
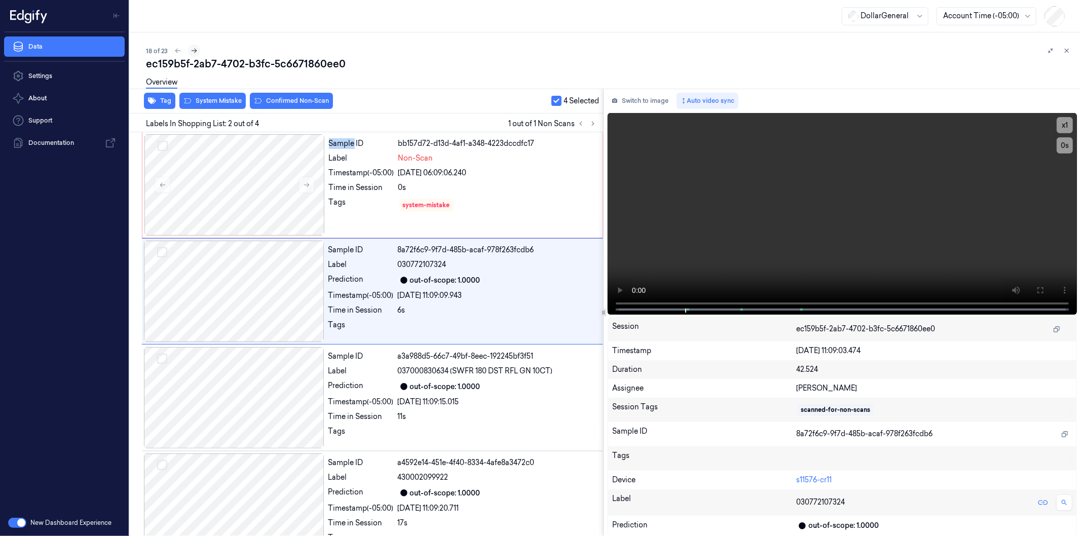
click at [196, 51] on icon at bounding box center [193, 50] width 7 height 7
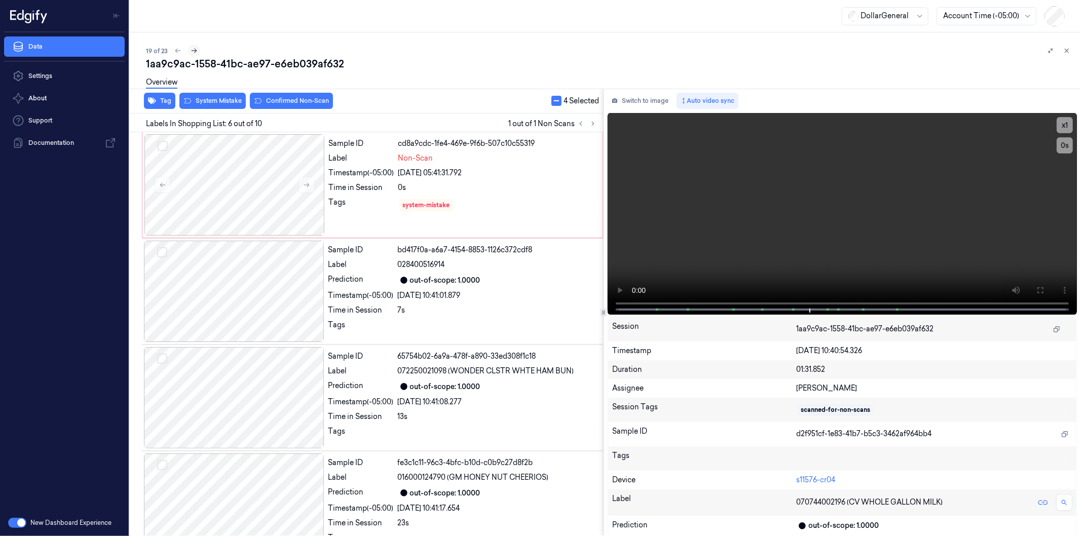
click at [191, 49] on icon at bounding box center [193, 50] width 7 height 7
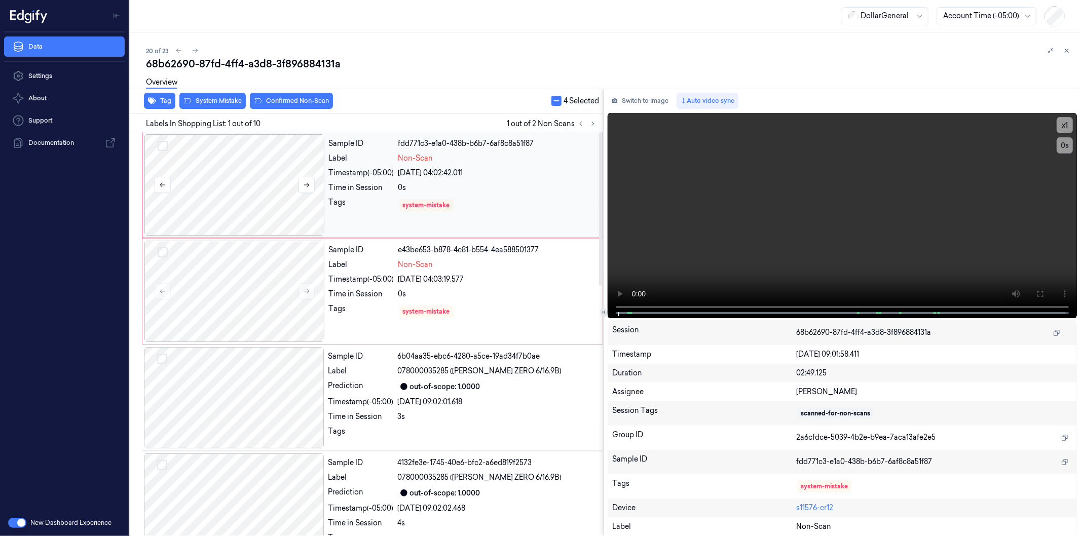
click at [236, 181] on div at bounding box center [234, 184] width 180 height 101
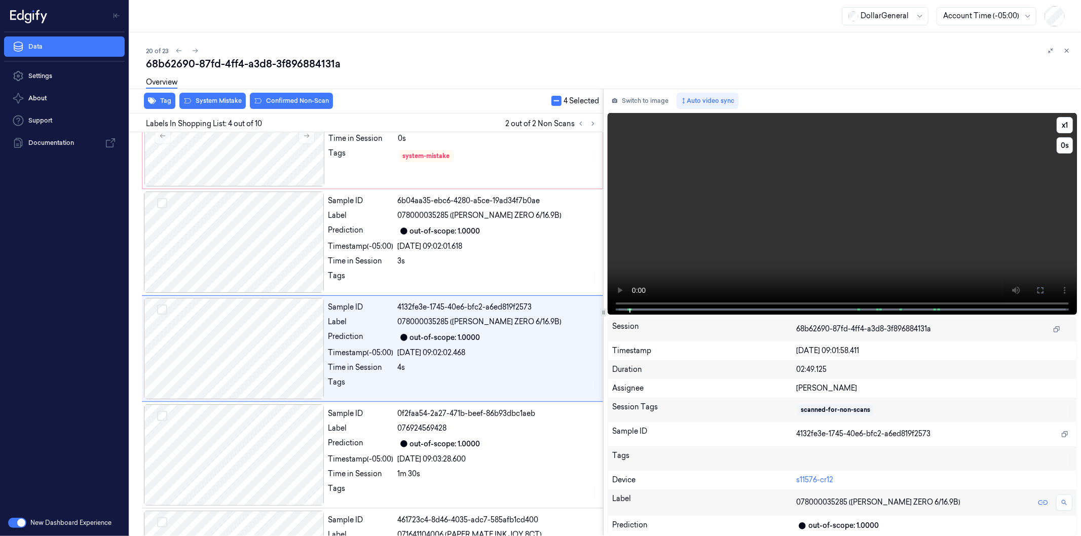
scroll to position [170, 0]
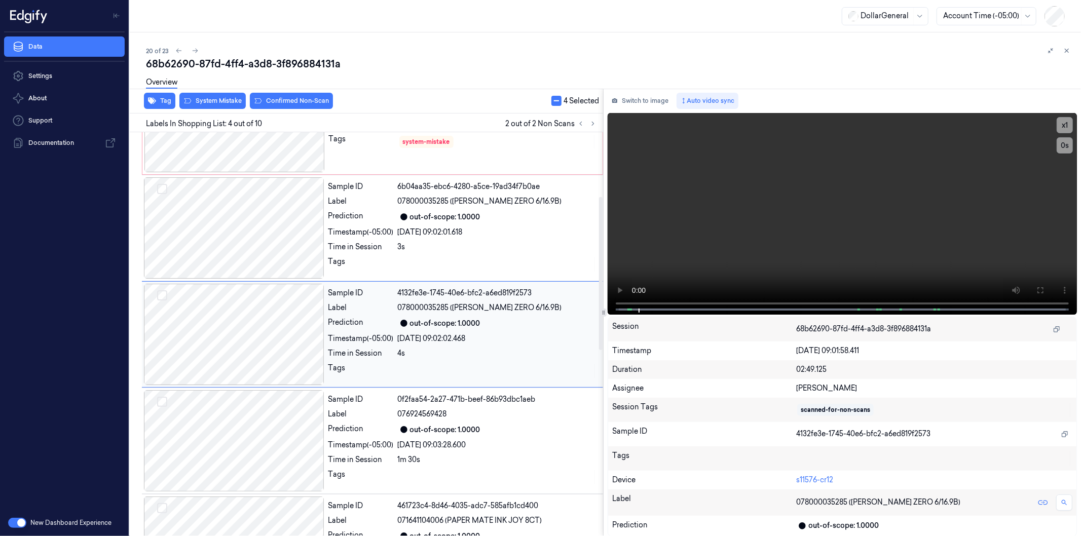
click at [240, 328] on div at bounding box center [234, 334] width 180 height 101
click at [711, 99] on button "Auto video sync" at bounding box center [707, 101] width 62 height 16
click at [163, 292] on button "Select row" at bounding box center [162, 295] width 10 height 10
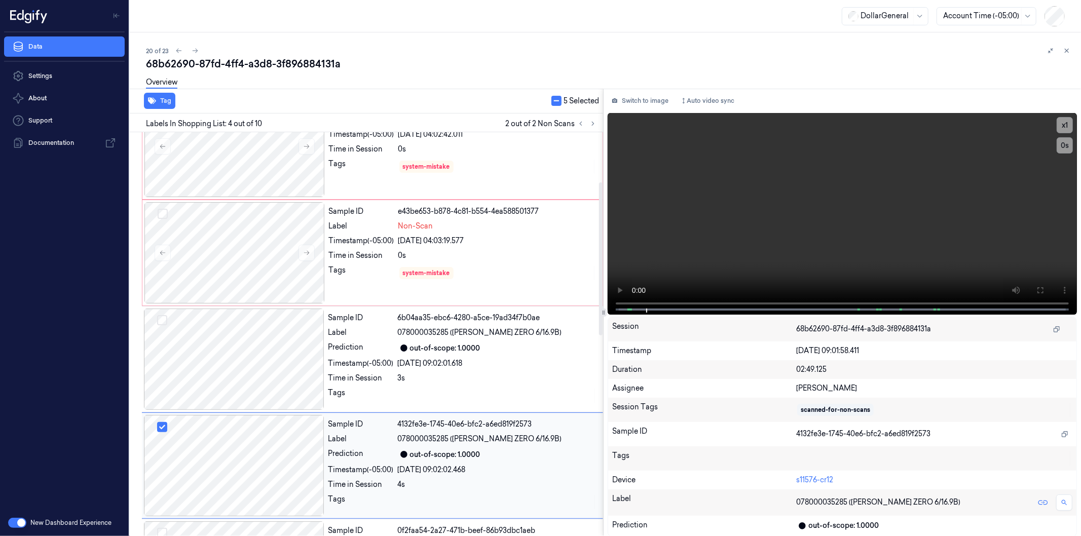
scroll to position [0, 0]
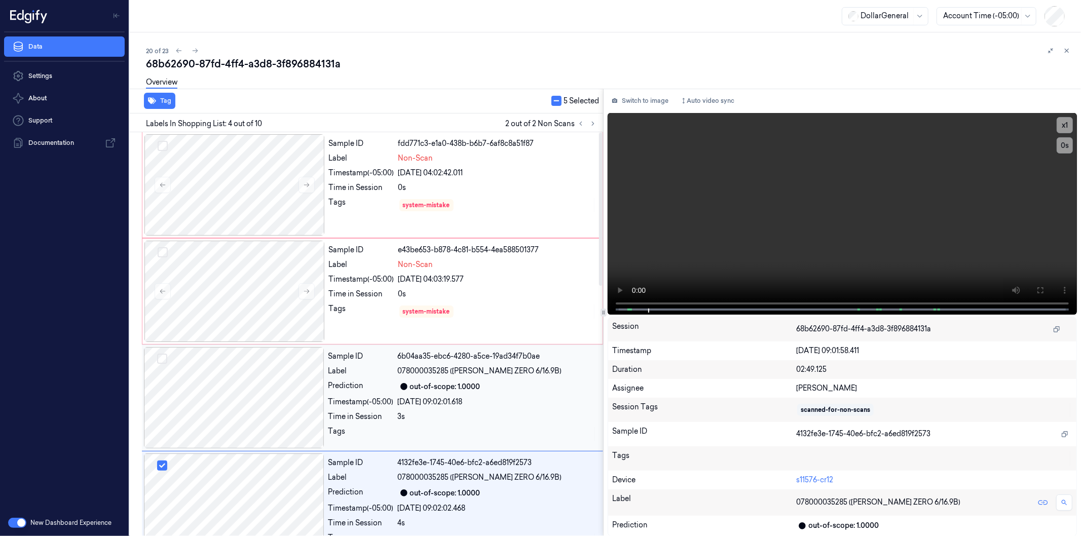
click at [167, 360] on div at bounding box center [234, 397] width 180 height 101
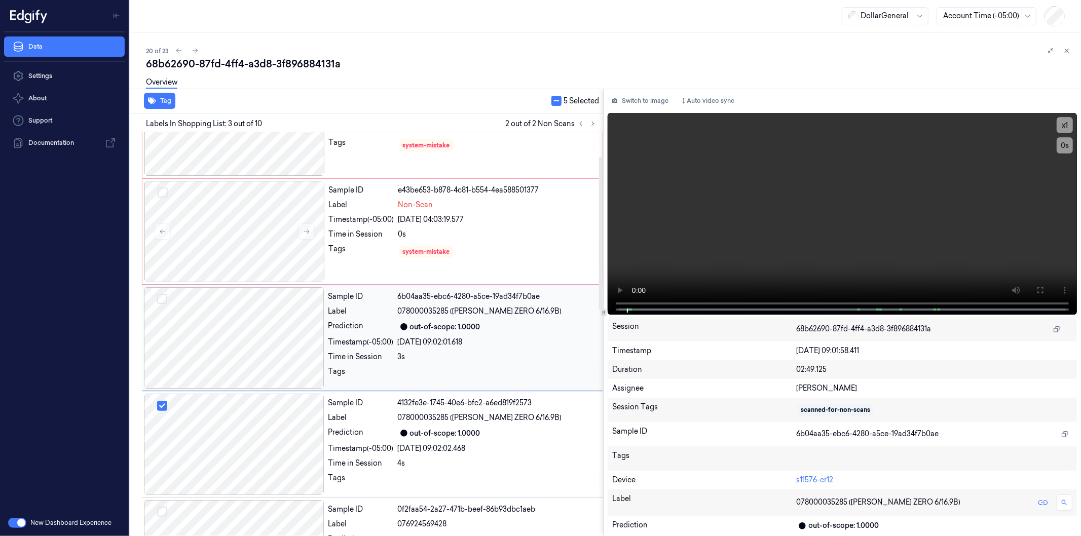
scroll to position [63, 0]
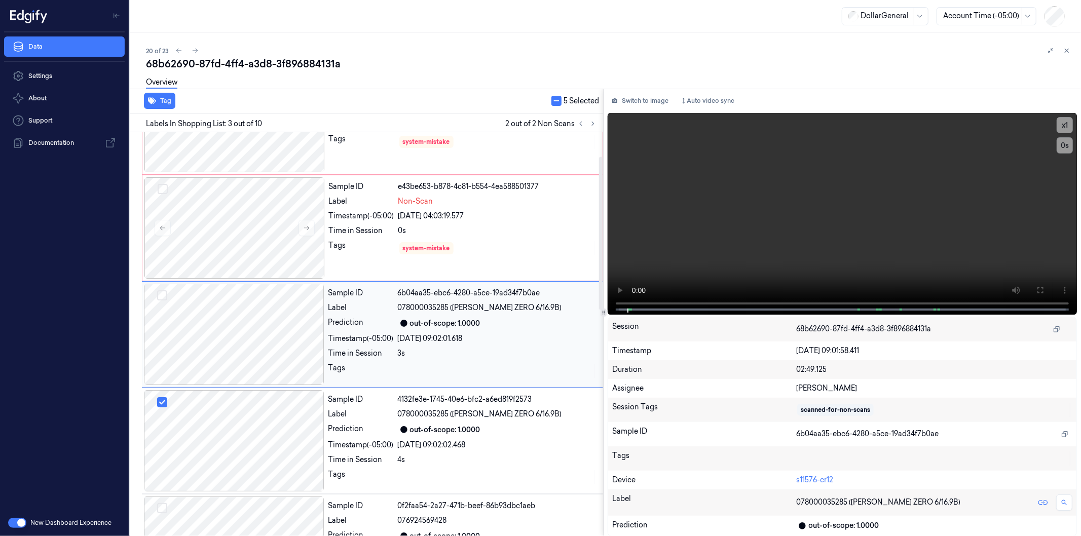
click at [161, 295] on button "Select row" at bounding box center [162, 295] width 10 height 10
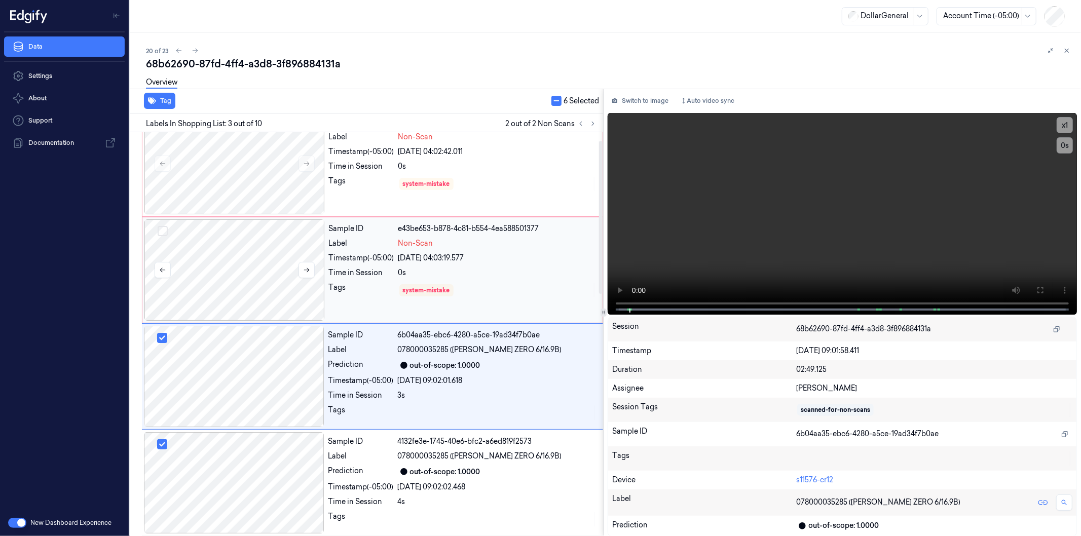
scroll to position [0, 0]
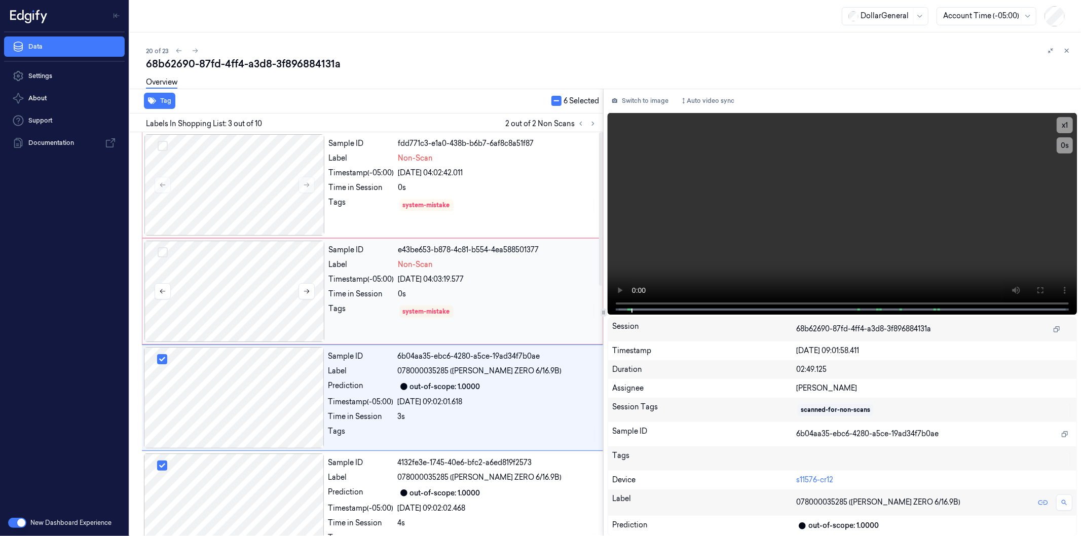
click at [164, 251] on button "Select row" at bounding box center [163, 252] width 10 height 10
click at [163, 143] on button "Select row" at bounding box center [163, 146] width 10 height 10
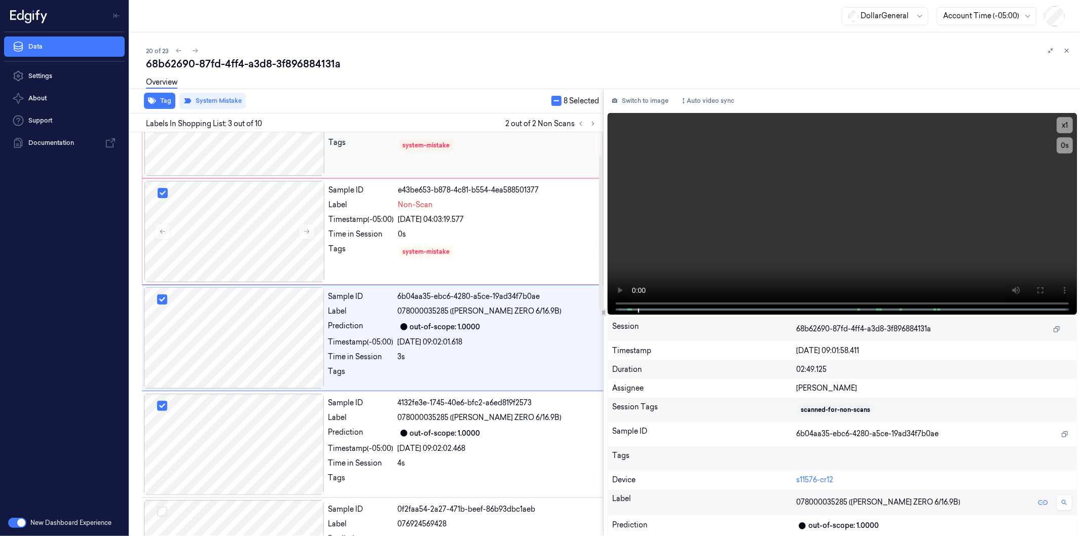
scroll to position [63, 0]
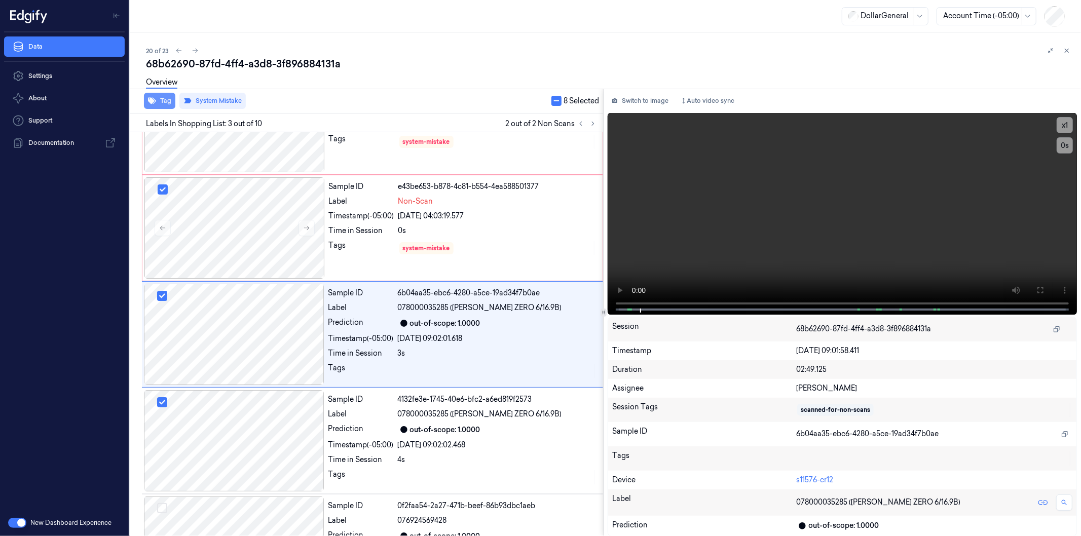
click at [165, 97] on button "Tag" at bounding box center [159, 101] width 31 height 16
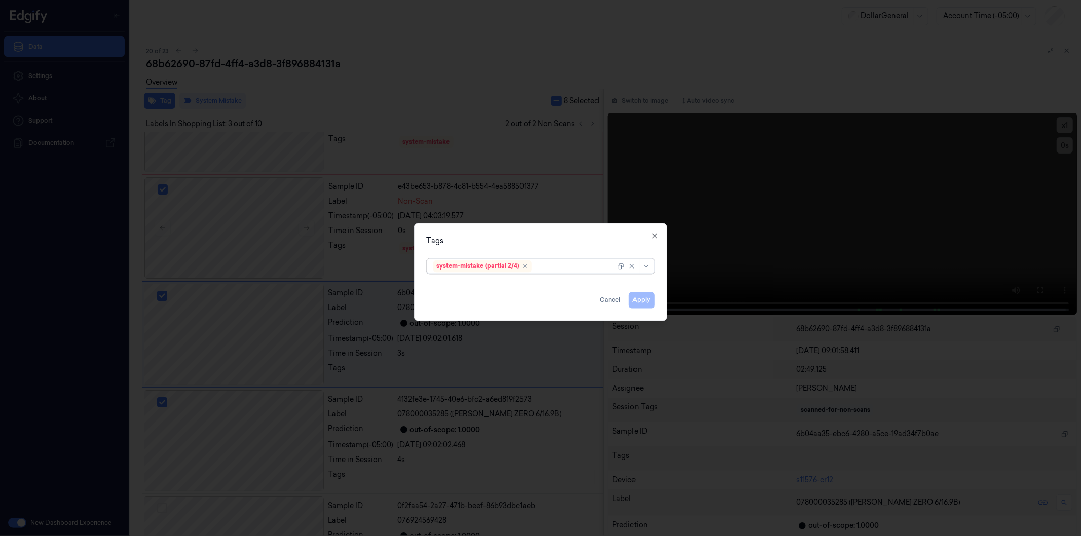
click at [563, 264] on div at bounding box center [574, 266] width 82 height 11
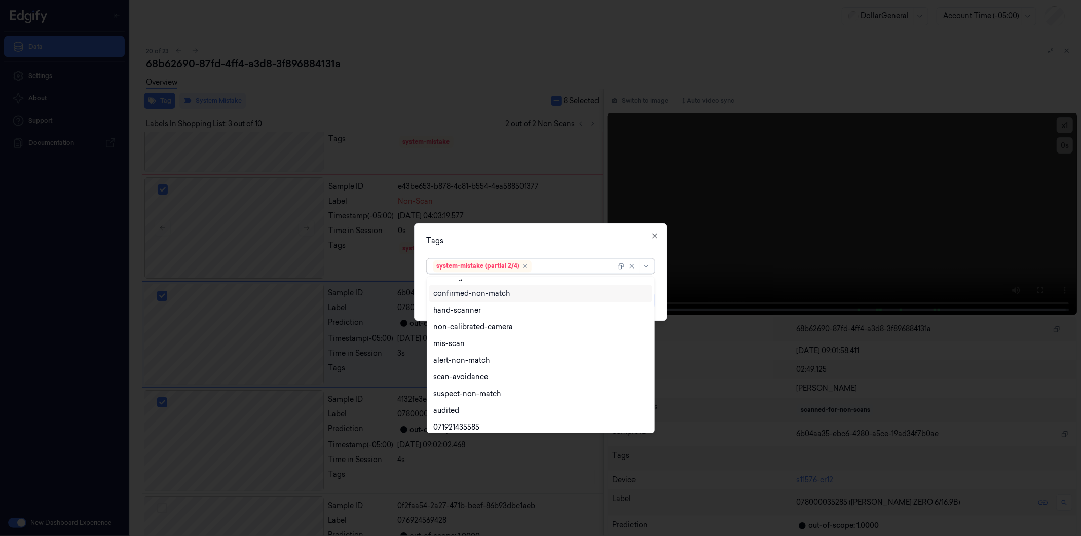
scroll to position [0, 0]
click at [472, 335] on div "hand-scanner" at bounding box center [457, 337] width 48 height 11
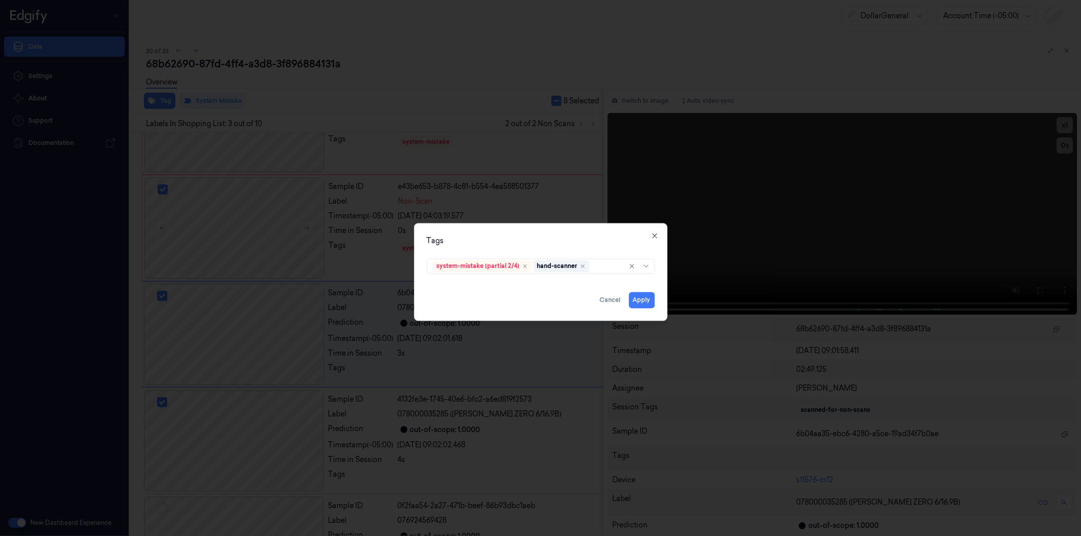
click at [614, 234] on div "Tags system-mistake (partial 2/4) hand-scanner Apply Cancel Close" at bounding box center [540, 272] width 253 height 98
click at [644, 297] on button "Apply" at bounding box center [642, 300] width 26 height 16
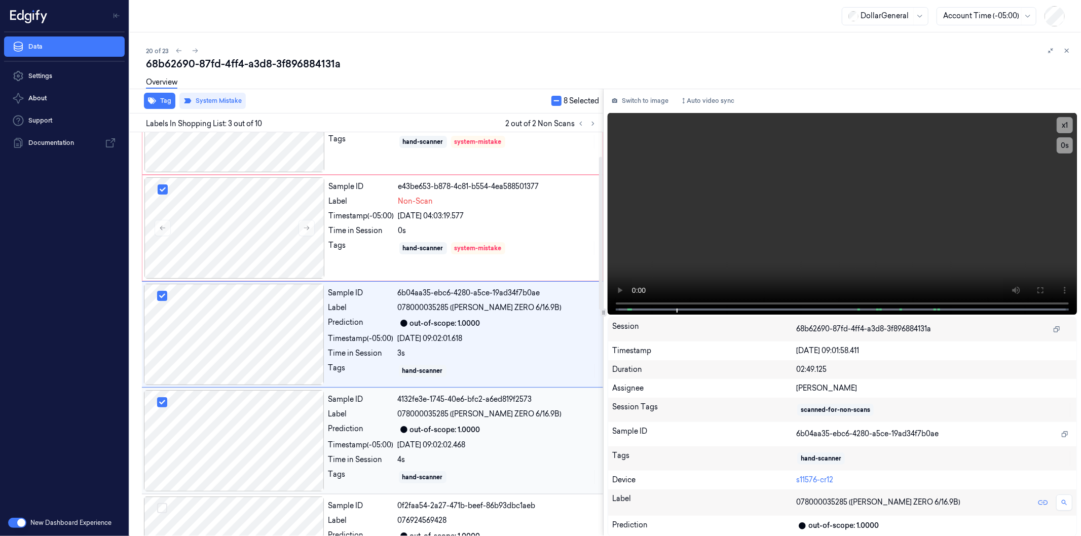
click at [264, 412] on div at bounding box center [234, 440] width 180 height 101
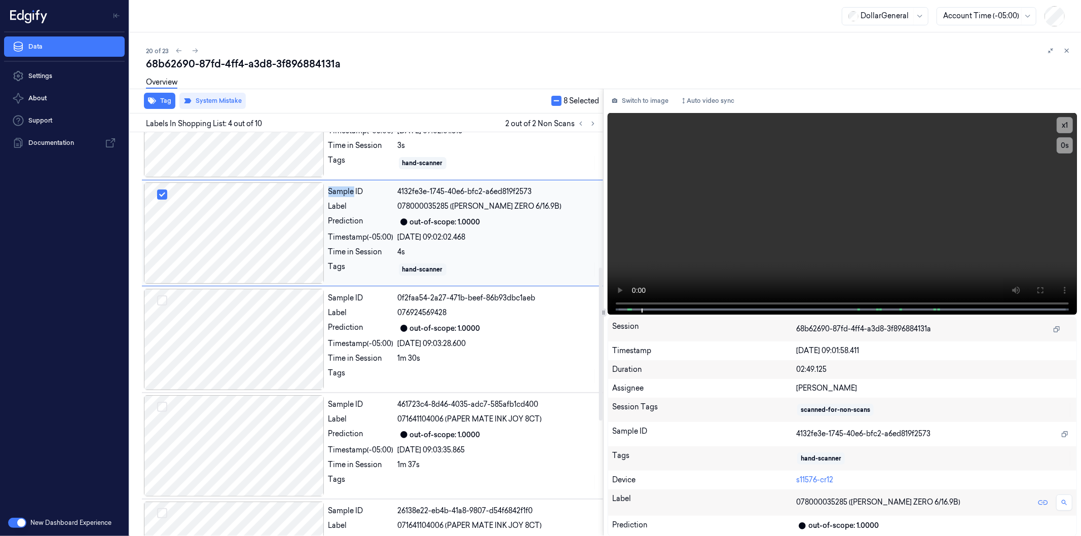
scroll to position [395, 0]
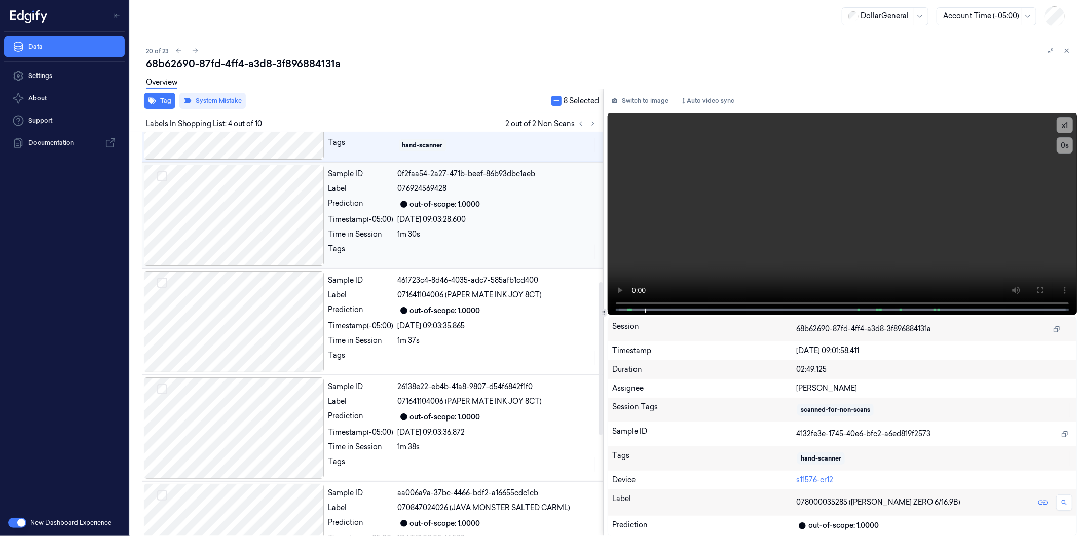
click at [252, 230] on div at bounding box center [234, 215] width 180 height 101
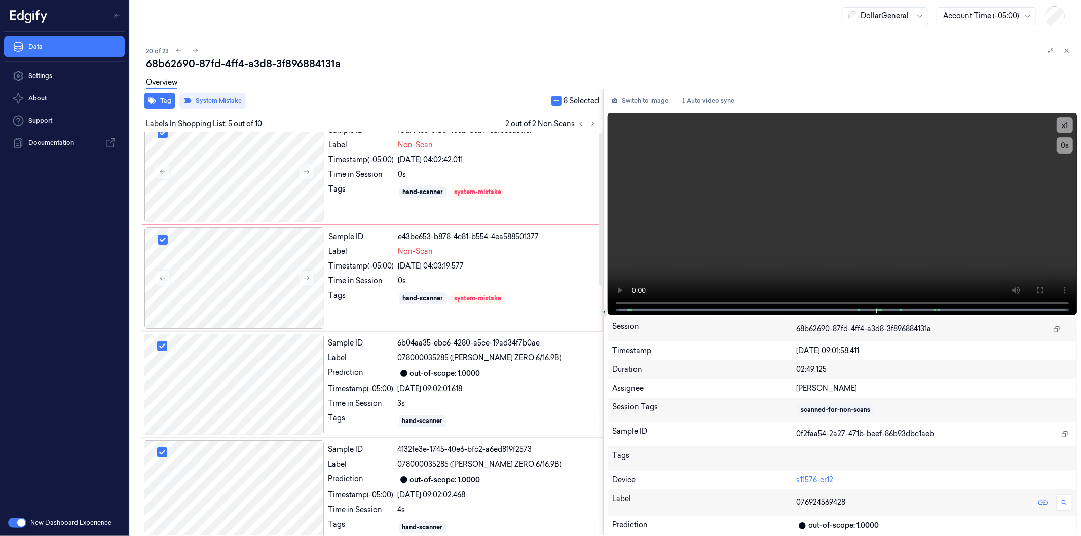
scroll to position [0, 0]
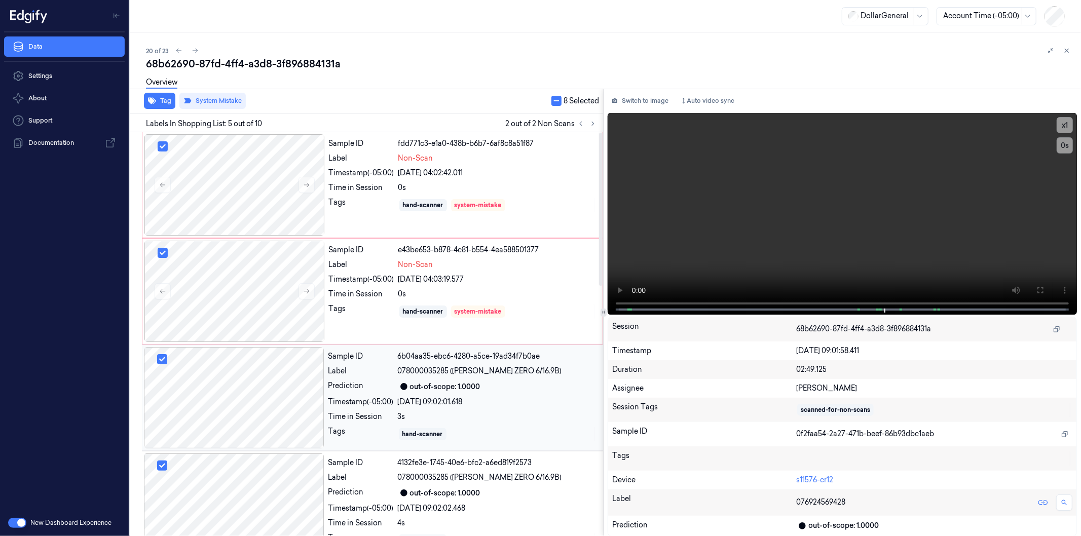
click at [194, 380] on div at bounding box center [234, 397] width 180 height 101
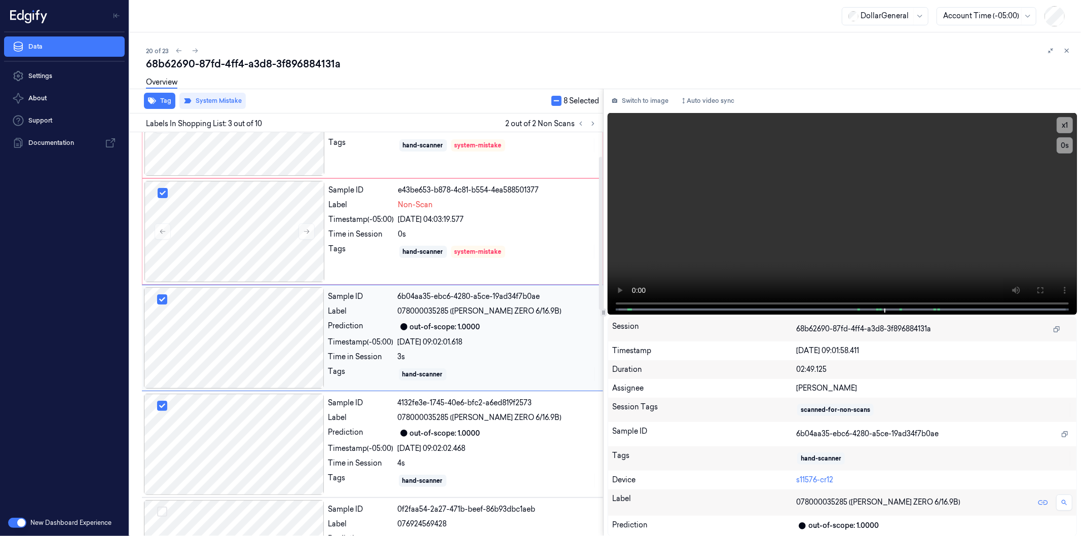
scroll to position [63, 0]
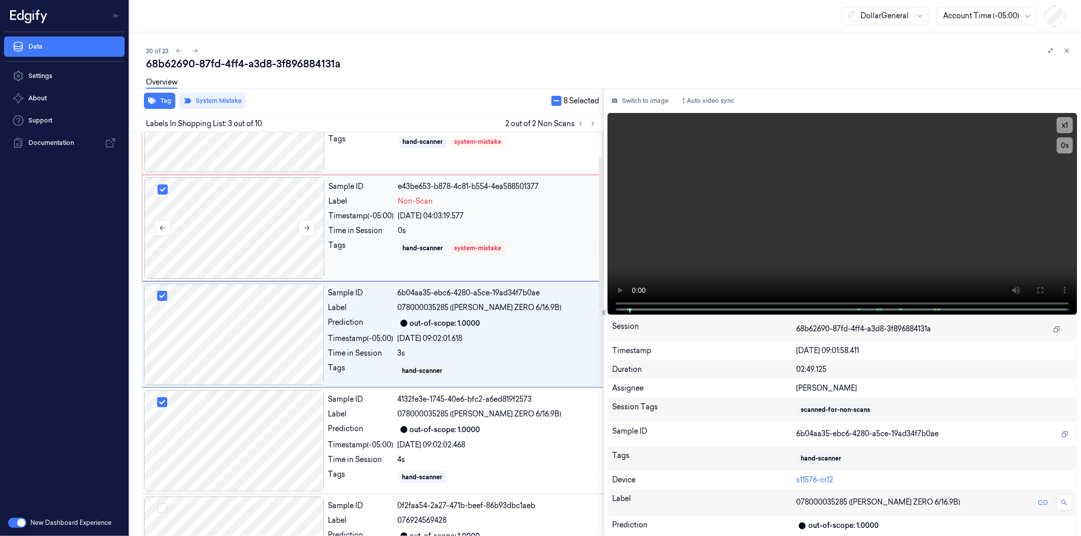
click at [165, 189] on button "Select row" at bounding box center [163, 189] width 10 height 10
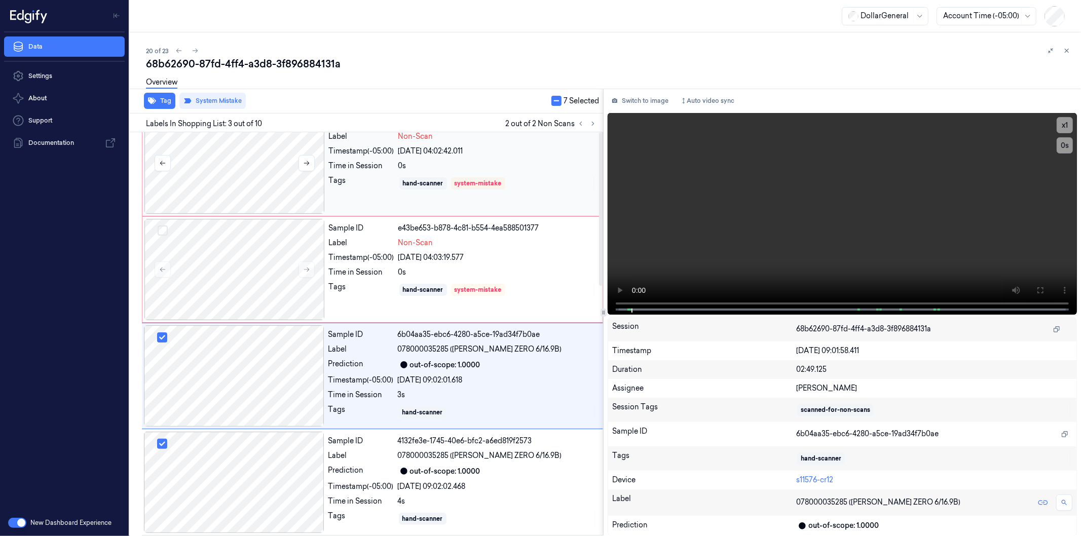
scroll to position [0, 0]
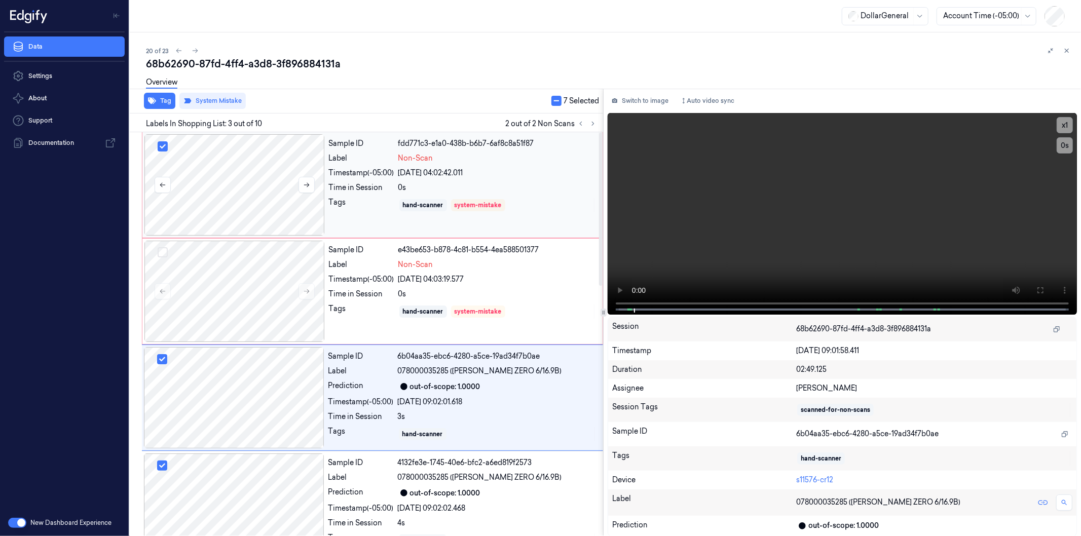
click at [164, 147] on button "Select row" at bounding box center [163, 146] width 10 height 10
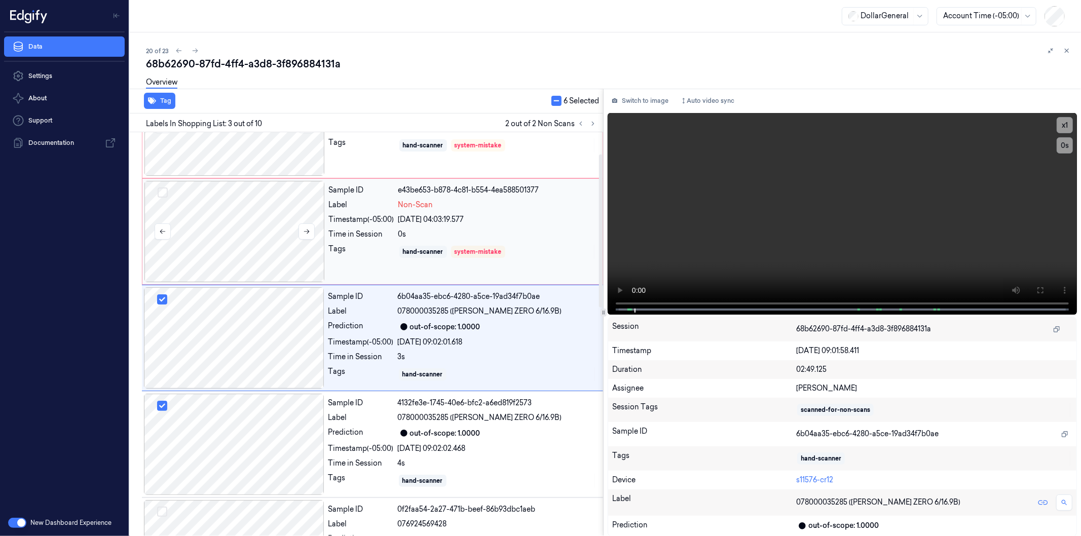
scroll to position [63, 0]
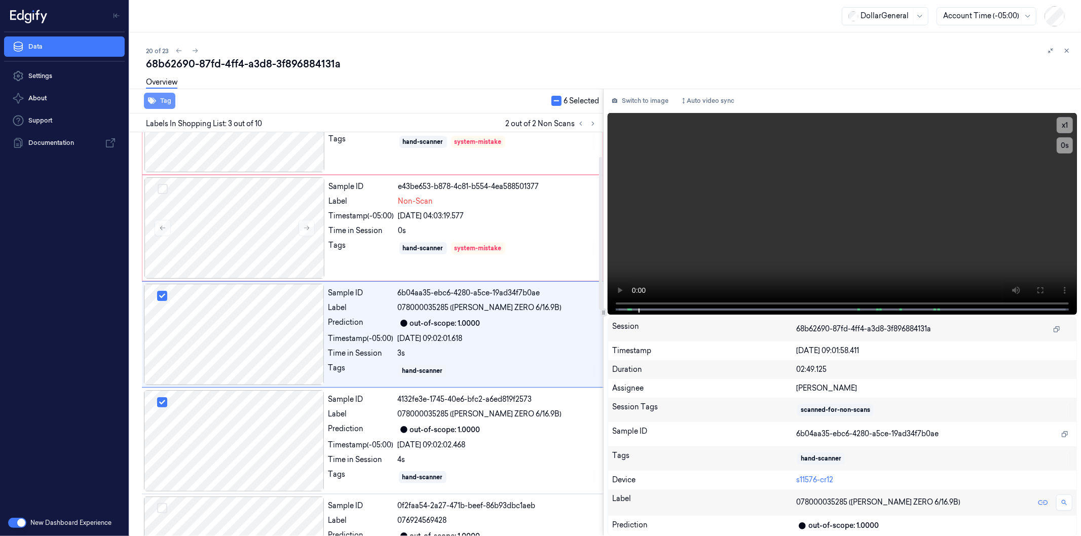
click at [167, 100] on button "Tag" at bounding box center [159, 101] width 31 height 16
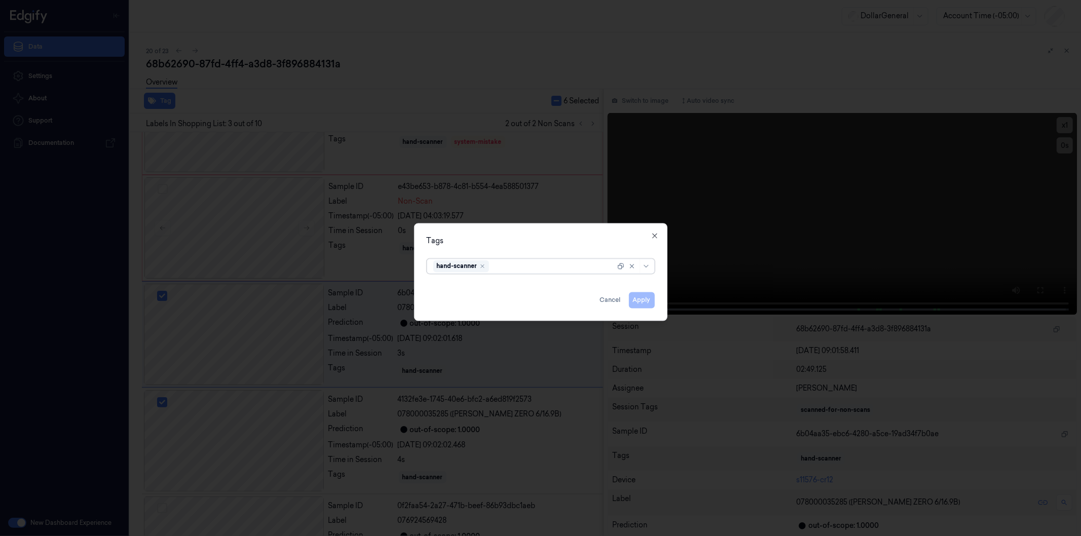
click at [513, 266] on div at bounding box center [553, 266] width 124 height 11
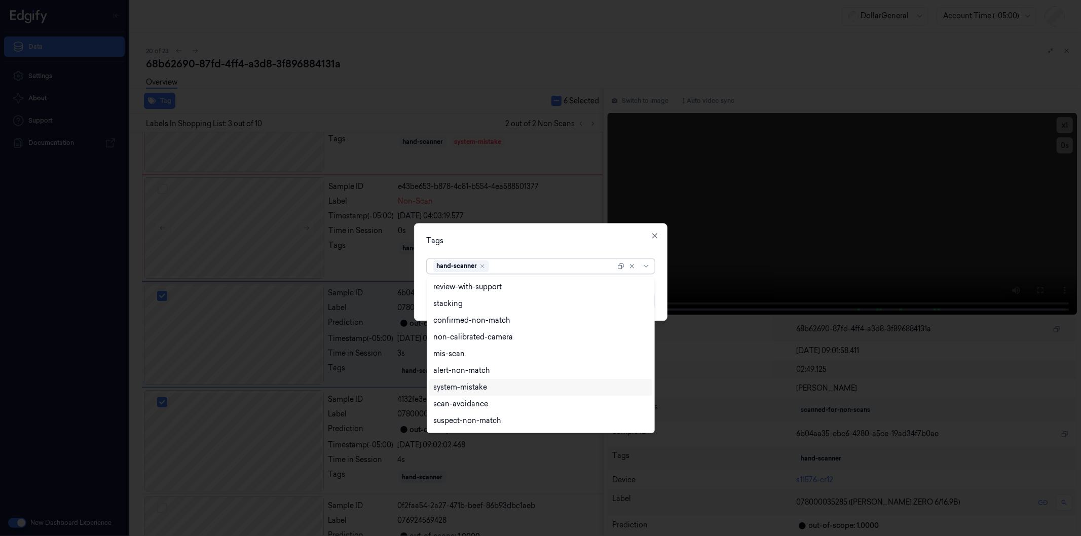
click at [478, 385] on div "system-mistake" at bounding box center [460, 387] width 54 height 11
click at [561, 245] on div "Tags" at bounding box center [541, 241] width 228 height 11
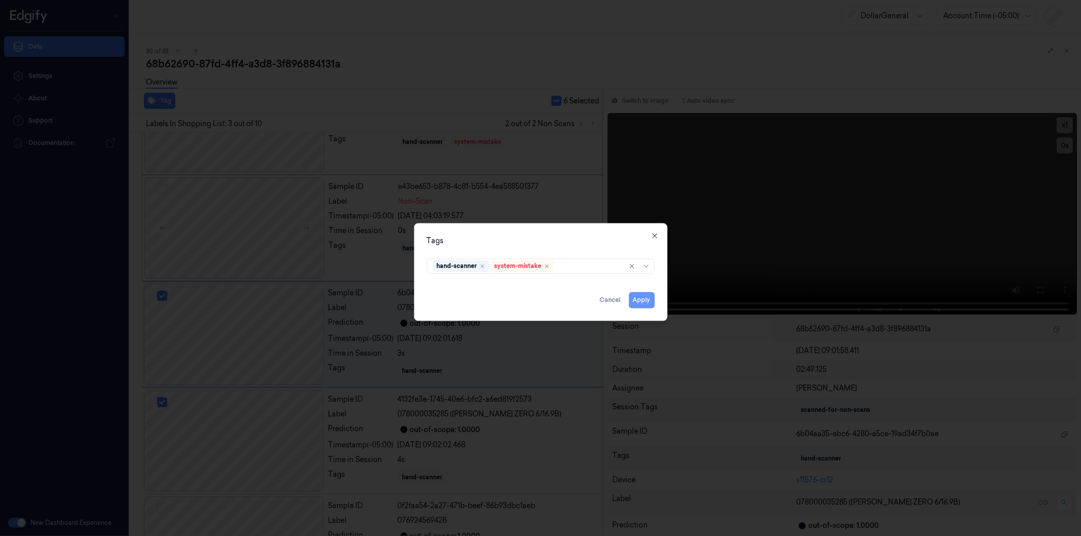
click at [644, 298] on button "Apply" at bounding box center [642, 300] width 26 height 16
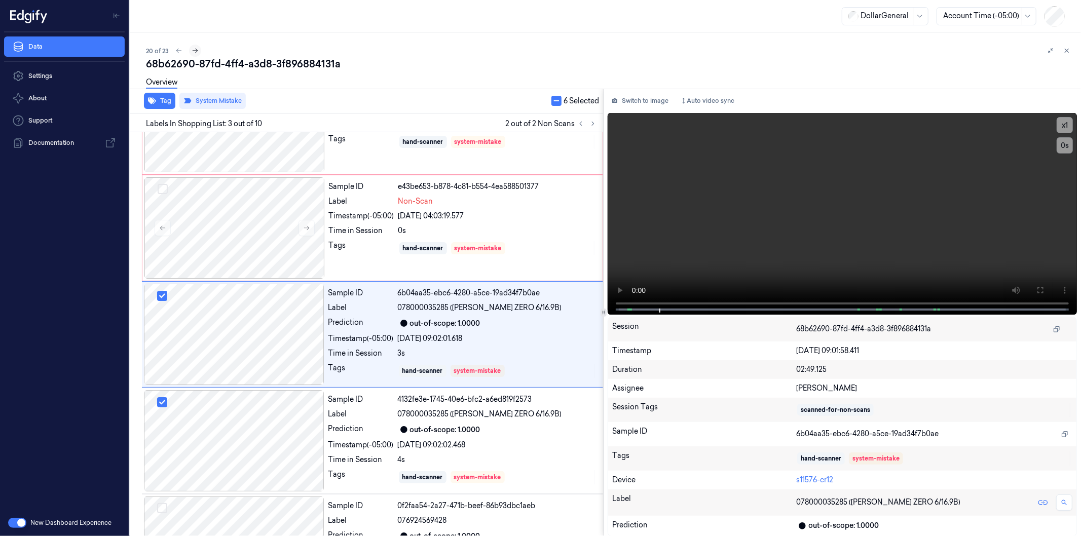
click at [193, 49] on icon at bounding box center [194, 50] width 7 height 7
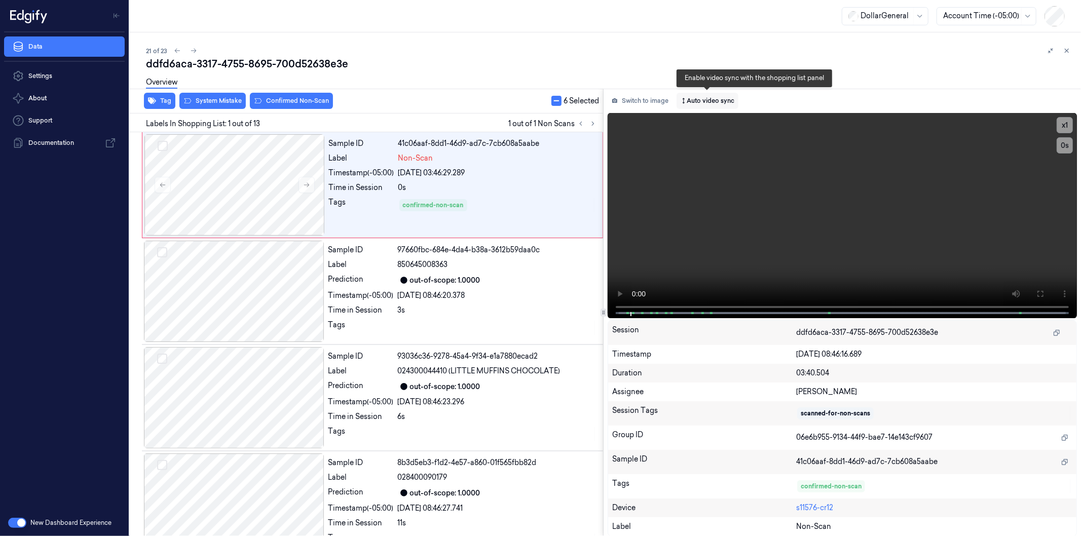
click at [704, 97] on button "Auto video sync" at bounding box center [707, 101] width 62 height 16
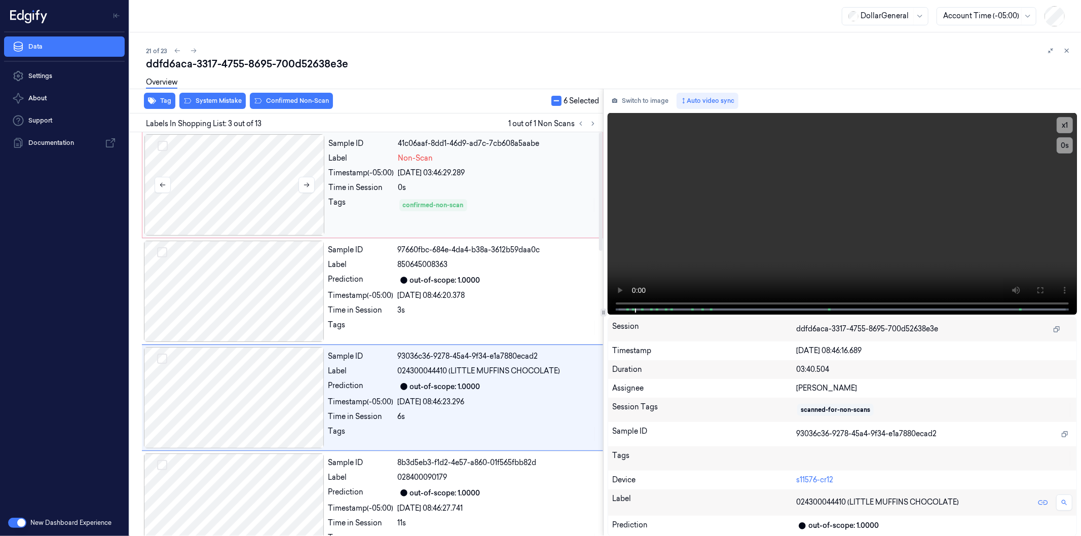
click at [251, 169] on div at bounding box center [234, 184] width 180 height 101
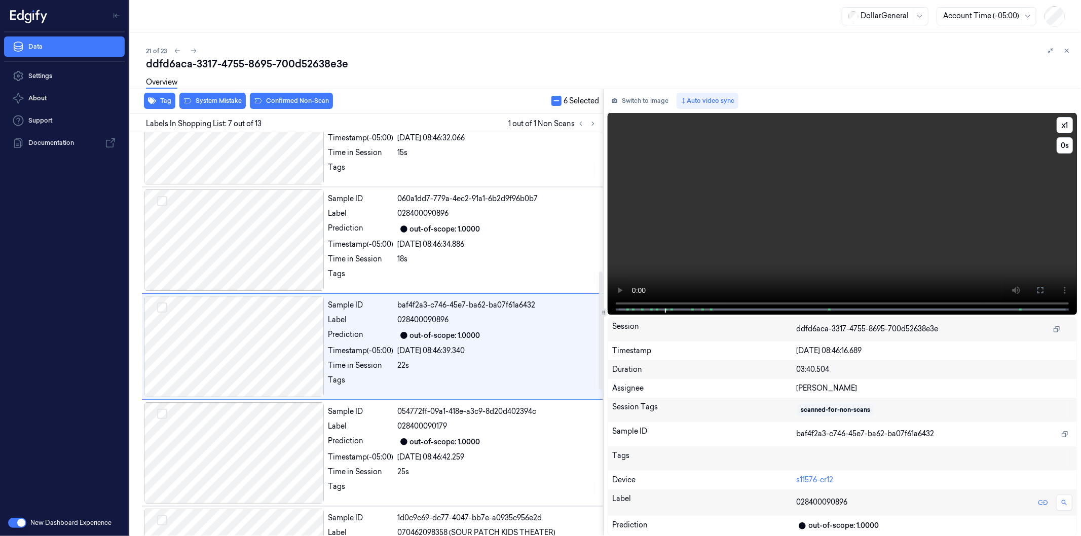
scroll to position [489, 0]
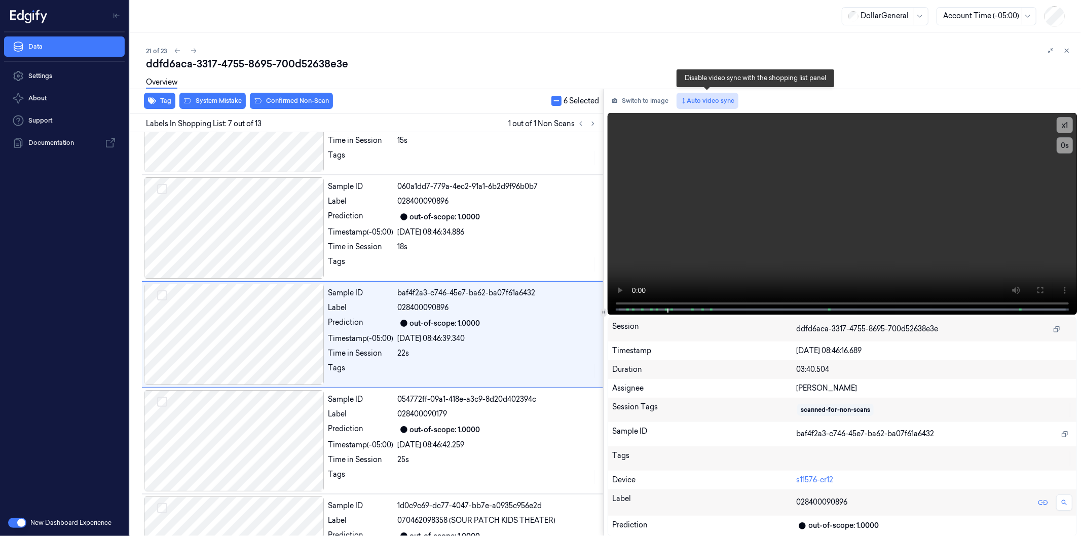
click at [720, 99] on button "Auto video sync" at bounding box center [707, 101] width 62 height 16
click at [726, 99] on button "Auto video sync" at bounding box center [707, 101] width 62 height 16
click at [260, 339] on div at bounding box center [234, 334] width 180 height 101
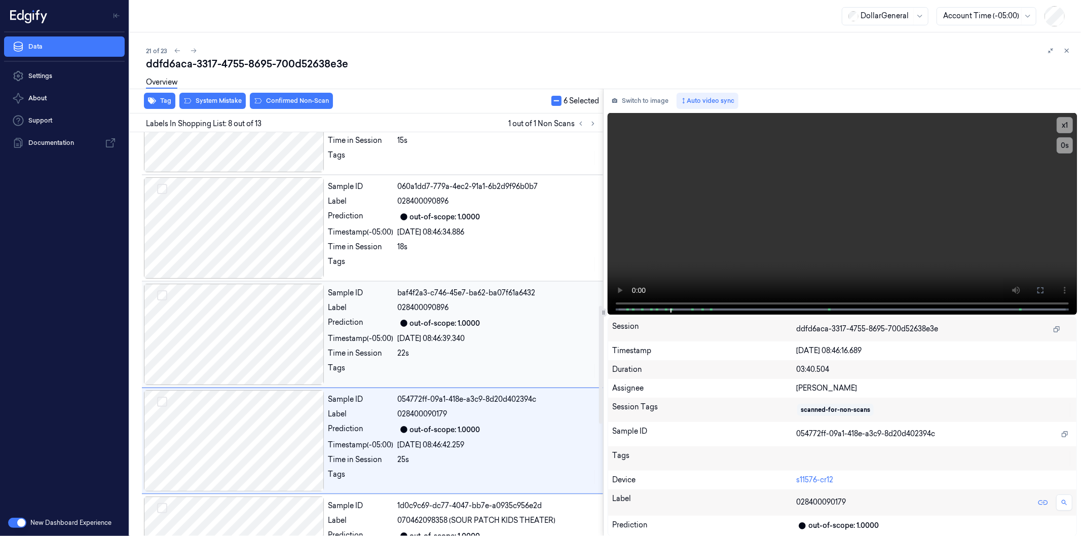
scroll to position [596, 0]
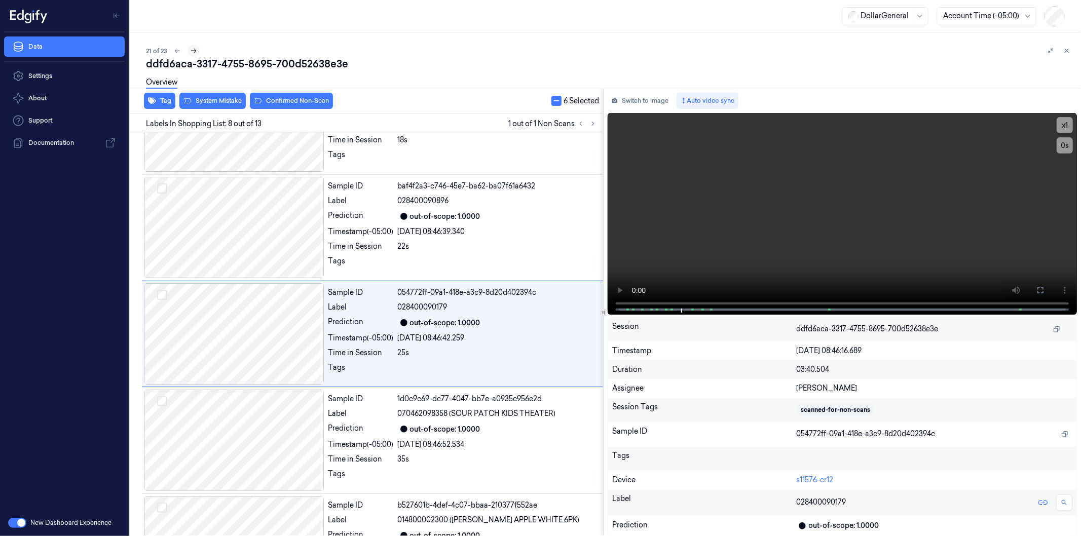
click at [196, 50] on icon at bounding box center [193, 50] width 7 height 7
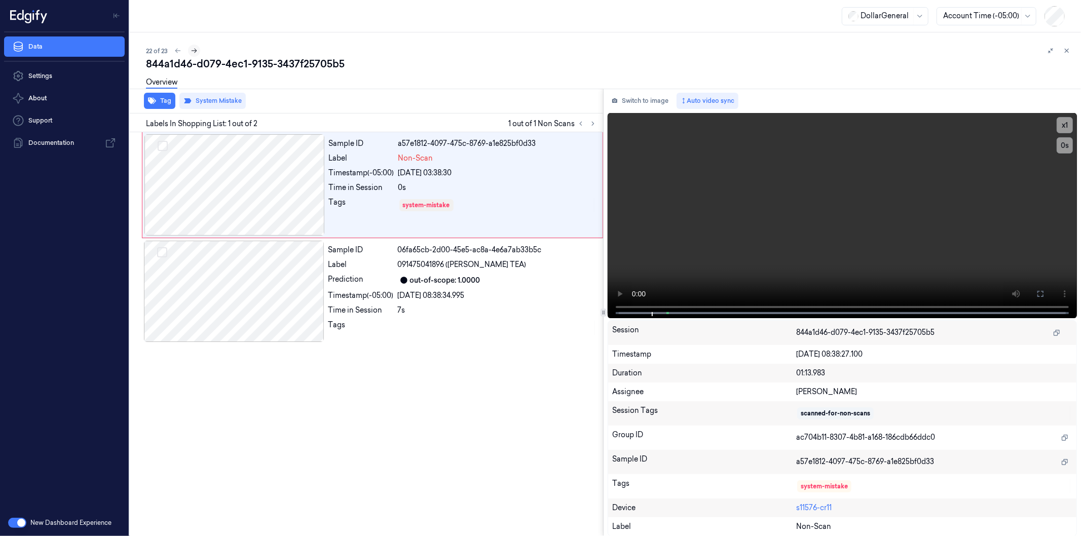
click at [195, 50] on icon at bounding box center [193, 50] width 7 height 7
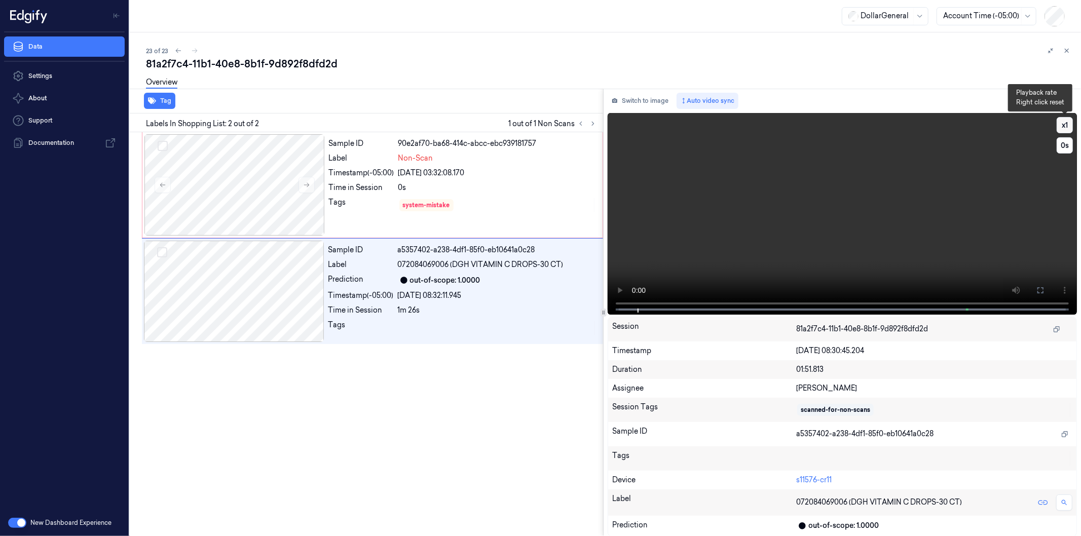
click at [1063, 124] on button "x 1" at bounding box center [1064, 125] width 16 height 16
click at [1063, 124] on button "x 2" at bounding box center [1064, 125] width 16 height 16
click at [856, 239] on video at bounding box center [841, 214] width 469 height 202
click at [1065, 124] on button "x 4" at bounding box center [1064, 125] width 16 height 16
click at [1064, 125] on button "x 1" at bounding box center [1064, 125] width 16 height 16
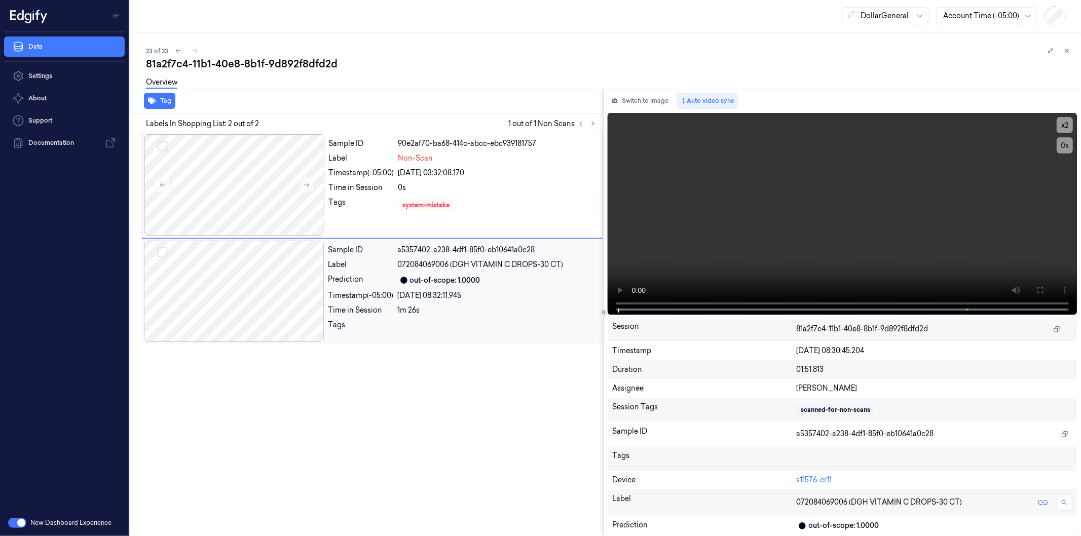
click at [580, 305] on div "1m 26s" at bounding box center [497, 310] width 199 height 11
click at [600, 307] on div "Tag Labels In Shopping List: 2 out of 2 1 out of 1 Non Scans Sample ID 90e2af70…" at bounding box center [603, 313] width 955 height 448
drag, startPoint x: 1064, startPoint y: 128, endPoint x: 1060, endPoint y: 118, distance: 10.4
click at [1062, 123] on button "x 2" at bounding box center [1064, 125] width 16 height 16
click at [1063, 125] on button "x 4" at bounding box center [1064, 125] width 16 height 16
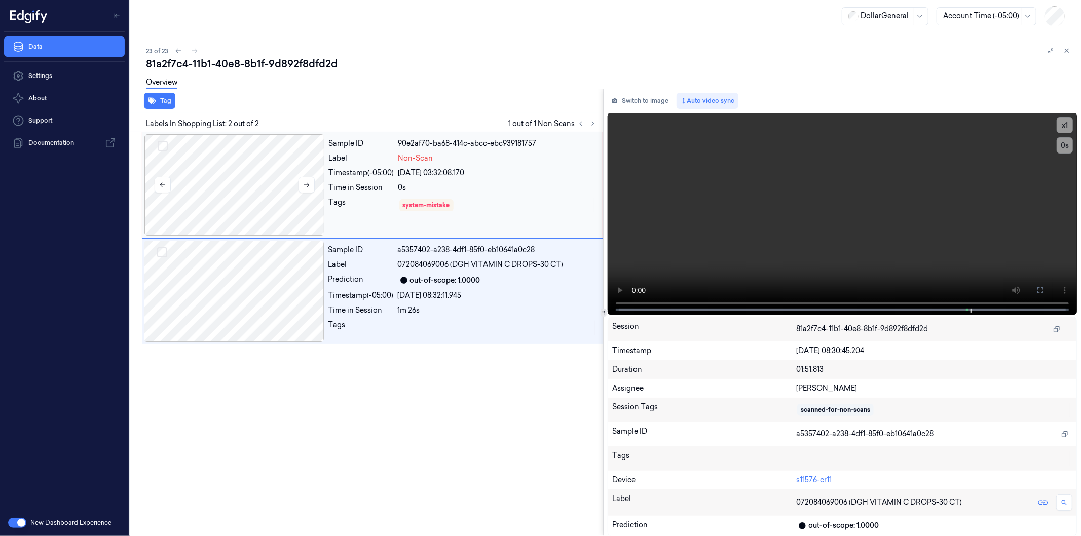
click at [251, 171] on div at bounding box center [234, 184] width 180 height 101
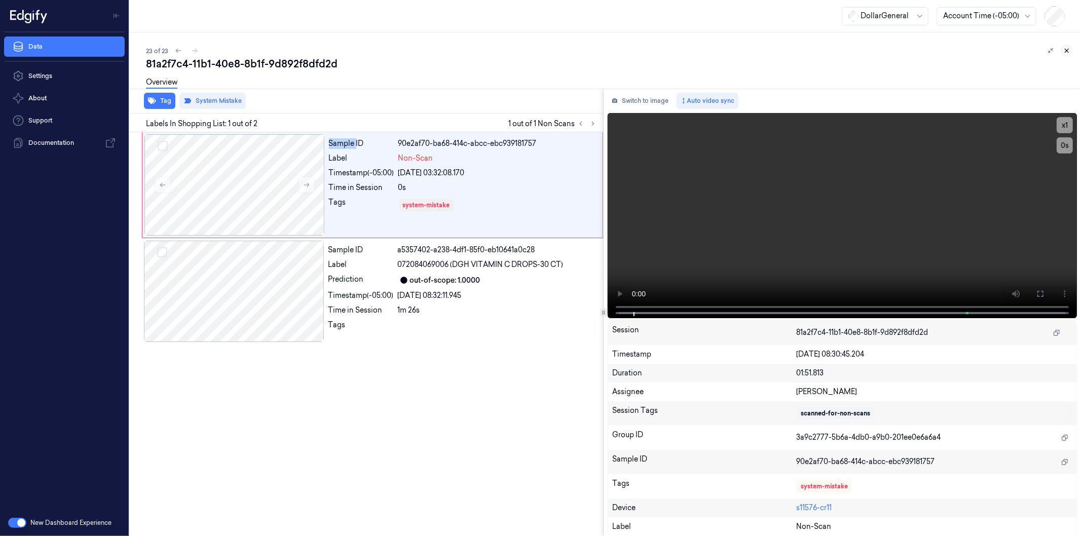
click at [1068, 51] on icon at bounding box center [1066, 50] width 7 height 7
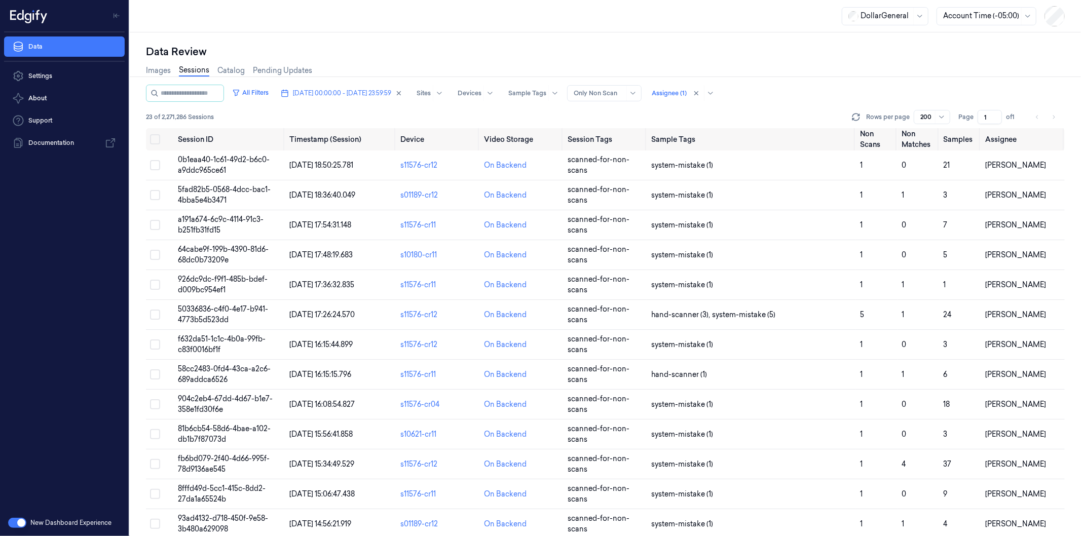
scroll to position [310, 0]
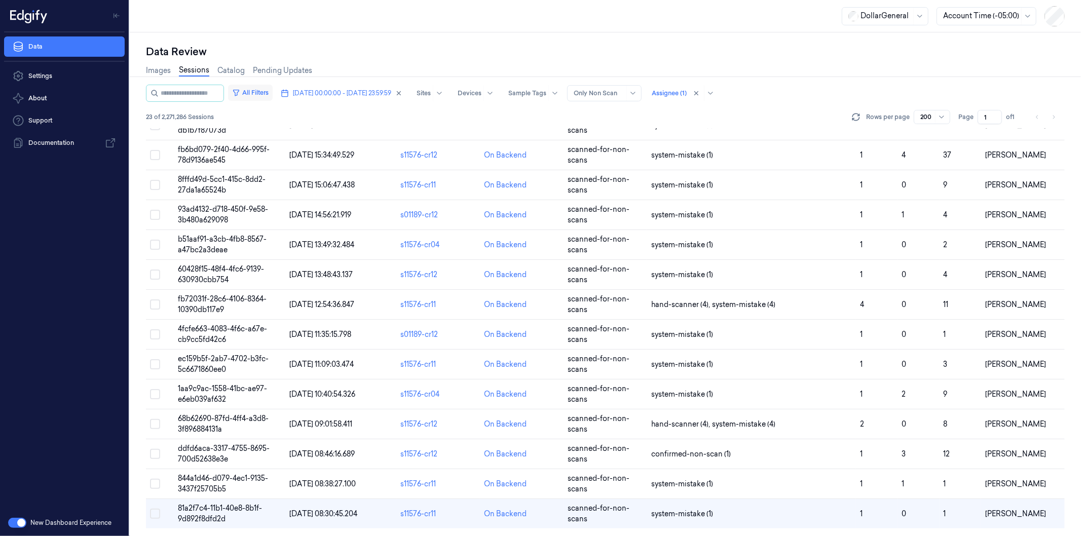
click at [266, 90] on button "All Filters" at bounding box center [250, 93] width 45 height 16
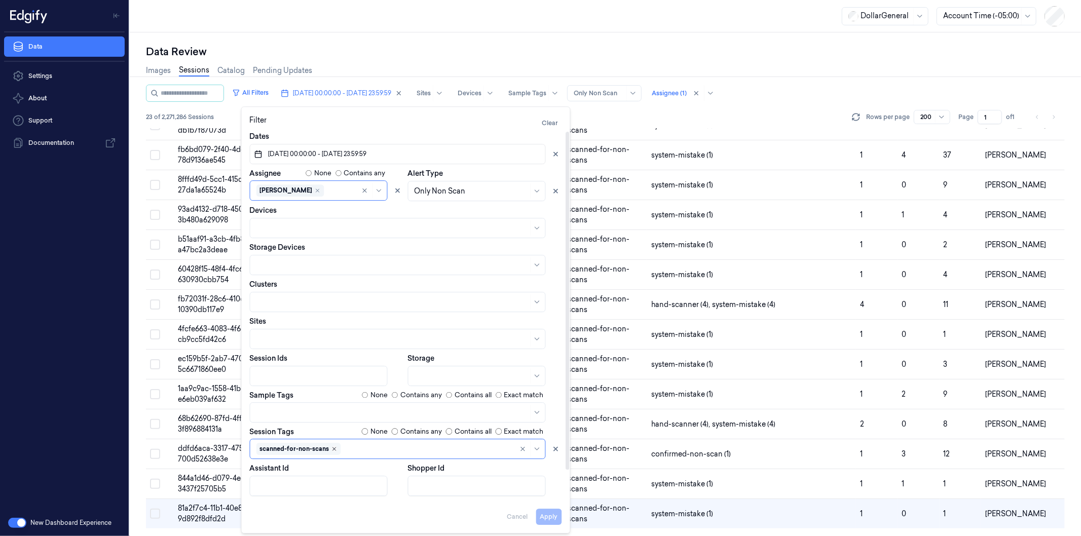
click at [333, 447] on icon "Remove ,scanned-for-non-scans" at bounding box center [334, 448] width 3 height 3
click at [550, 514] on button "Apply" at bounding box center [549, 517] width 26 height 16
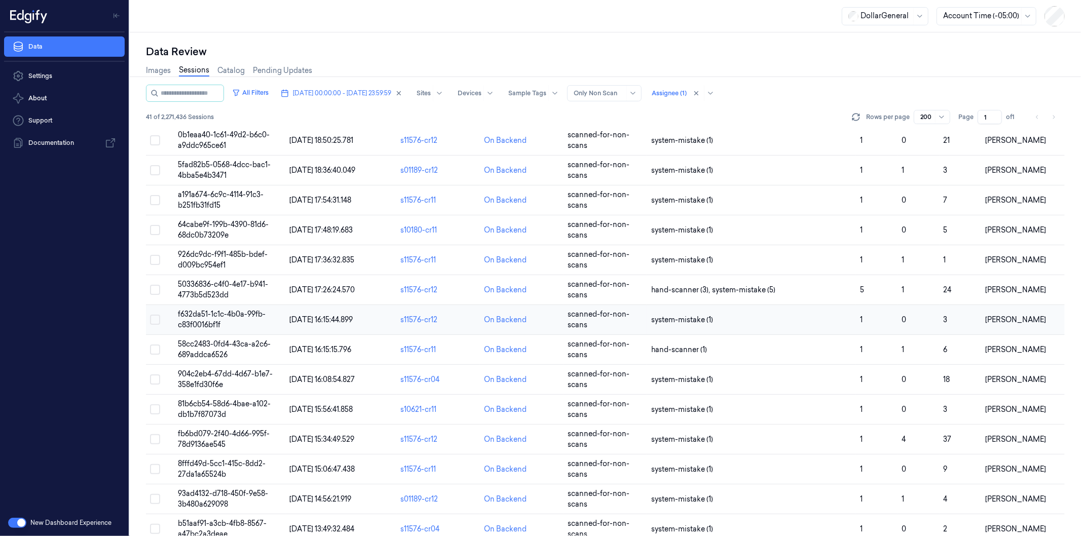
scroll to position [848, 0]
